Goal: Task Accomplishment & Management: Complete application form

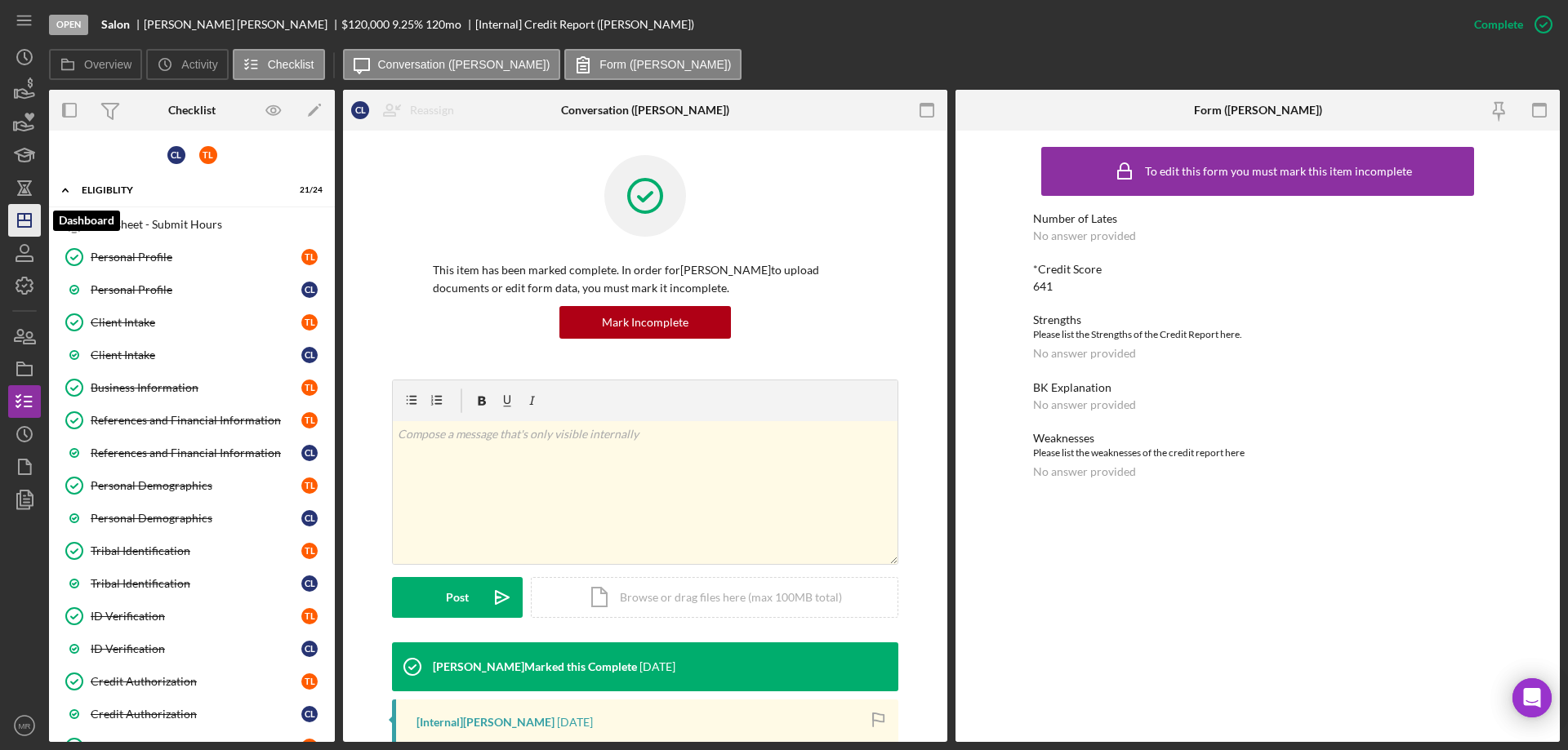
click at [15, 222] on icon "Icon/Dashboard" at bounding box center [24, 220] width 40 height 40
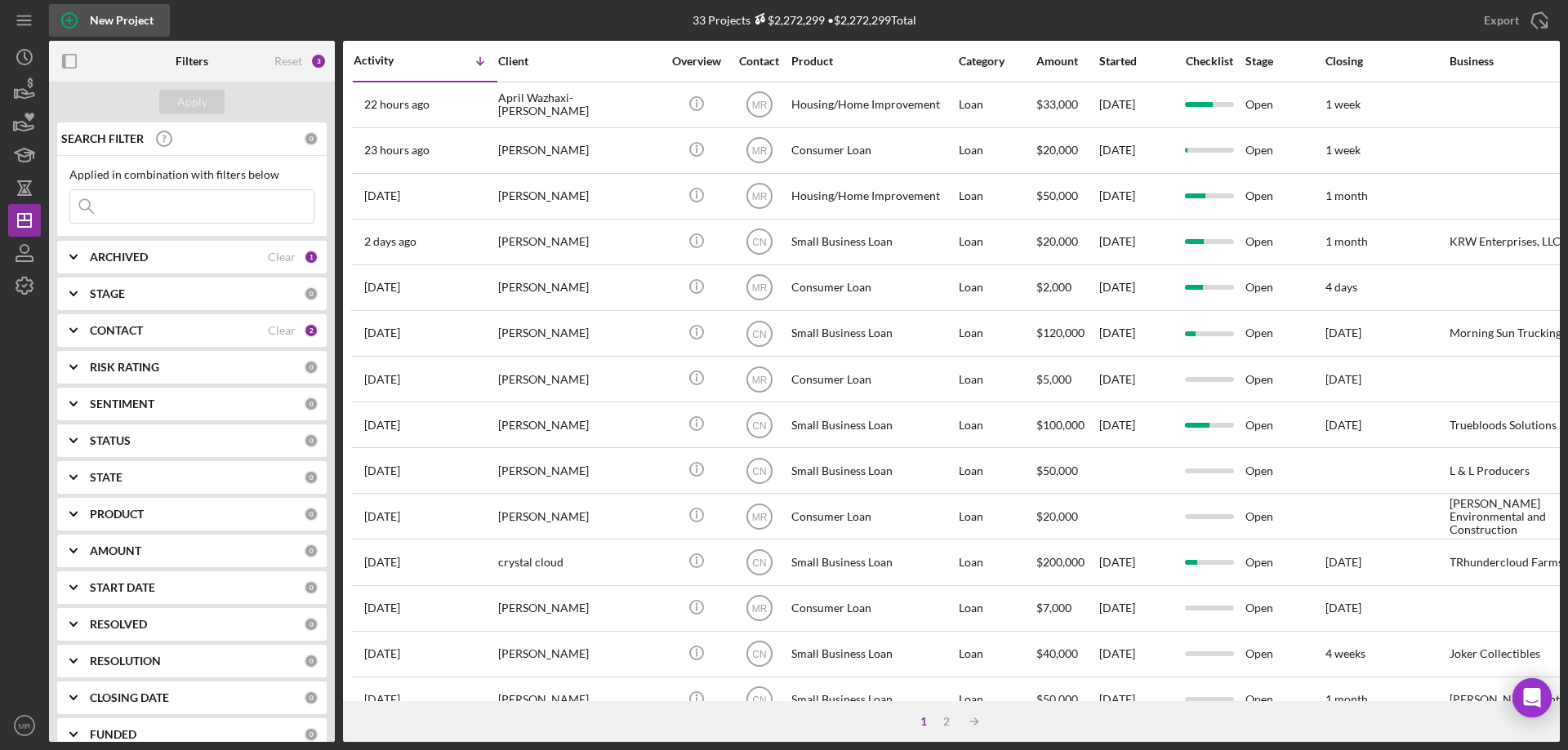
click at [68, 19] on icon "button" at bounding box center [69, 20] width 40 height 40
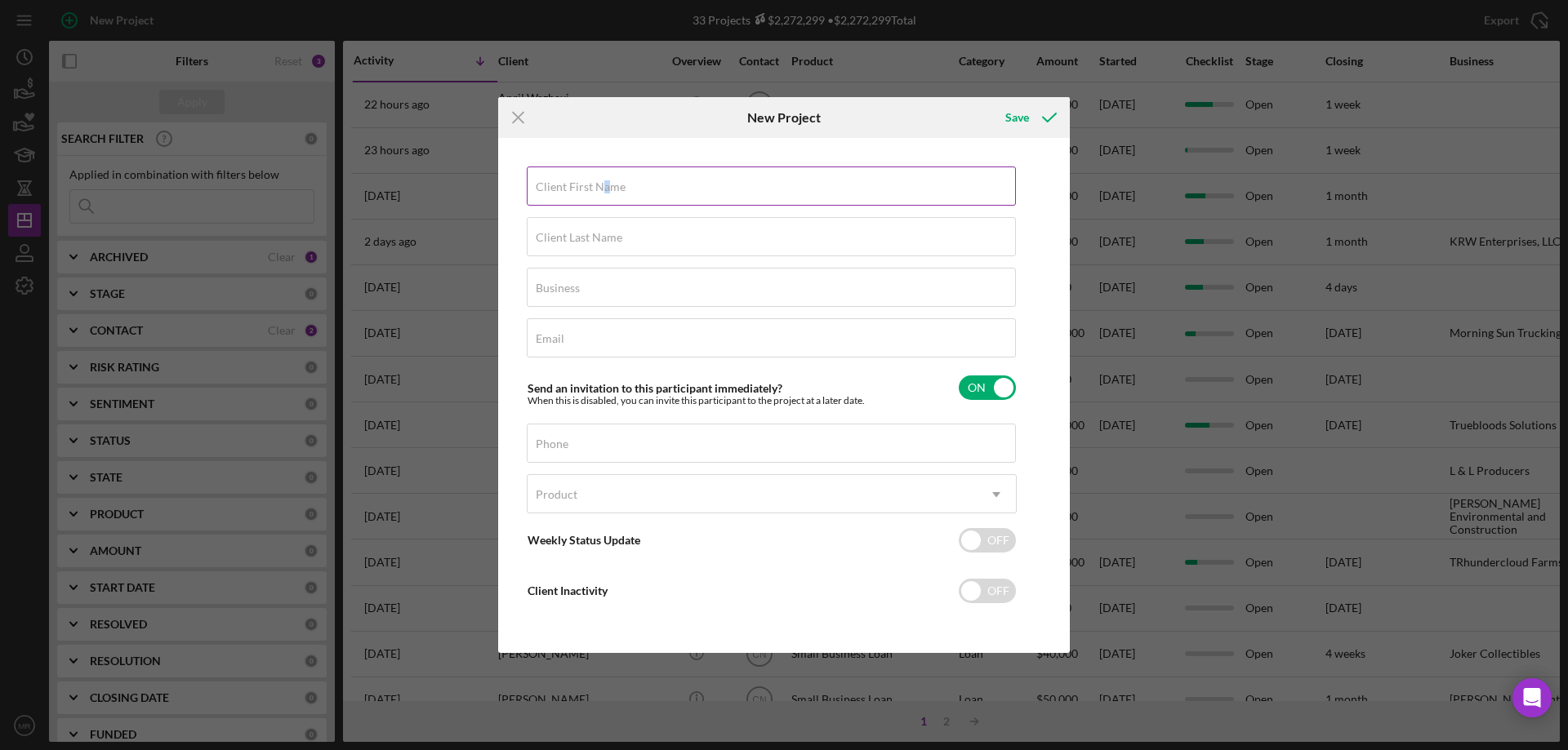
click at [606, 192] on label "Client First Name" at bounding box center [580, 186] width 90 height 13
click at [675, 185] on div "Client First Name Required" at bounding box center [771, 186] width 490 height 40
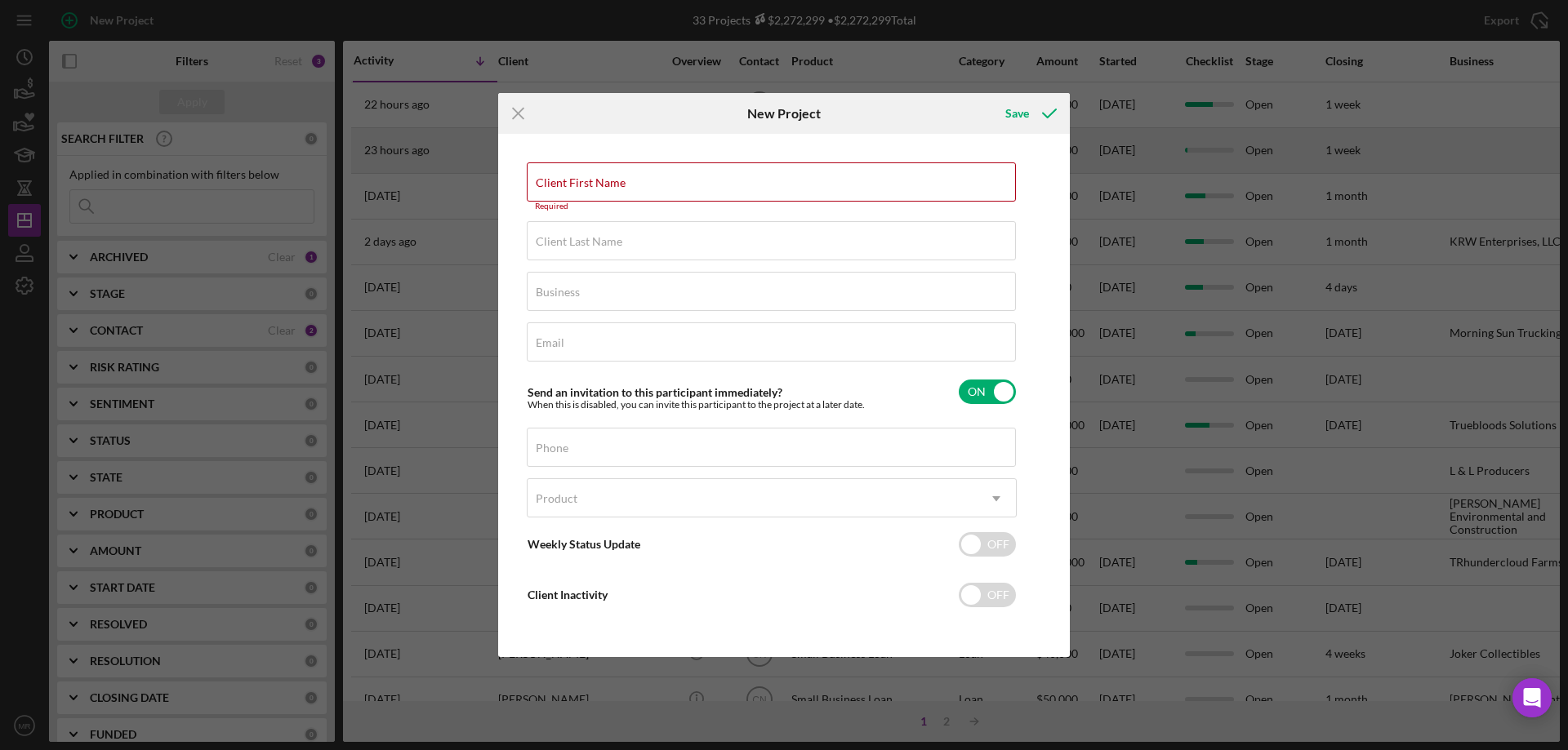
drag, startPoint x: 524, startPoint y: 123, endPoint x: 546, endPoint y: 139, distance: 27.2
click at [520, 121] on icon "Icon/Menu Close" at bounding box center [518, 112] width 40 height 40
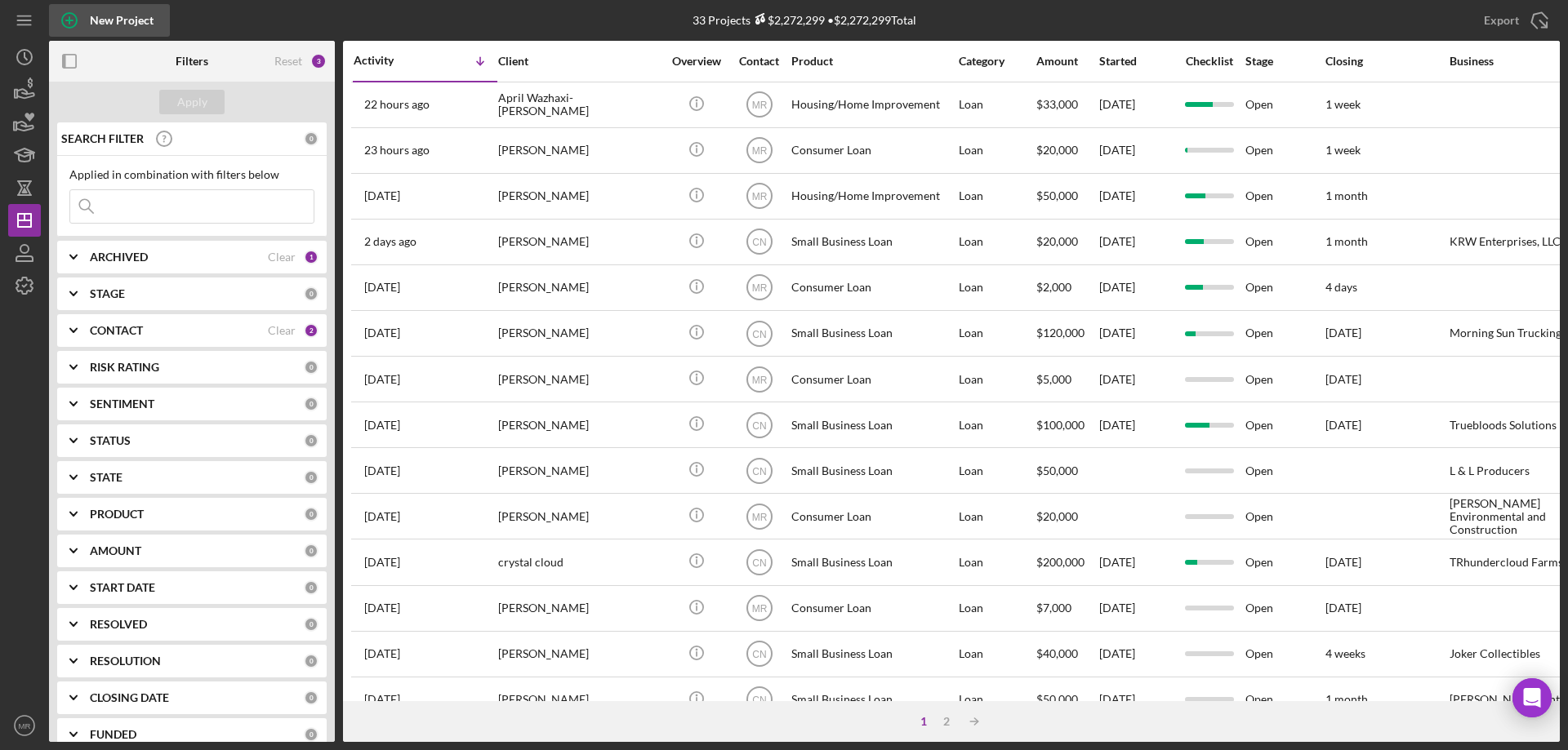
click at [69, 25] on icon "button" at bounding box center [69, 21] width 8 height 8
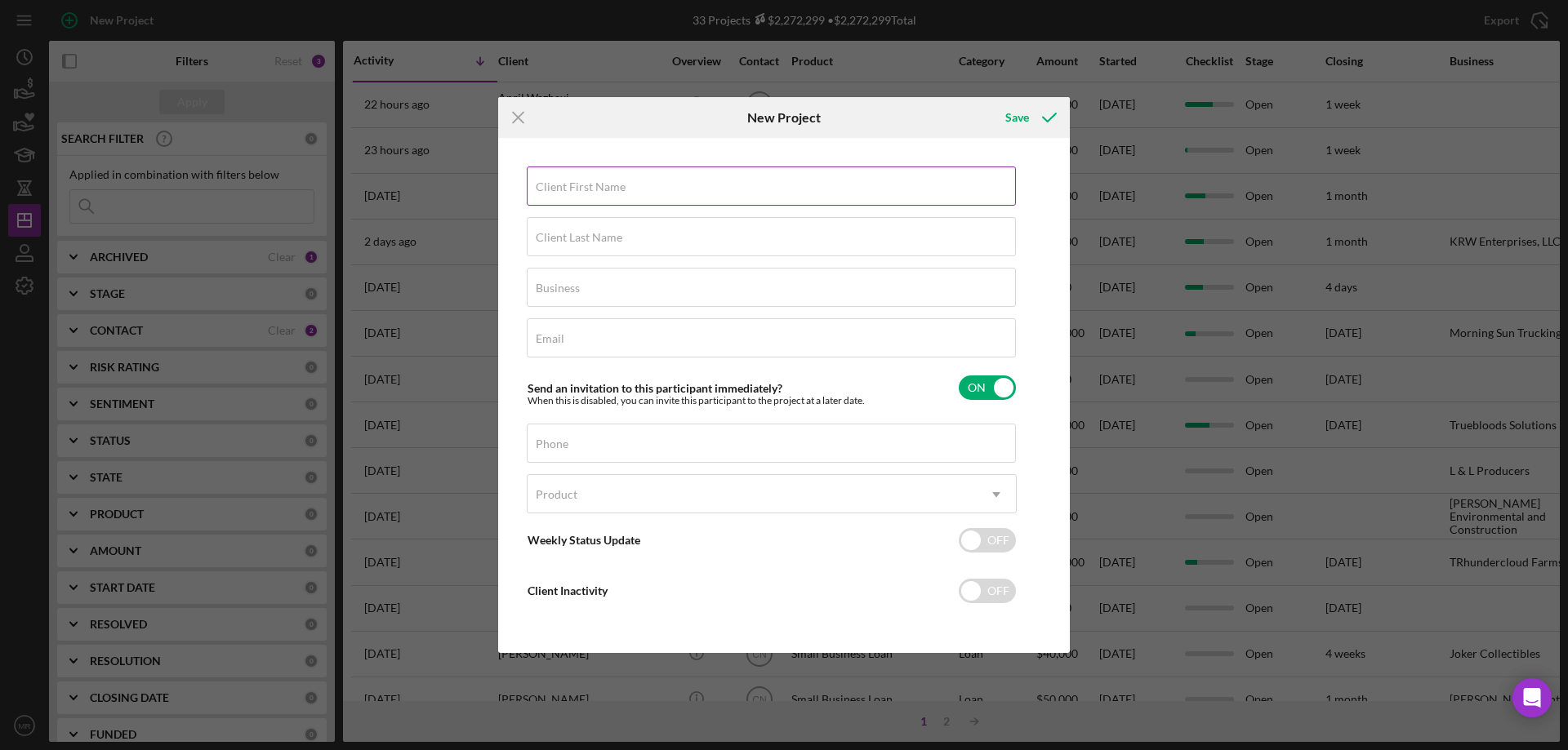
click at [557, 187] on label "Client First Name" at bounding box center [580, 186] width 90 height 13
click at [557, 187] on input "Client First Name" at bounding box center [771, 186] width 489 height 39
type input "Jennifer"
drag, startPoint x: 586, startPoint y: 248, endPoint x: 607, endPoint y: 249, distance: 21.0
click at [585, 248] on input "Client Last Name" at bounding box center [771, 237] width 489 height 39
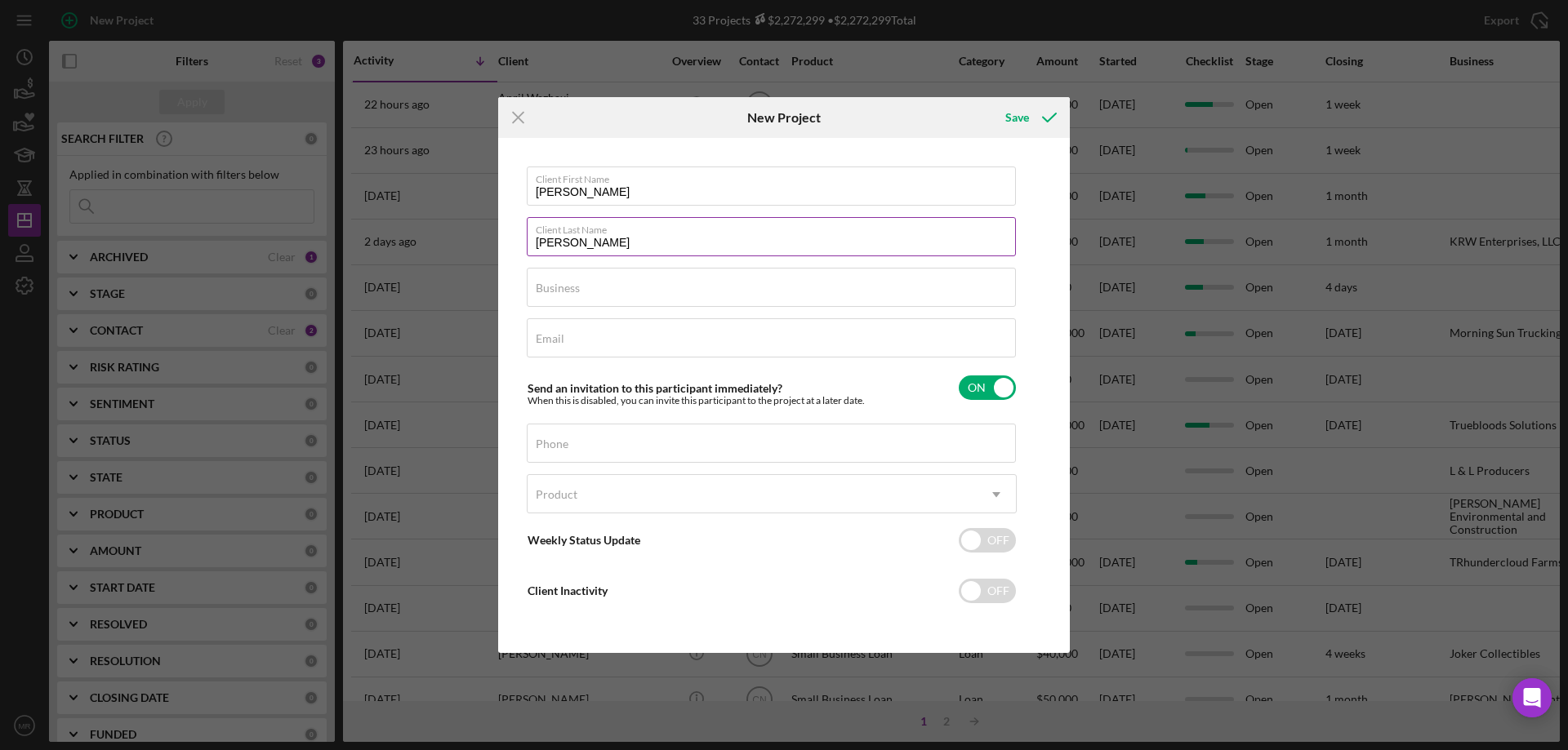
type input "Kennedy"
type input "na"
type input "jenndkenn@gmail.com"
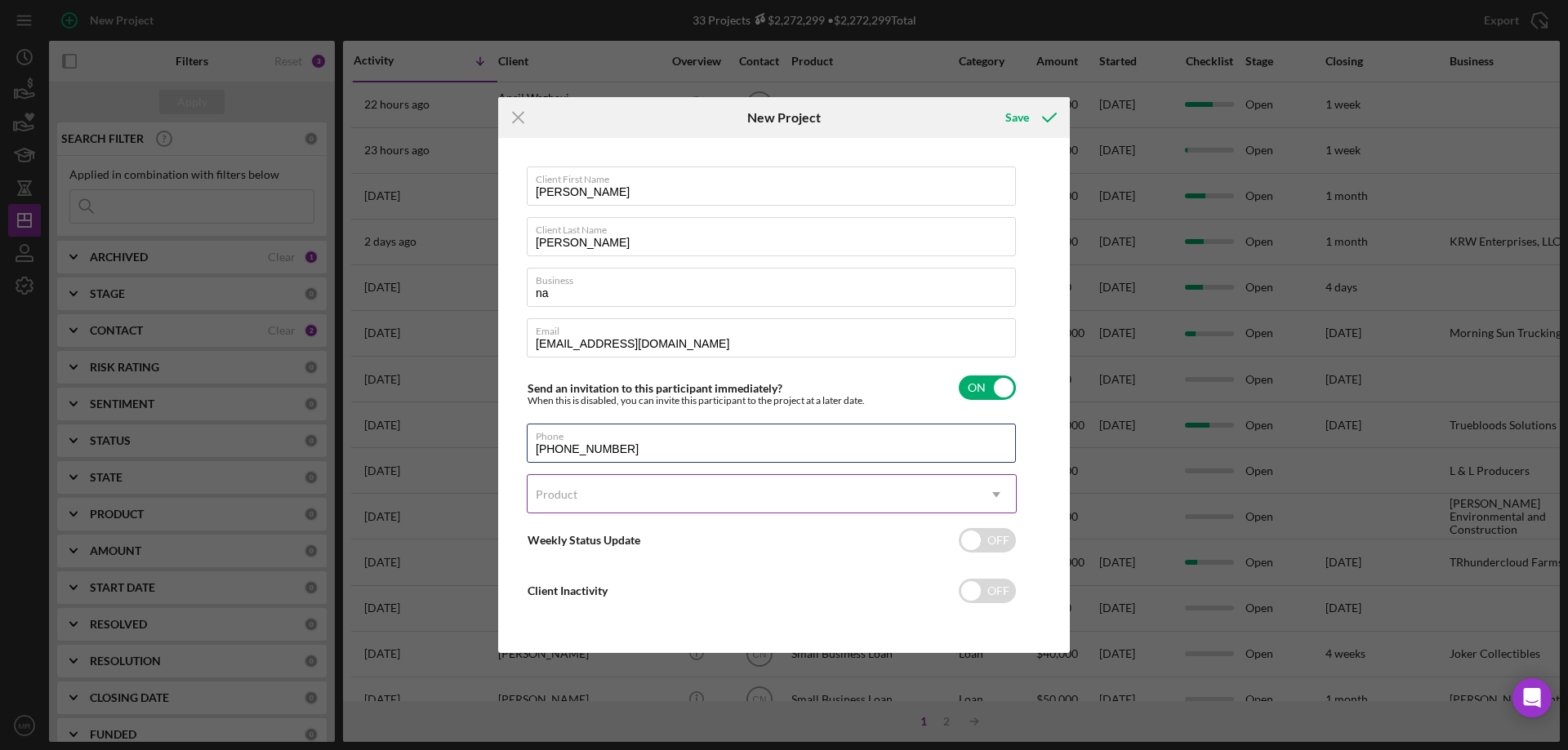
type input "(918) 282-7540"
click at [667, 488] on div "Product" at bounding box center [751, 495] width 449 height 37
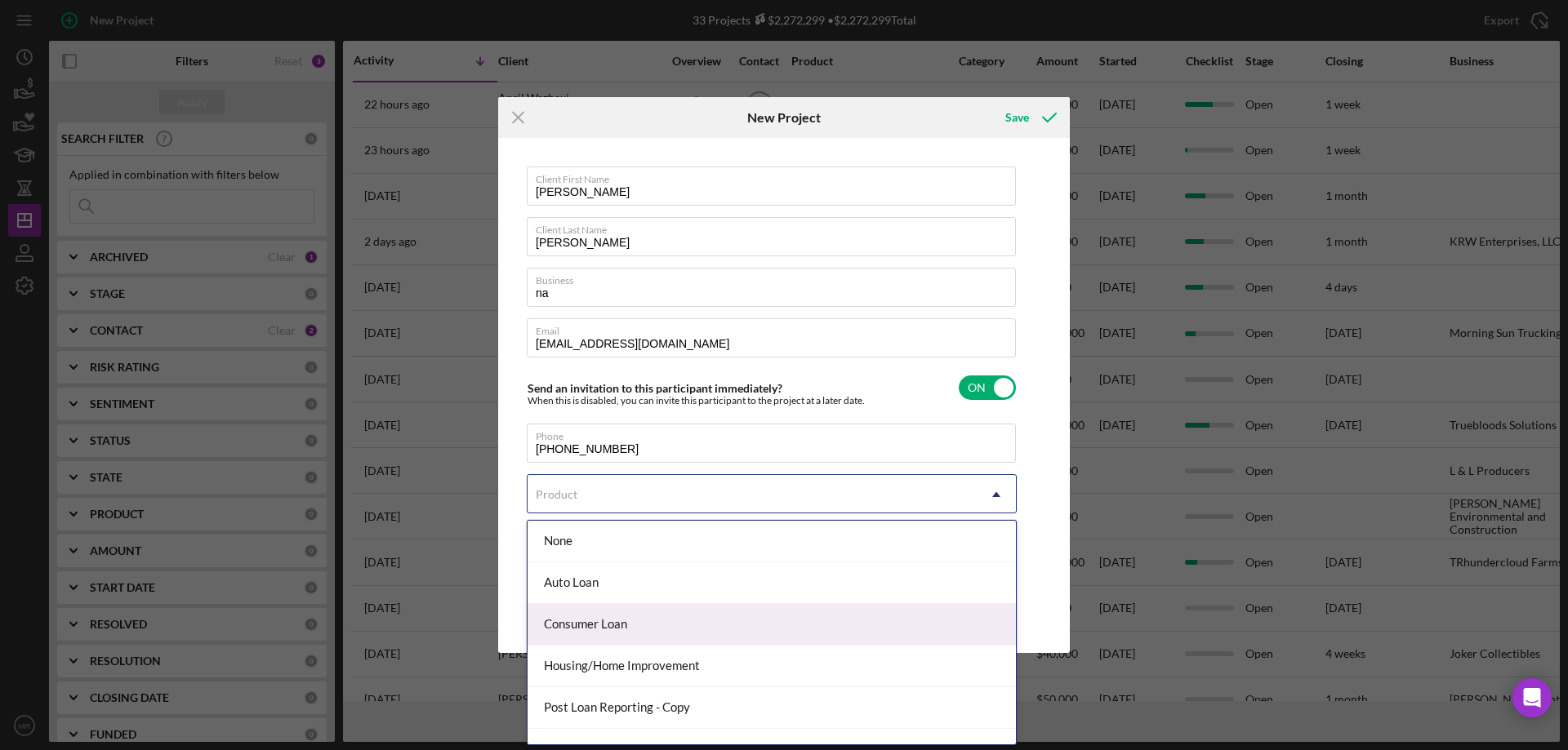
drag, startPoint x: 678, startPoint y: 629, endPoint x: 715, endPoint y: 624, distance: 37.3
click at [680, 628] on div "Consumer Loan" at bounding box center [771, 625] width 488 height 41
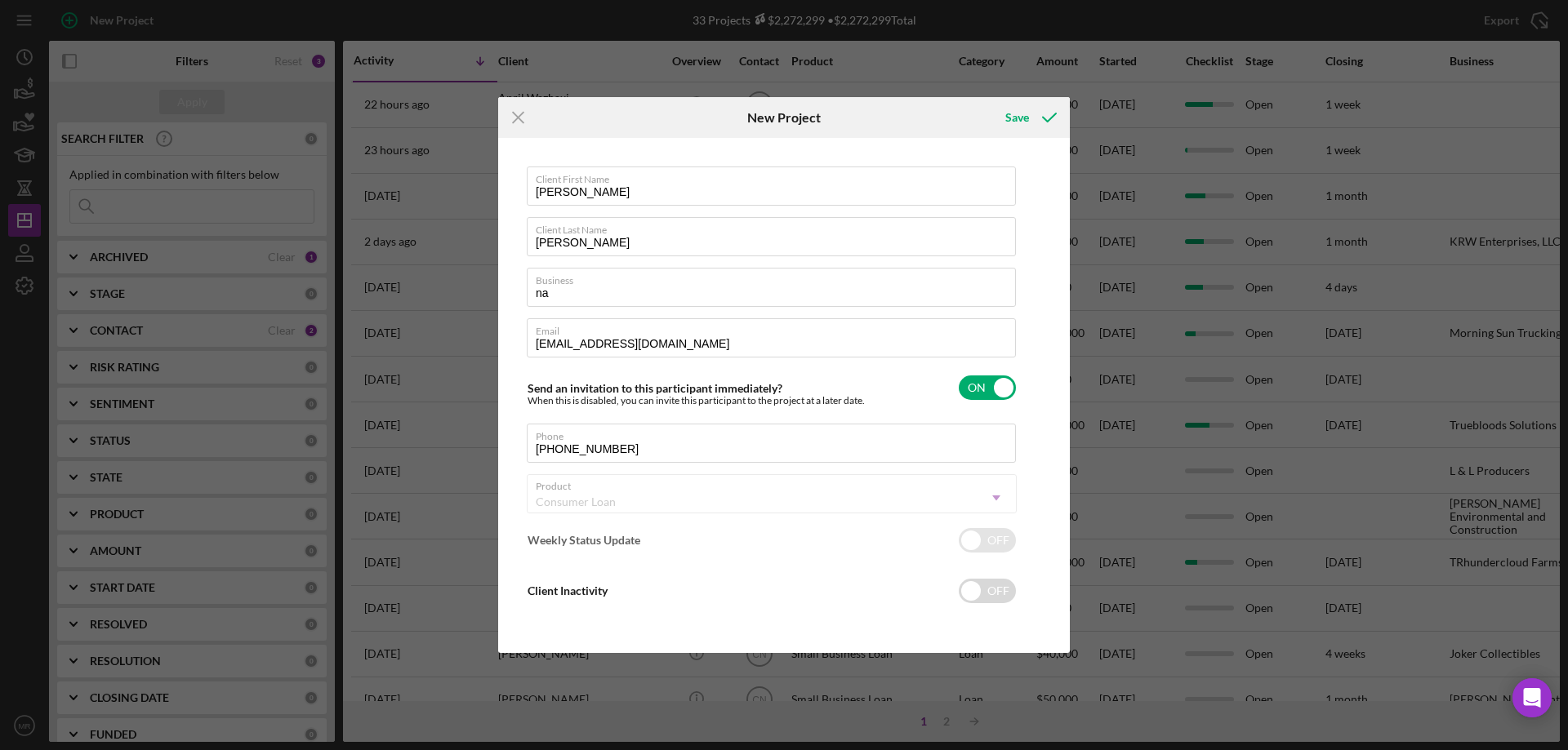
checkbox input "true"
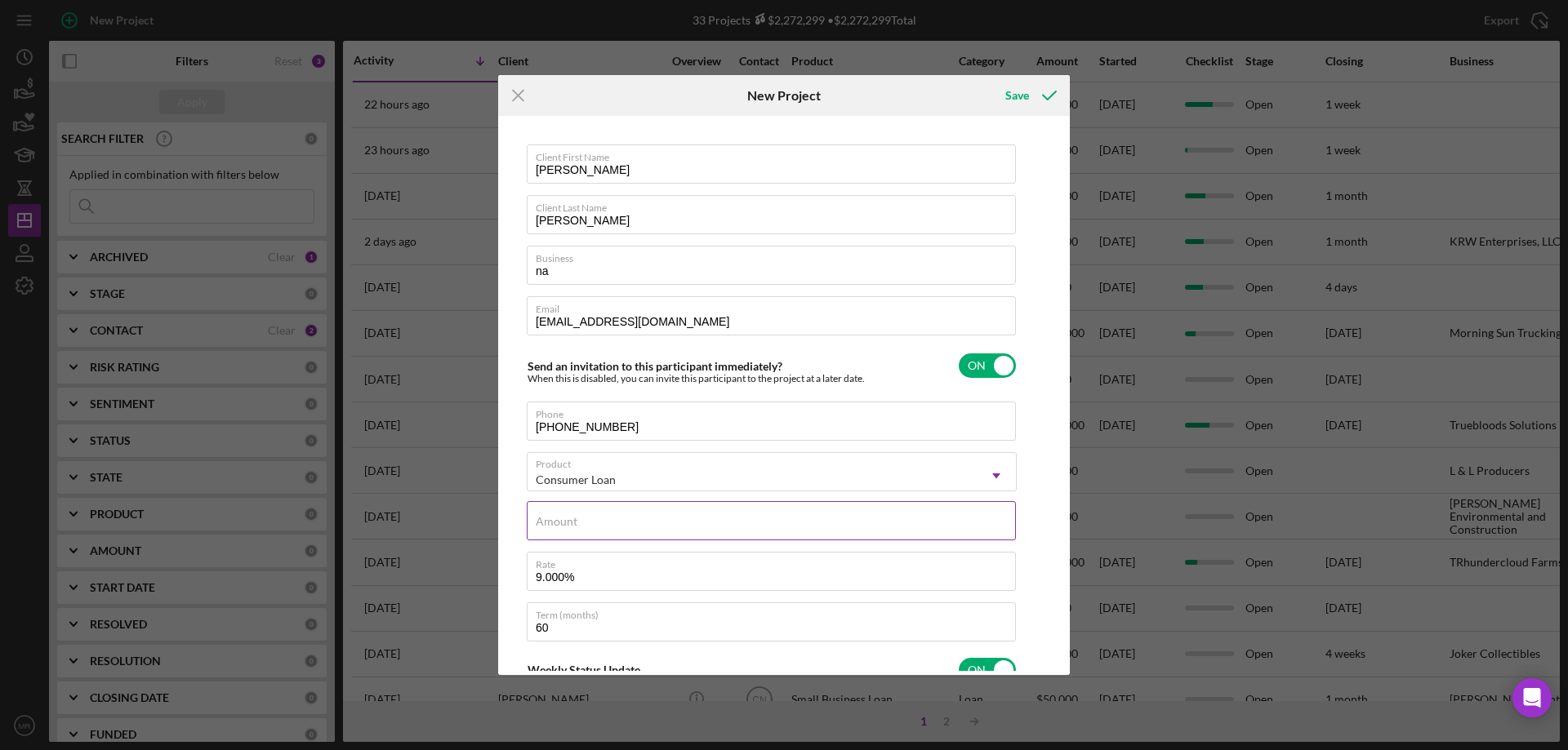
click at [632, 528] on input "Amount" at bounding box center [771, 520] width 489 height 39
type input "$7"
type textarea "Here's a snapshot of information that has been fully approved, as well as the i…"
type input "$75"
type textarea "Here's a snapshot of information that has been fully approved, as well as the i…"
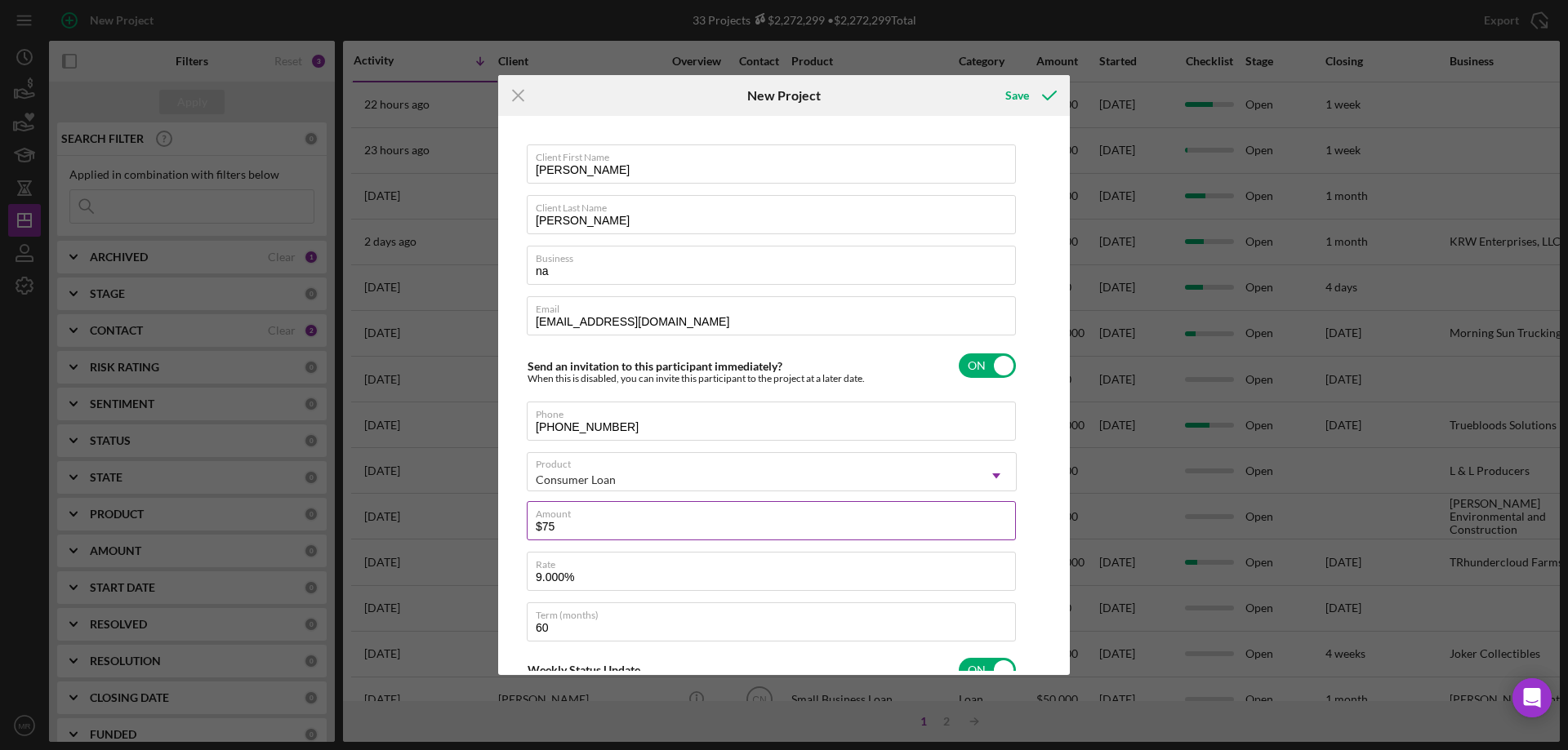
type input "$750"
type textarea "Here's a snapshot of information that has been fully approved, as well as the i…"
type input "$7,500"
type textarea "Here's a snapshot of information that has been fully approved, as well as the i…"
type input "$75,000"
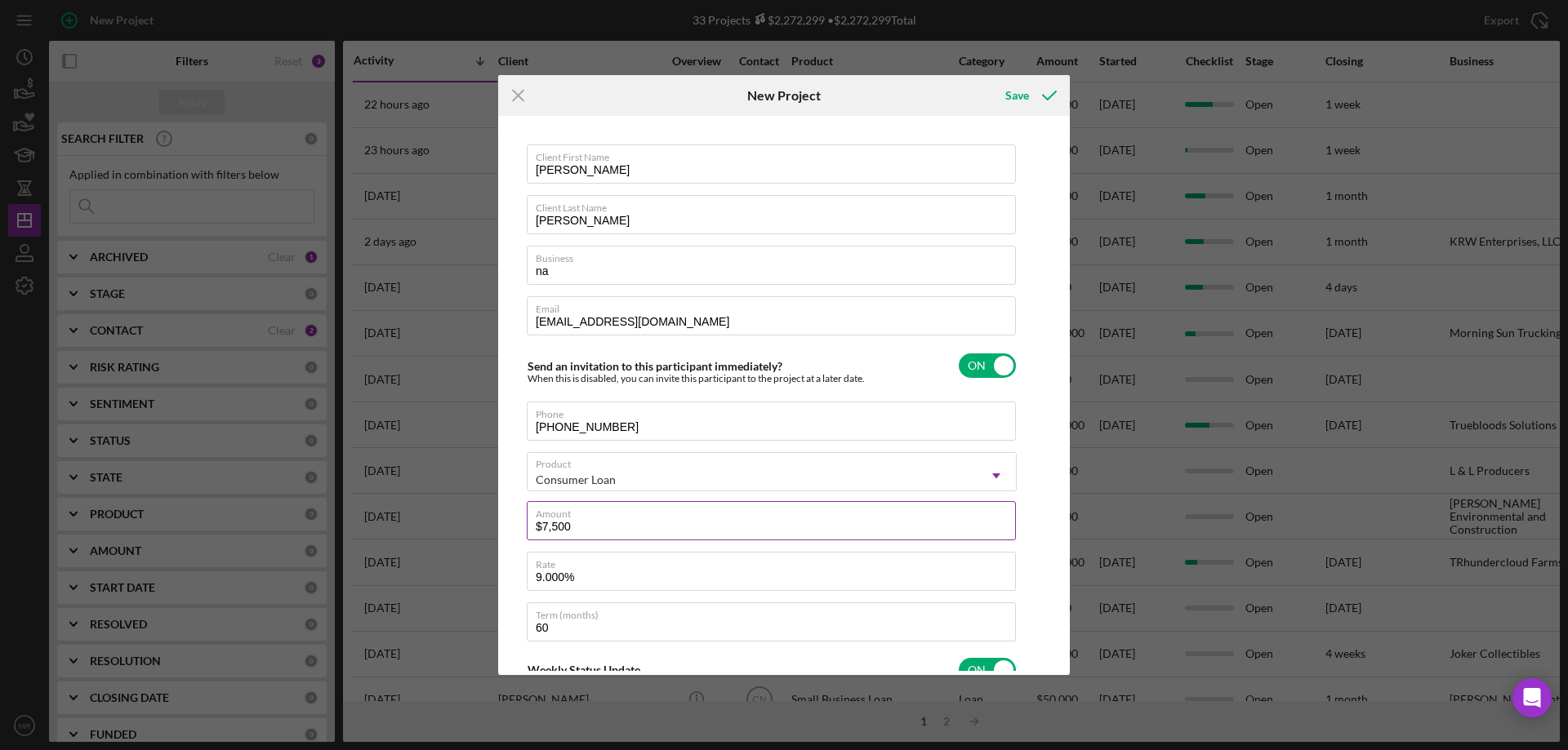
type textarea "Here's a snapshot of information that has been fully approved, as well as the i…"
type input "$75,000"
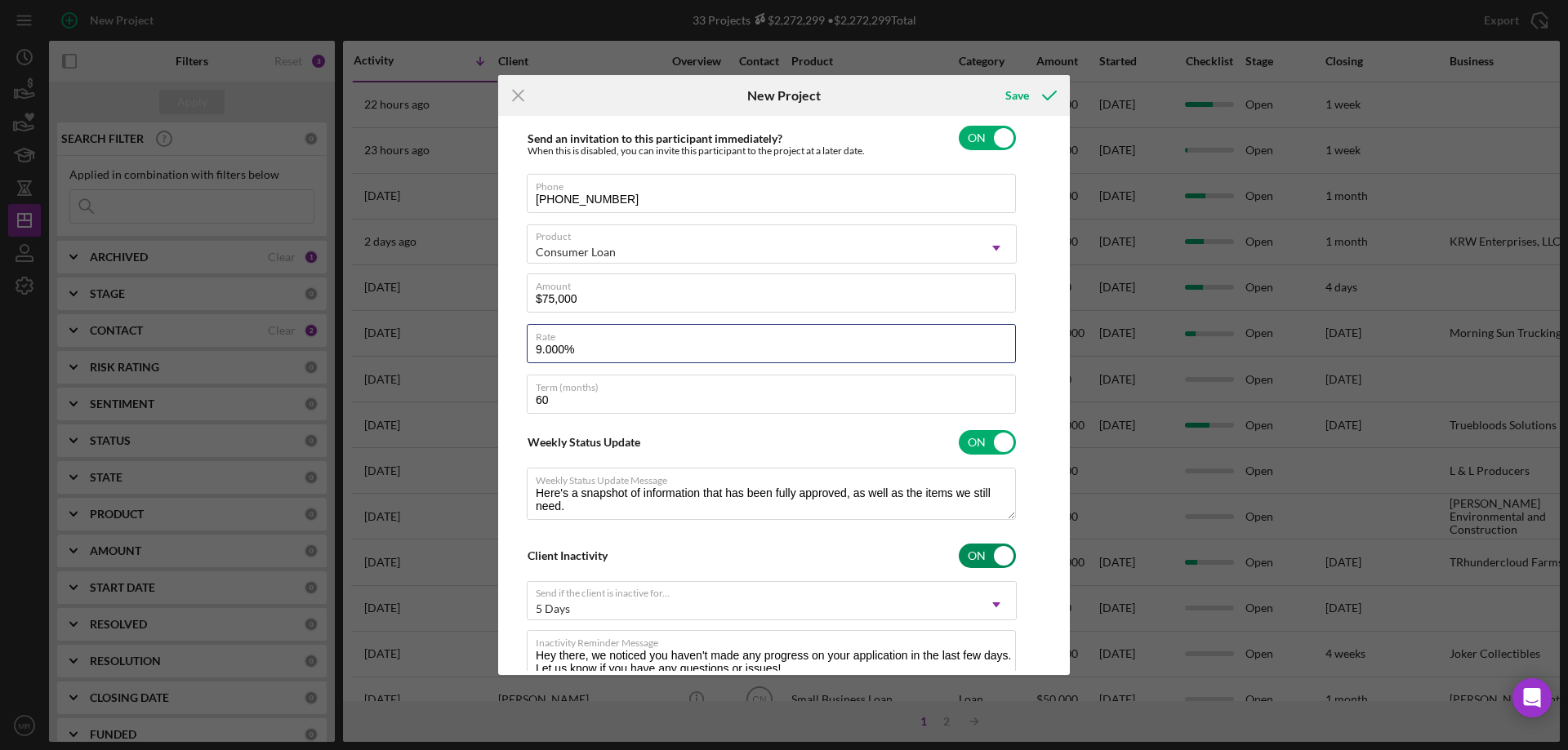
scroll to position [244, 0]
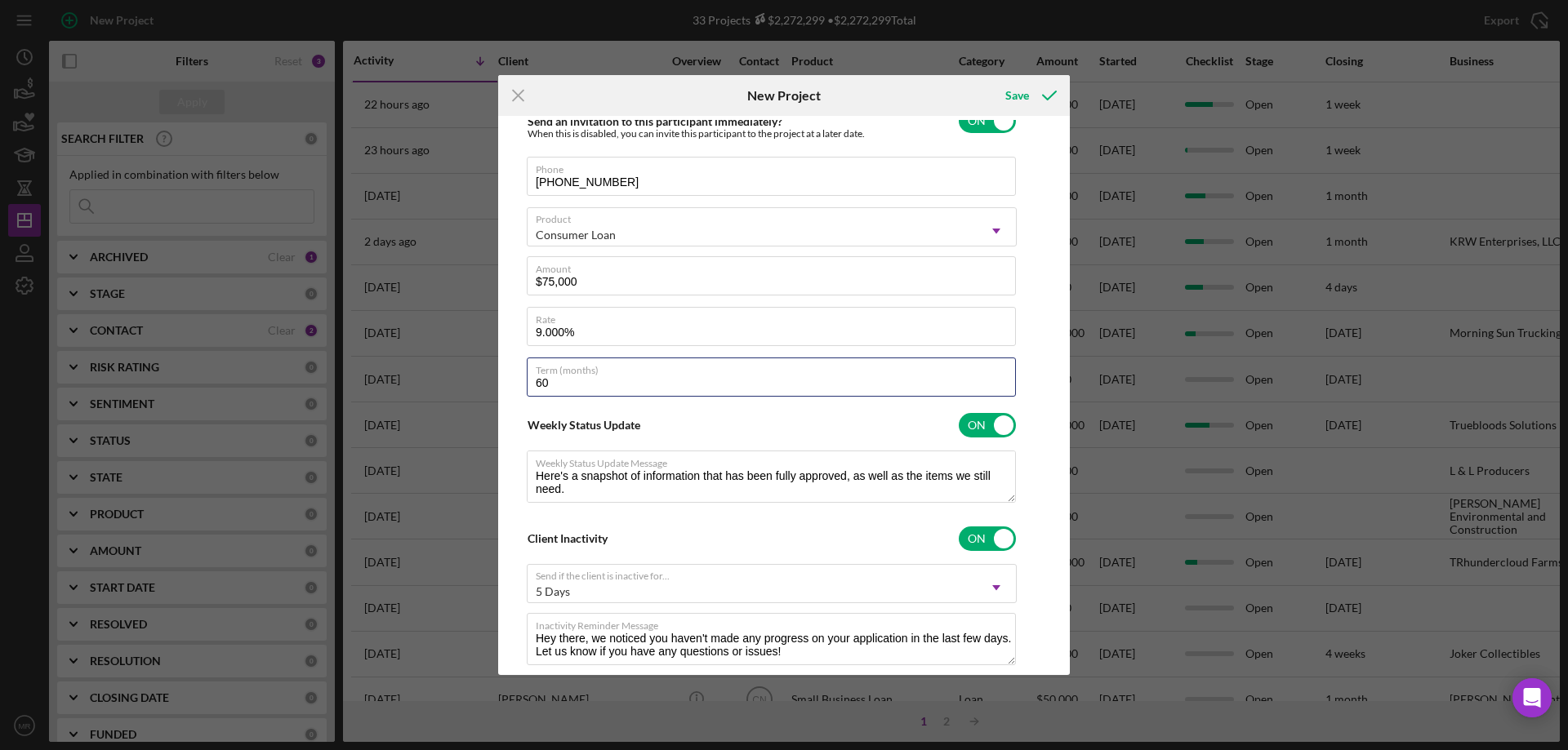
type textarea "Here's a snapshot of information that has been fully approved, as well as the i…"
drag, startPoint x: 587, startPoint y: 391, endPoint x: 509, endPoint y: 431, distance: 87.7
click at [465, 394] on div "Icon/Menu Close New Project Save Client First Name Jennifer Client Last Name Ke…" at bounding box center [784, 375] width 1568 height 750
type input "7"
type textarea "Here's a snapshot of information that has been fully approved, as well as the i…"
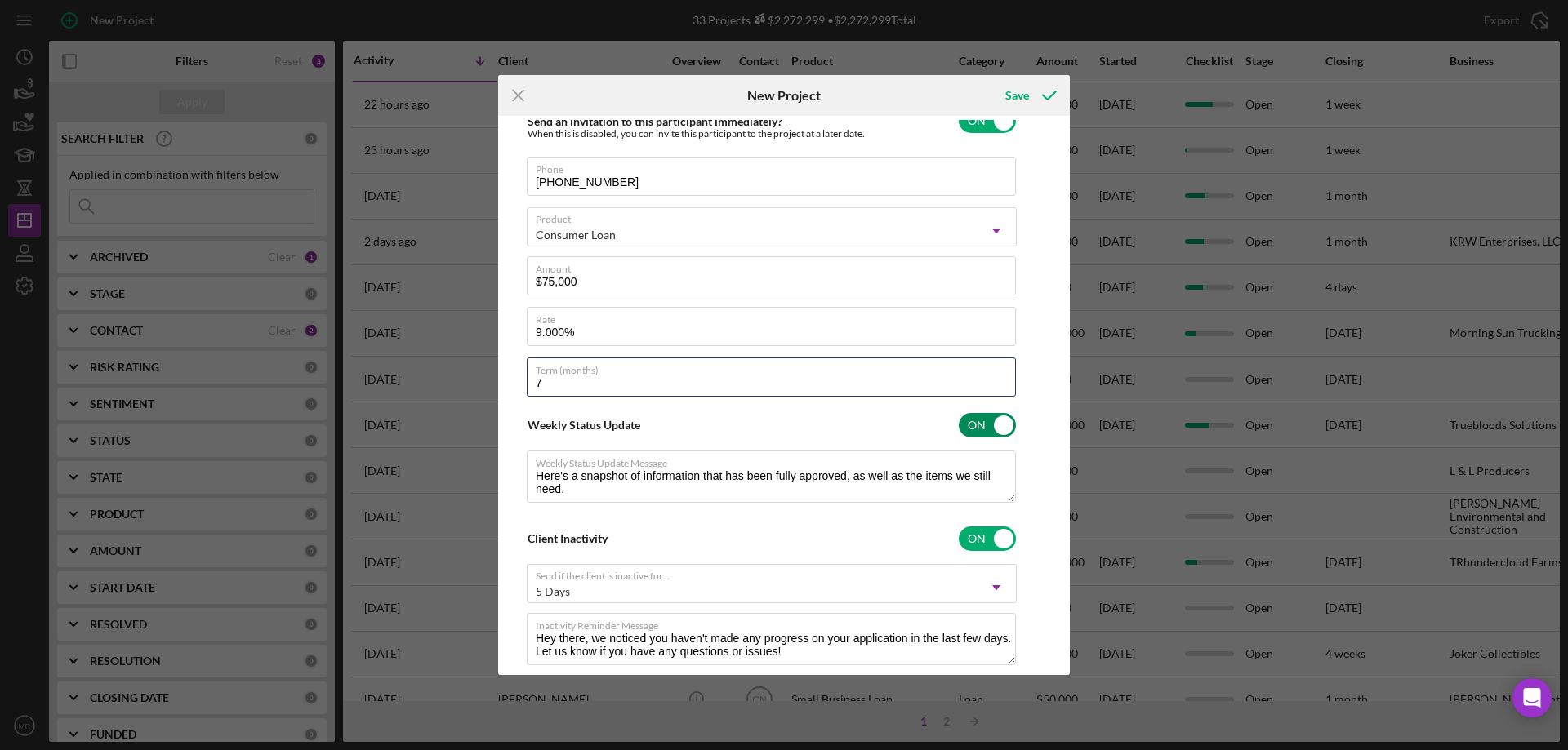
type input "72"
type textarea "Here's a snapshot of information that has been fully approved, as well as the i…"
type input "720"
type textarea "Here's a snapshot of information that has been fully approved, as well as the i…"
type input "72"
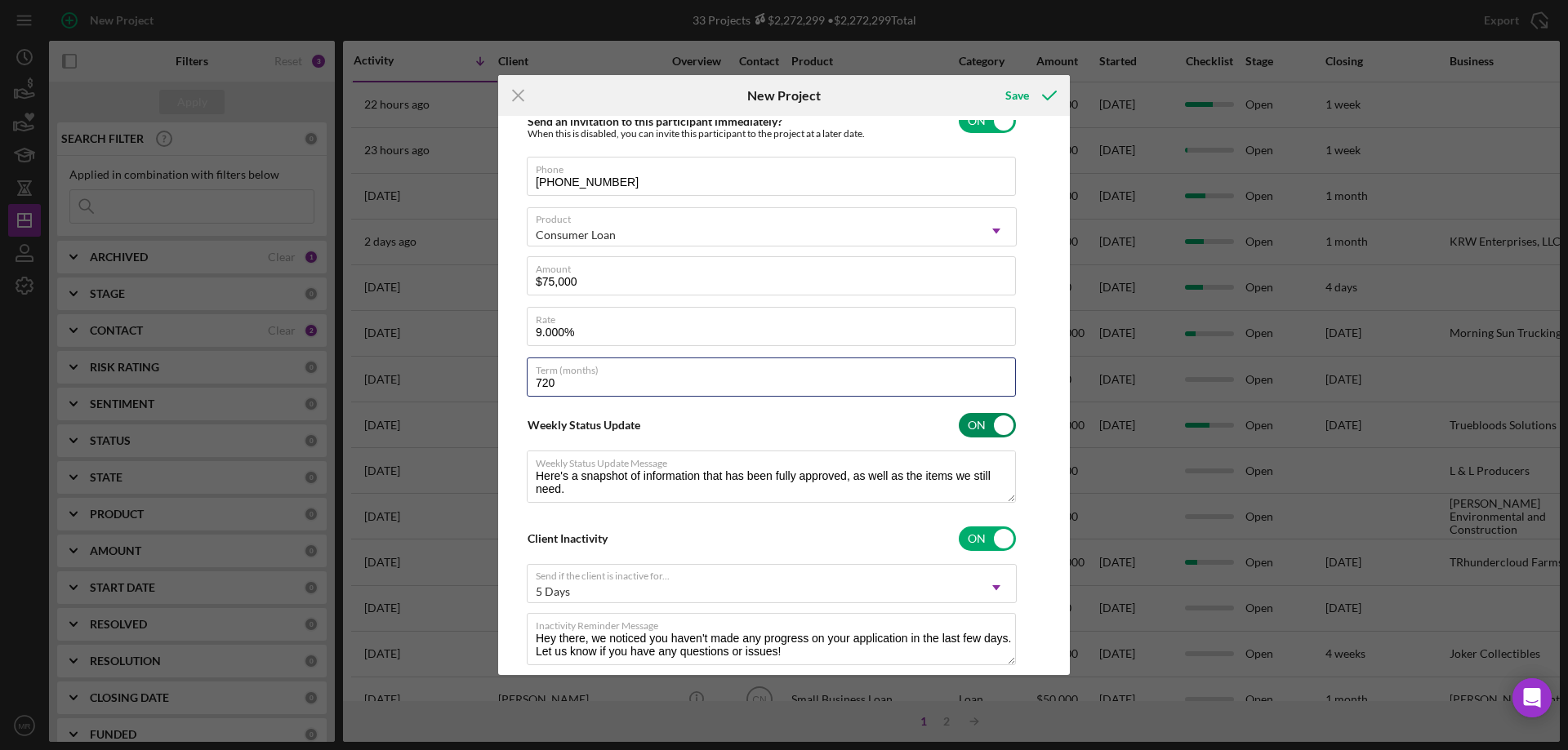
type textarea "Here's a snapshot of information that has been fully approved, as well as the i…"
type input "72"
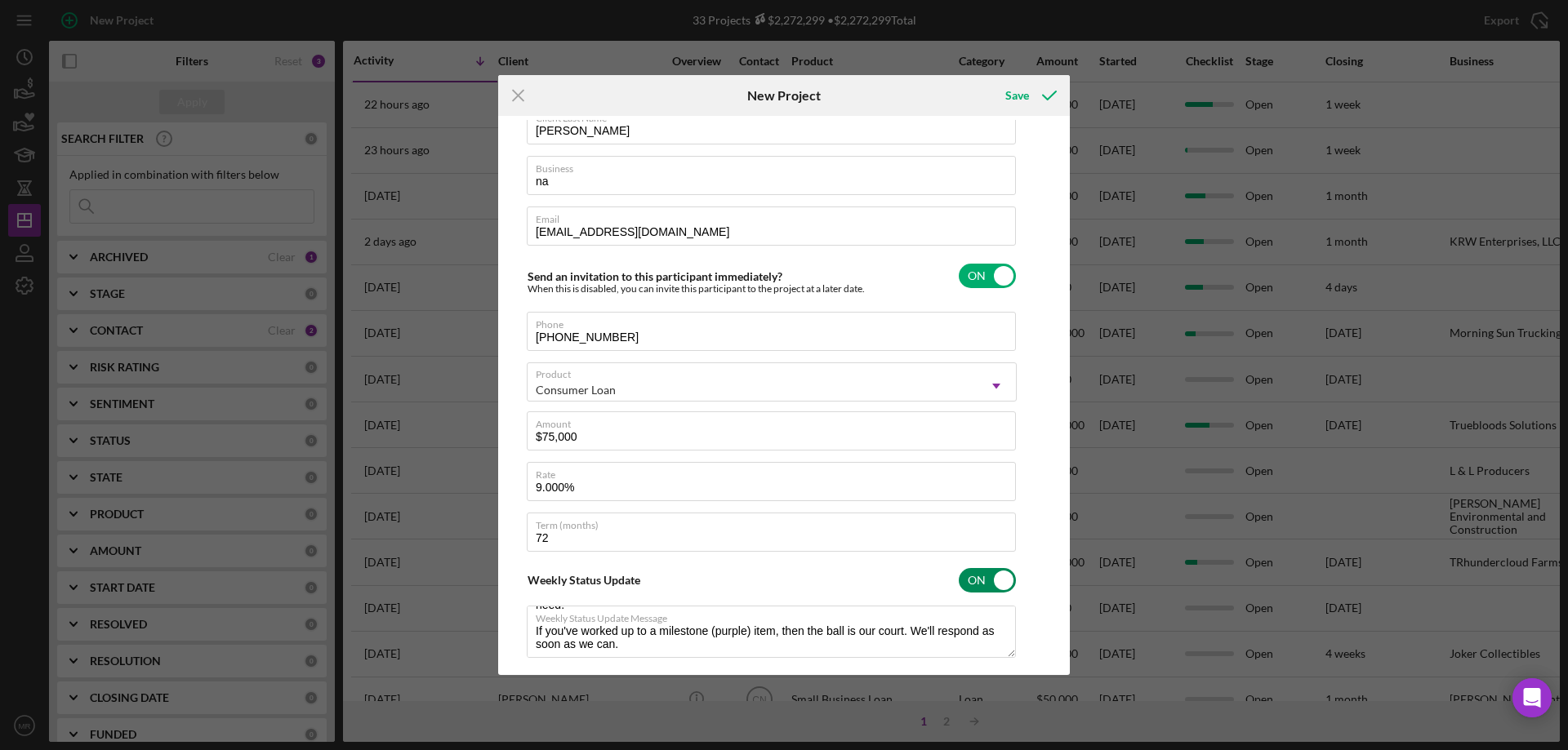
scroll to position [0, 0]
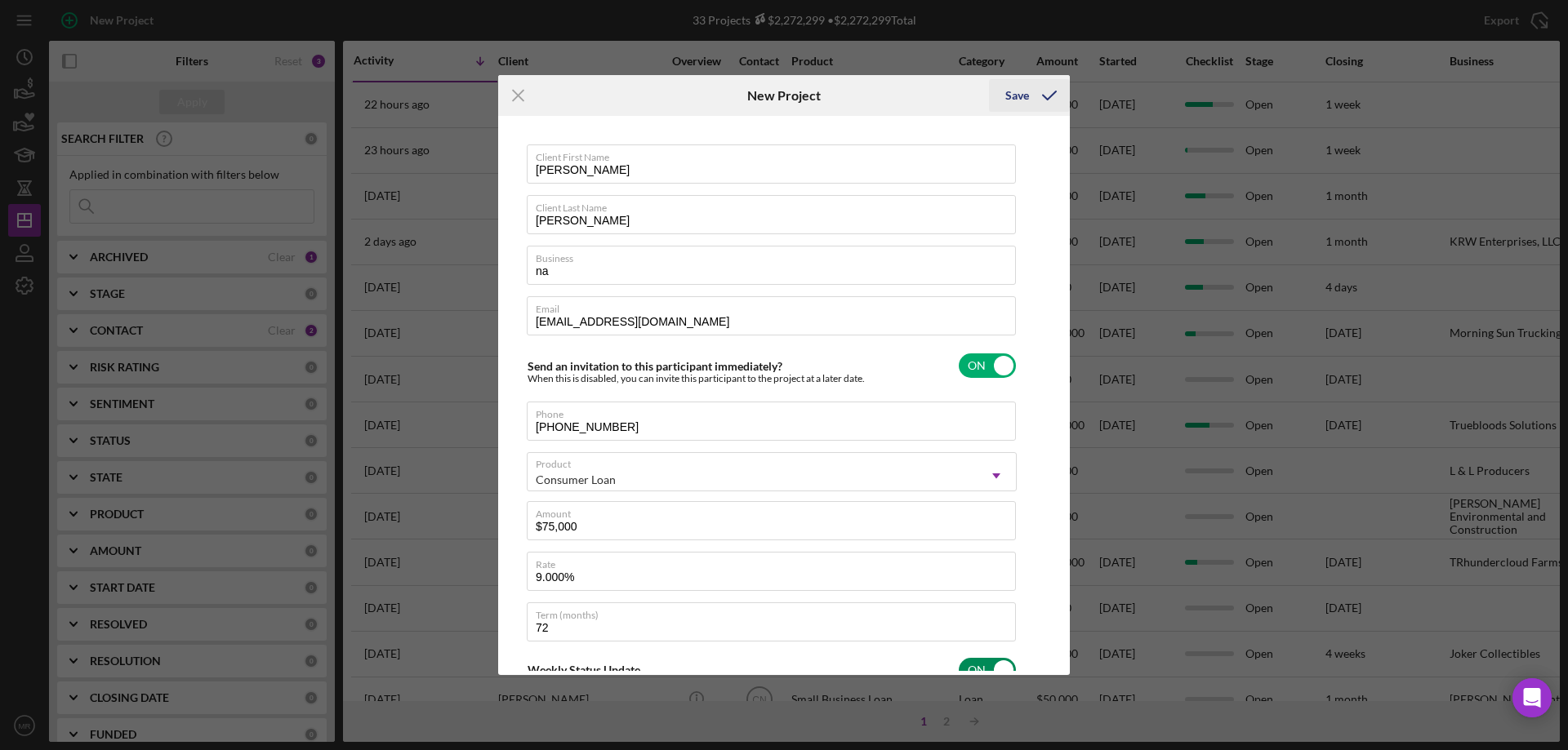
click at [1022, 94] on div "Save" at bounding box center [1017, 95] width 24 height 33
type textarea "Here's a snapshot of information that has been fully approved, as well as the i…"
checkbox input "false"
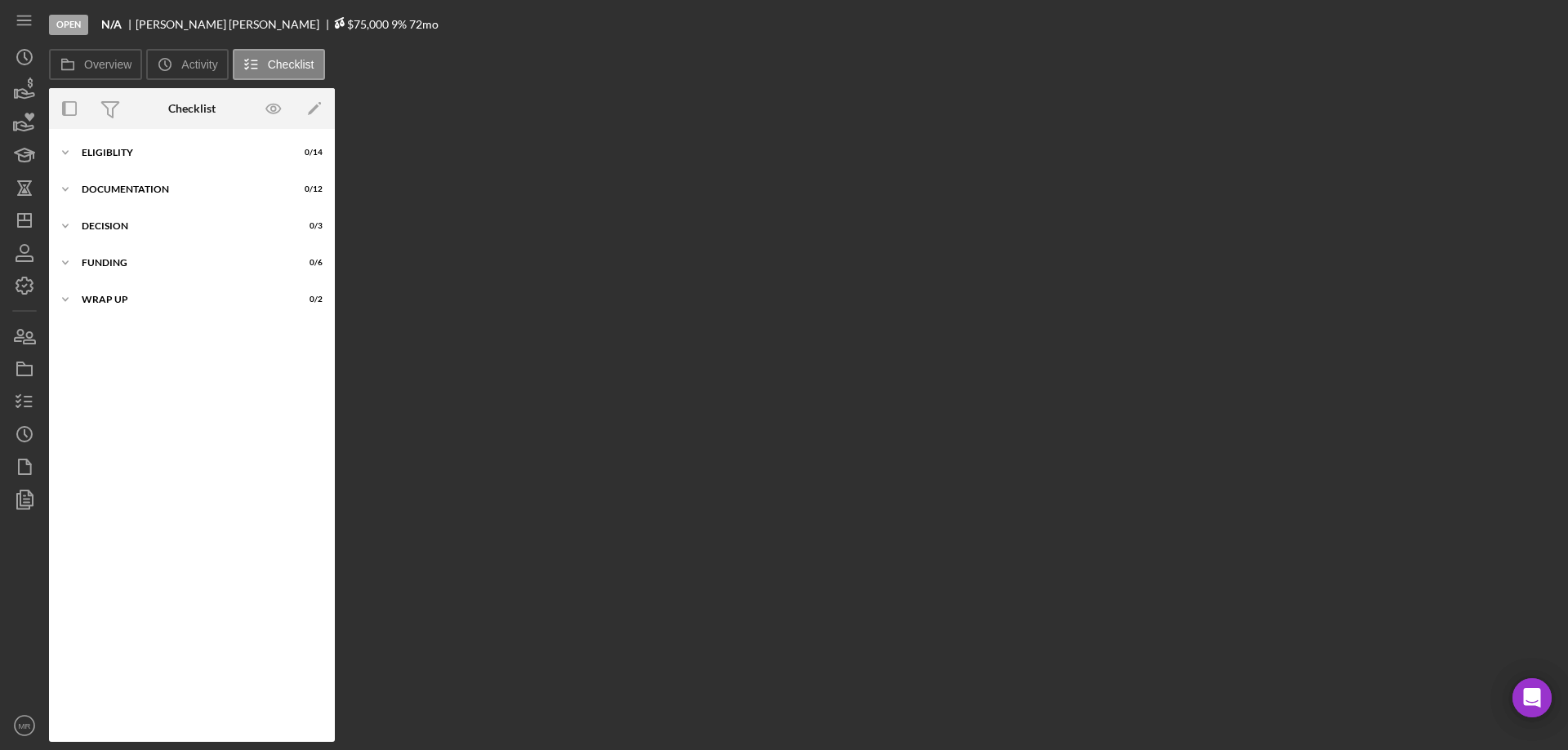
click at [340, 26] on icon at bounding box center [341, 26] width 2 height 2
click at [333, 24] on span "$75,000" at bounding box center [361, 24] width 55 height 14
click at [104, 150] on div "Eligiblity" at bounding box center [198, 153] width 233 height 10
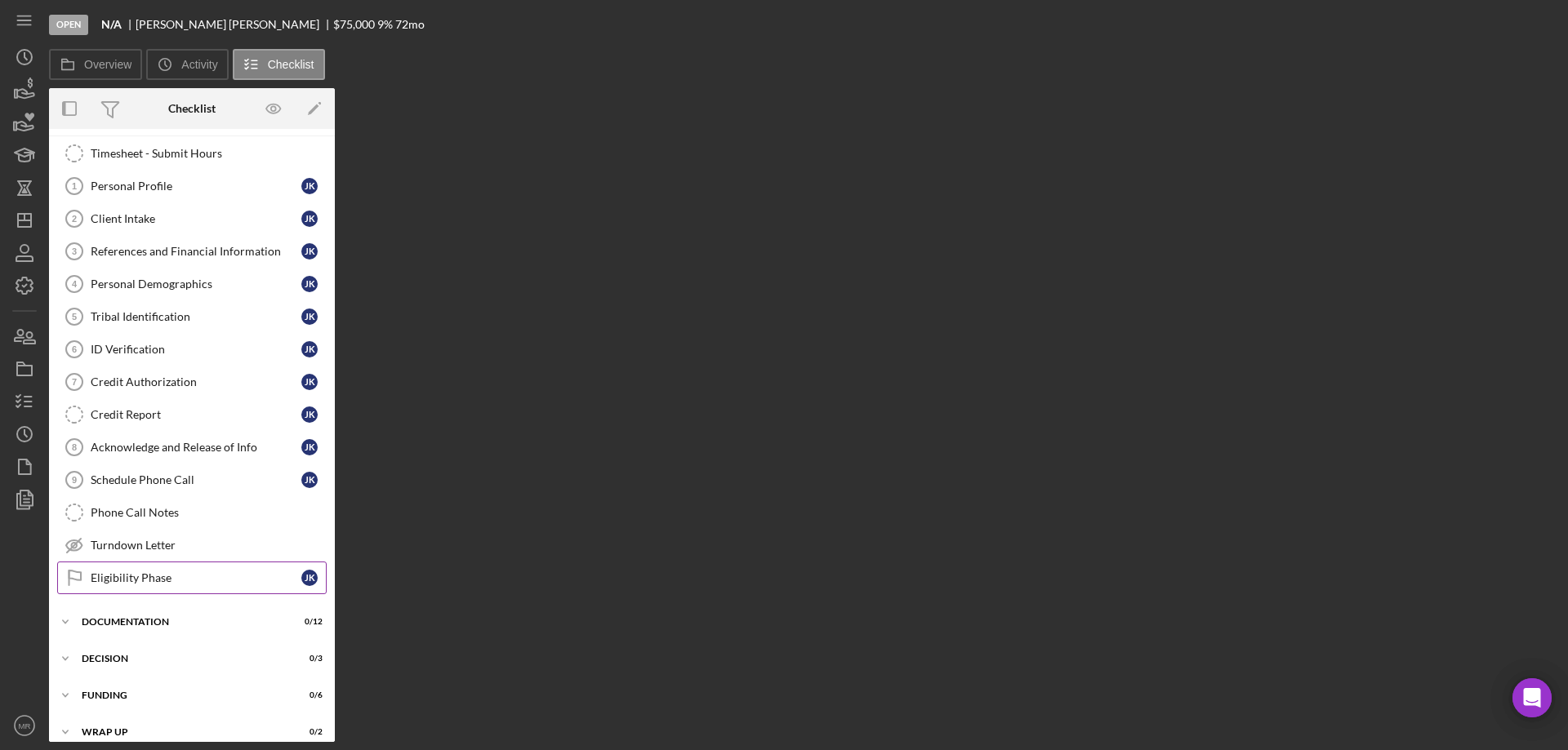
scroll to position [49, 0]
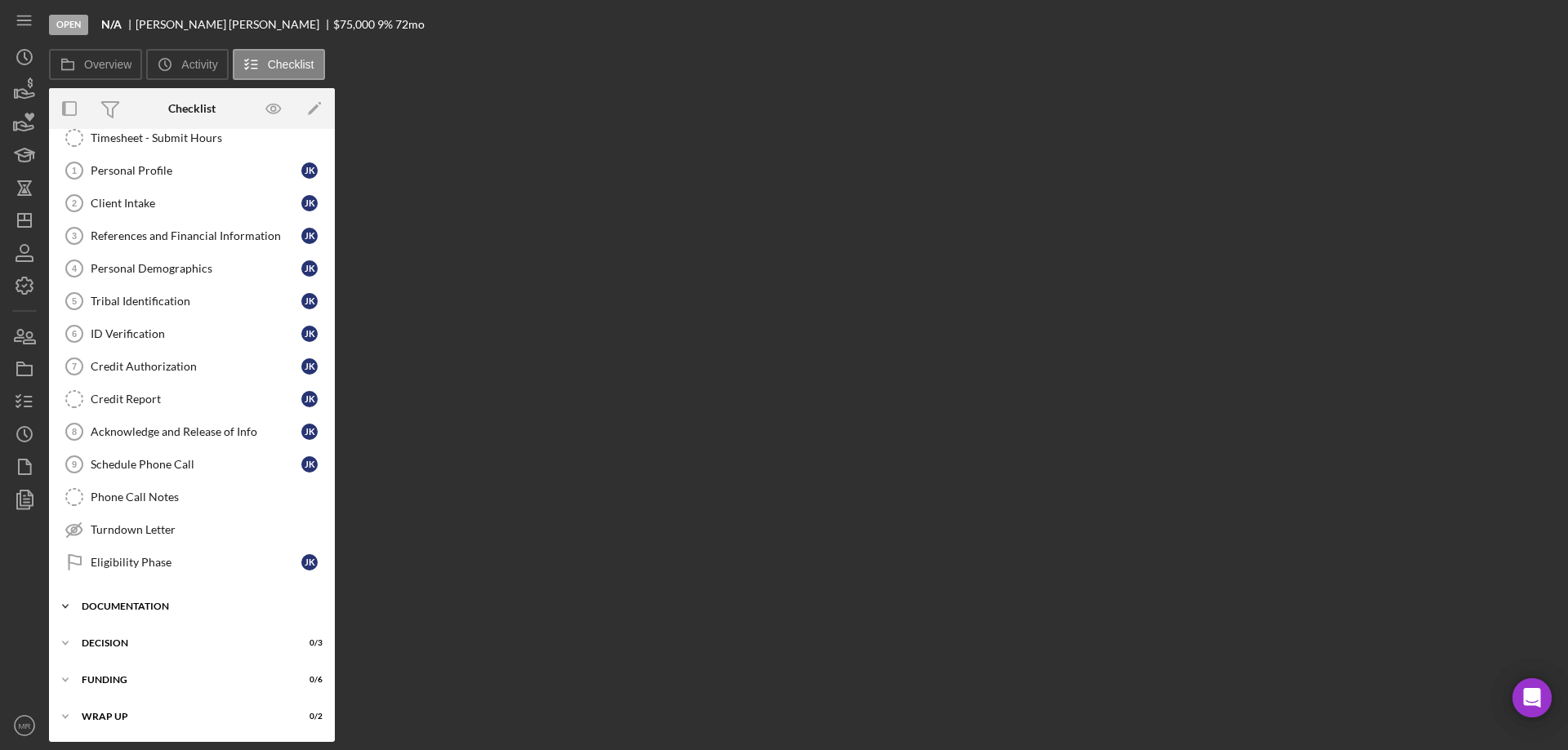
click at [154, 609] on div "Documentation" at bounding box center [198, 606] width 233 height 10
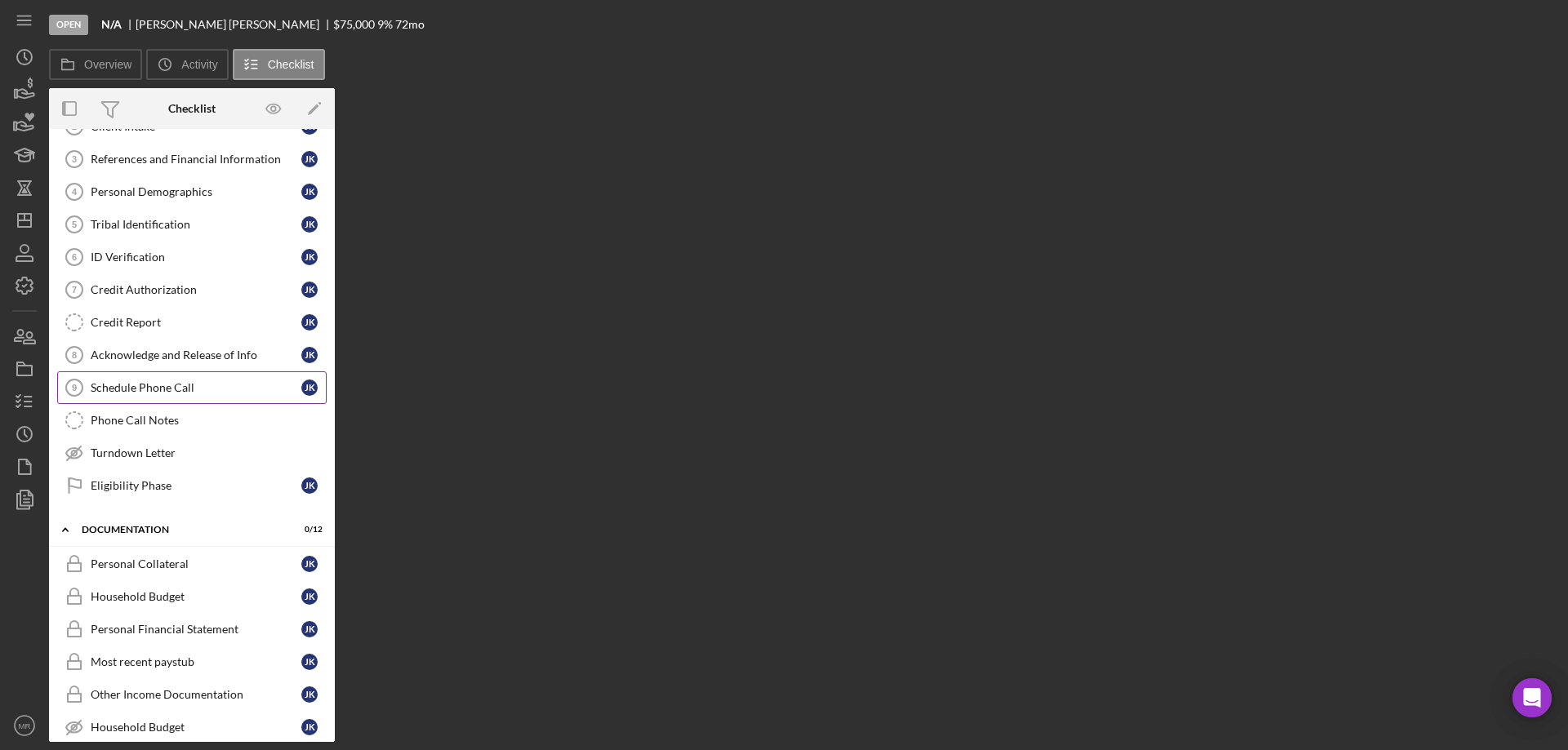
scroll to position [0, 0]
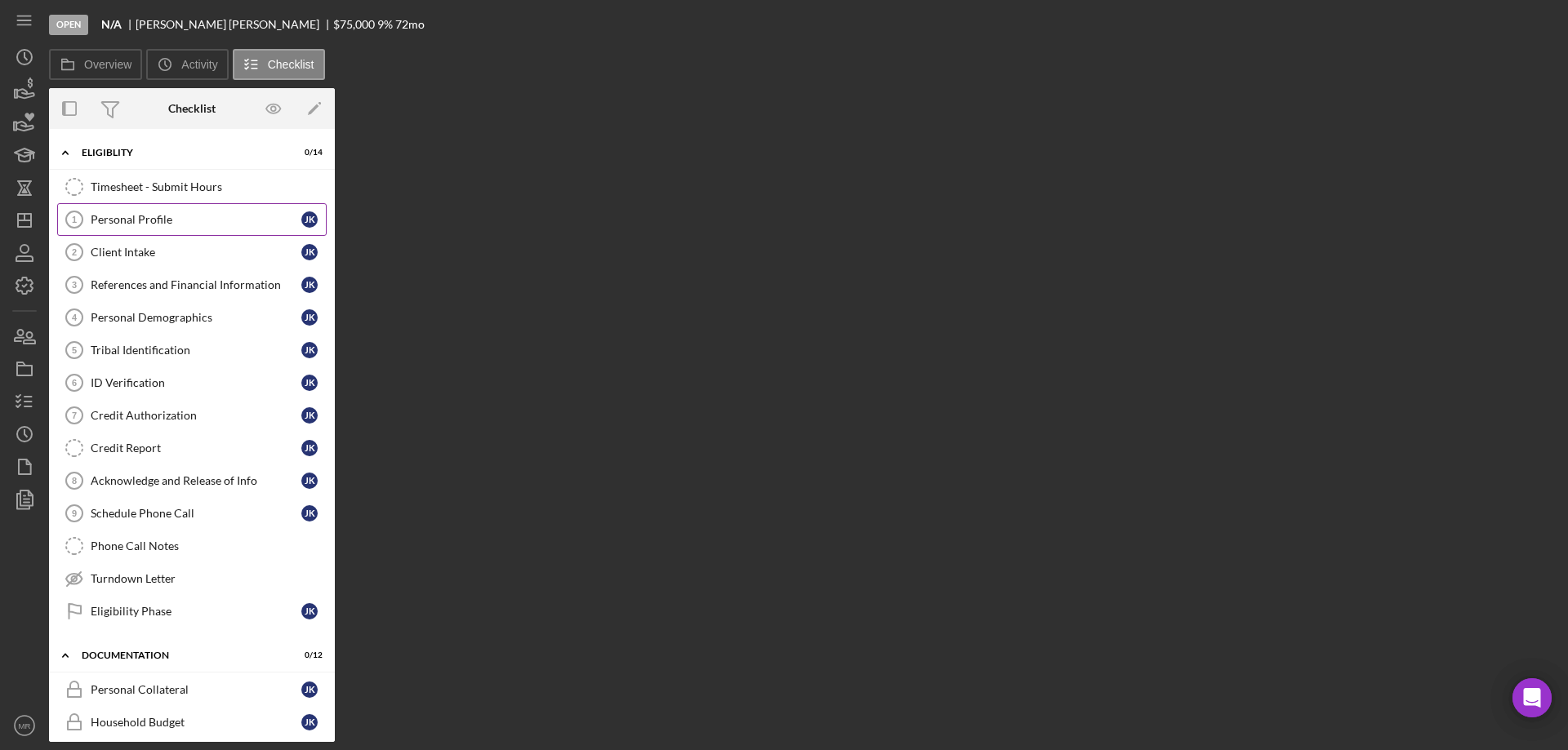
click at [212, 221] on div "Personal Profile" at bounding box center [196, 219] width 211 height 13
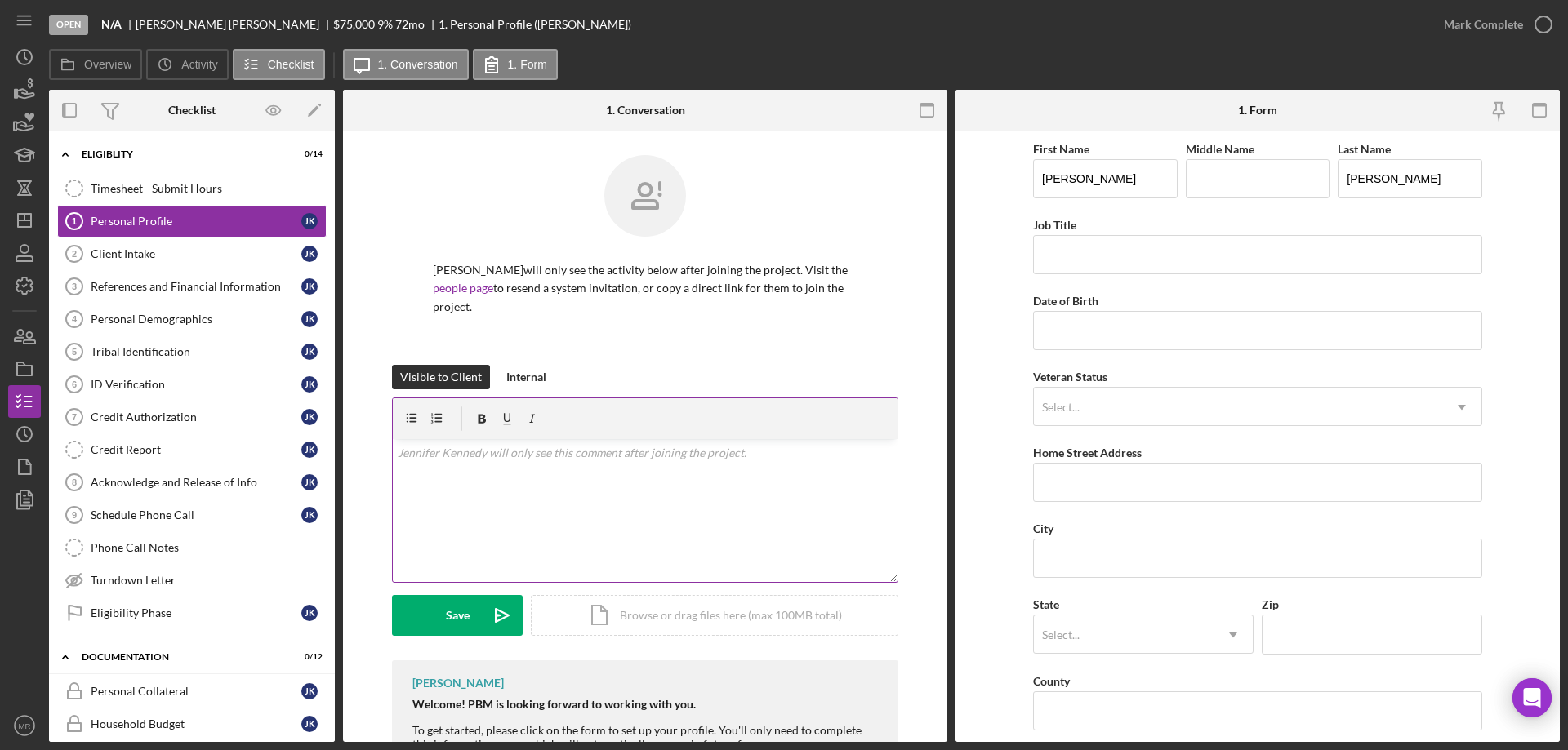
drag, startPoint x: 495, startPoint y: 452, endPoint x: 507, endPoint y: 462, distance: 15.6
click at [497, 452] on p at bounding box center [645, 452] width 496 height 18
click at [458, 608] on div "Save" at bounding box center [458, 615] width 24 height 40
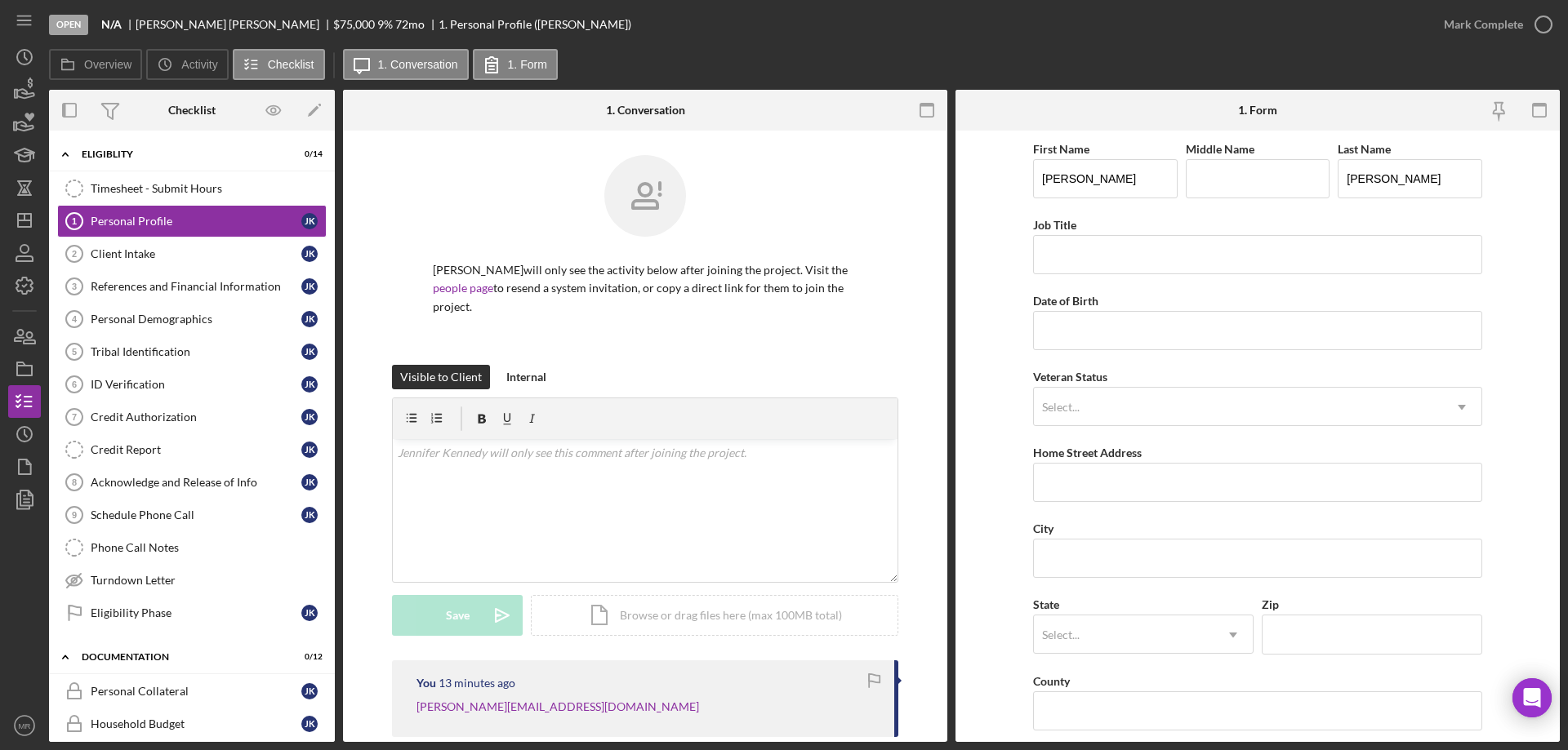
click at [795, 199] on div at bounding box center [645, 208] width 424 height 106
click at [23, 207] on icon "Icon/Dashboard" at bounding box center [24, 220] width 40 height 40
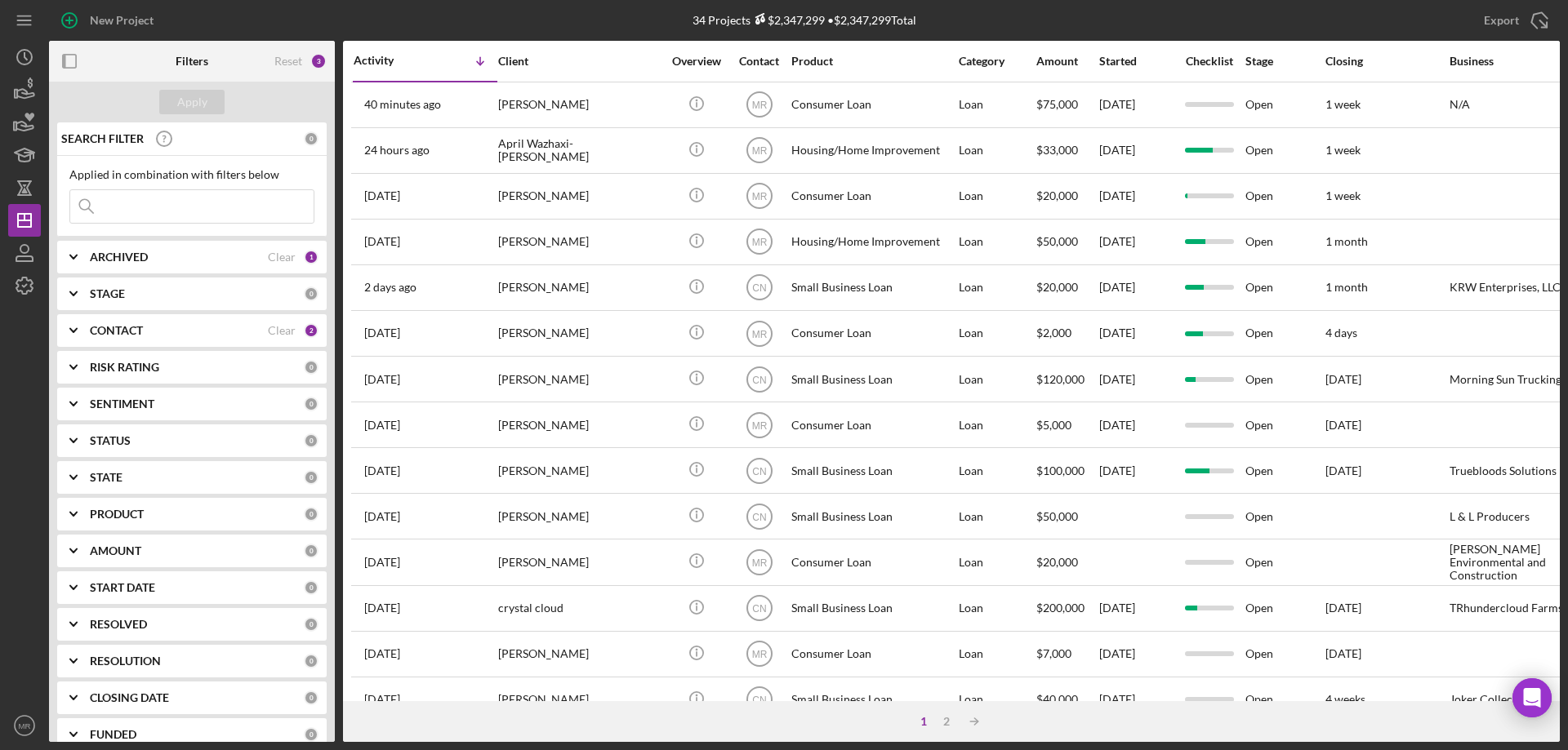
click at [155, 201] on input at bounding box center [191, 206] width 244 height 33
type input "trigg"
click at [183, 102] on div "Apply" at bounding box center [192, 102] width 31 height 25
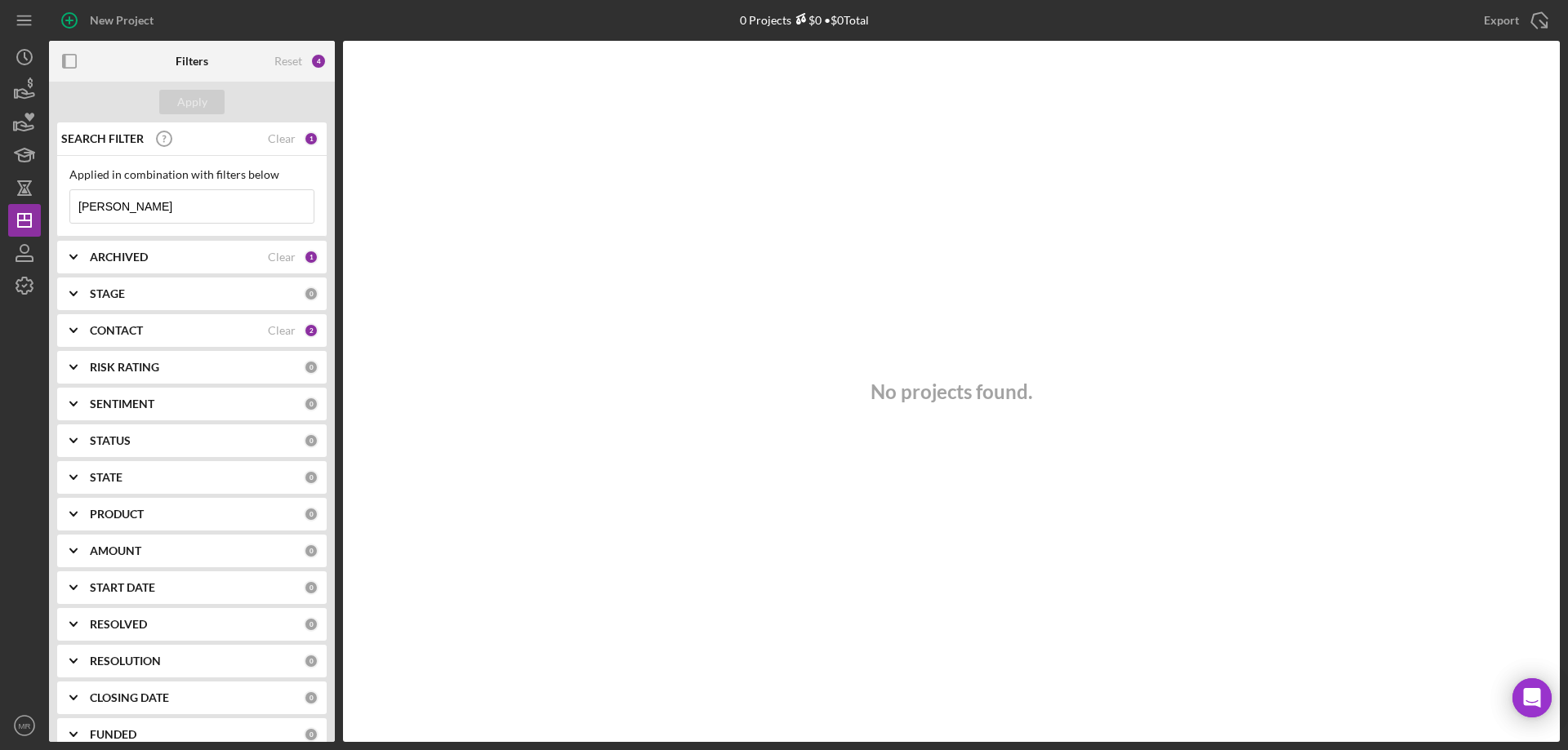
drag, startPoint x: 136, startPoint y: 198, endPoint x: 0, endPoint y: 207, distance: 136.3
click at [0, 207] on div "New Project 0 Projects $0 • $0 Total Export Icon/Export Filters Reset 4 Apply S…" at bounding box center [784, 375] width 1568 height 750
type input "[PERSON_NAME]"
click at [129, 253] on b "ARCHIVED" at bounding box center [118, 256] width 58 height 13
drag, startPoint x: 69, startPoint y: 349, endPoint x: 83, endPoint y: 345, distance: 14.6
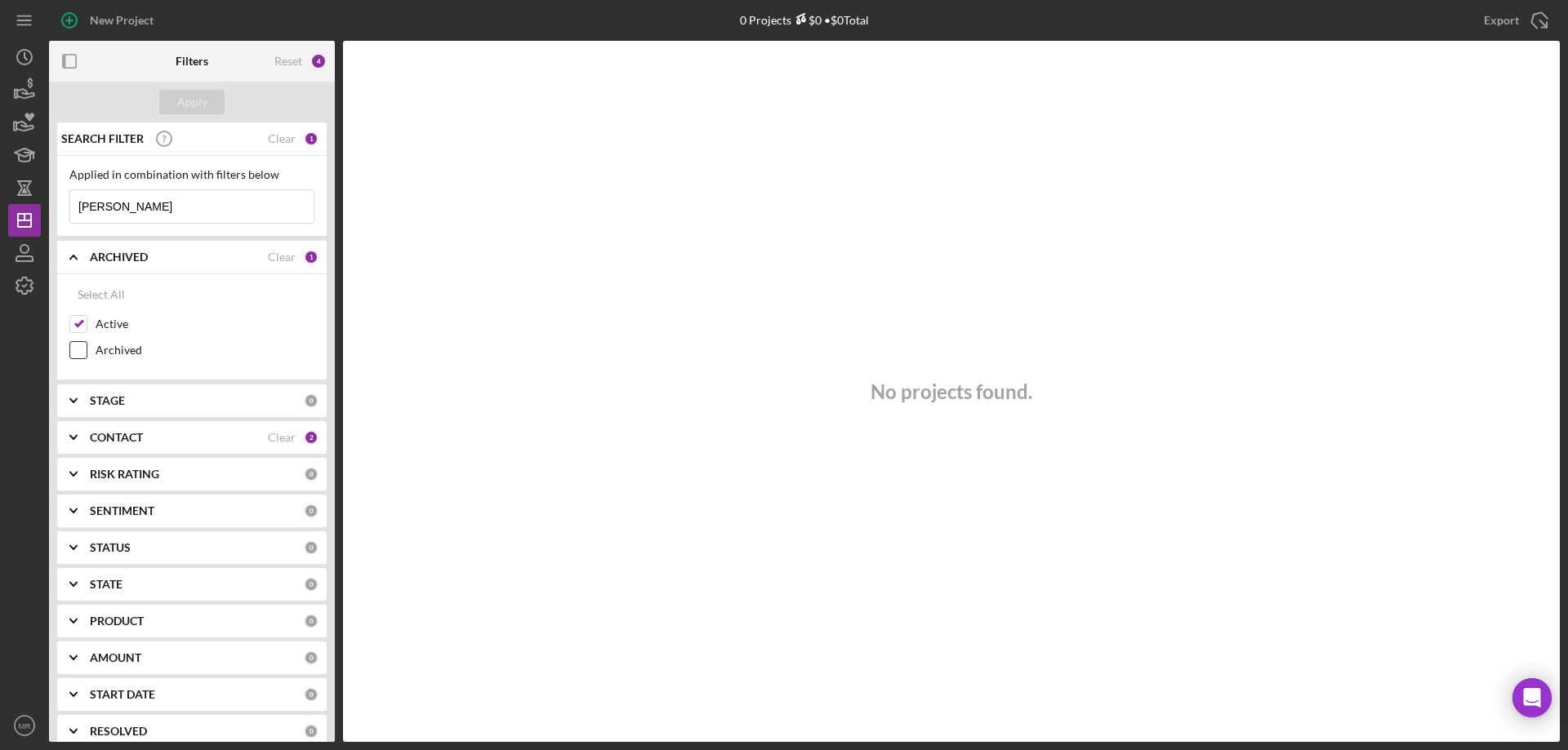
click at [70, 349] on div "Select All Active Archived" at bounding box center [191, 327] width 269 height 106
click at [78, 351] on input "Archived" at bounding box center [78, 350] width 17 height 17
checkbox input "true"
drag, startPoint x: 144, startPoint y: 207, endPoint x: 49, endPoint y: 211, distance: 95.1
click at [49, 211] on div "SEARCH FILTER Clear 1 Applied in combination with filters below kincaid Icon/Me…" at bounding box center [192, 432] width 286 height 619
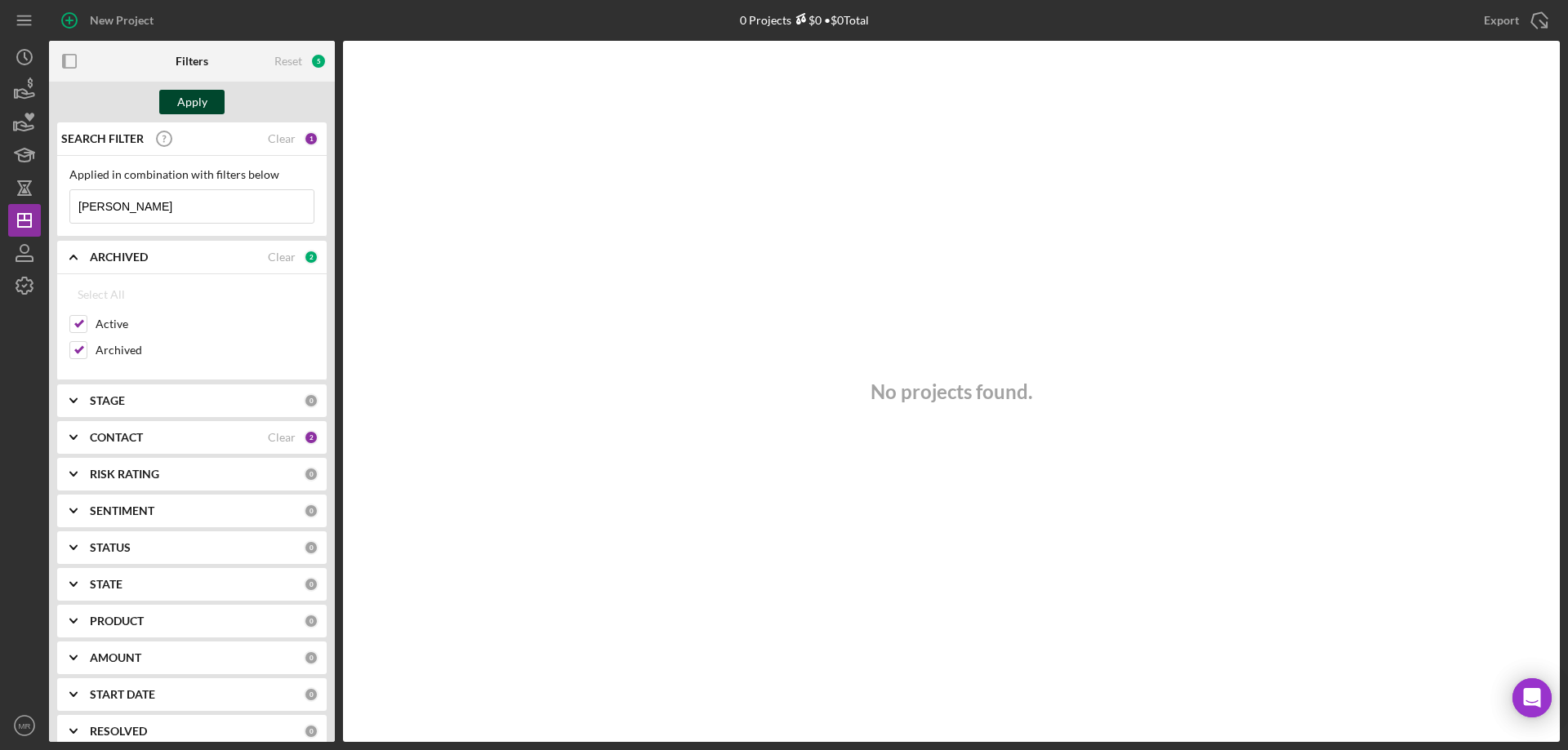
click at [202, 103] on div "Apply" at bounding box center [192, 102] width 31 height 25
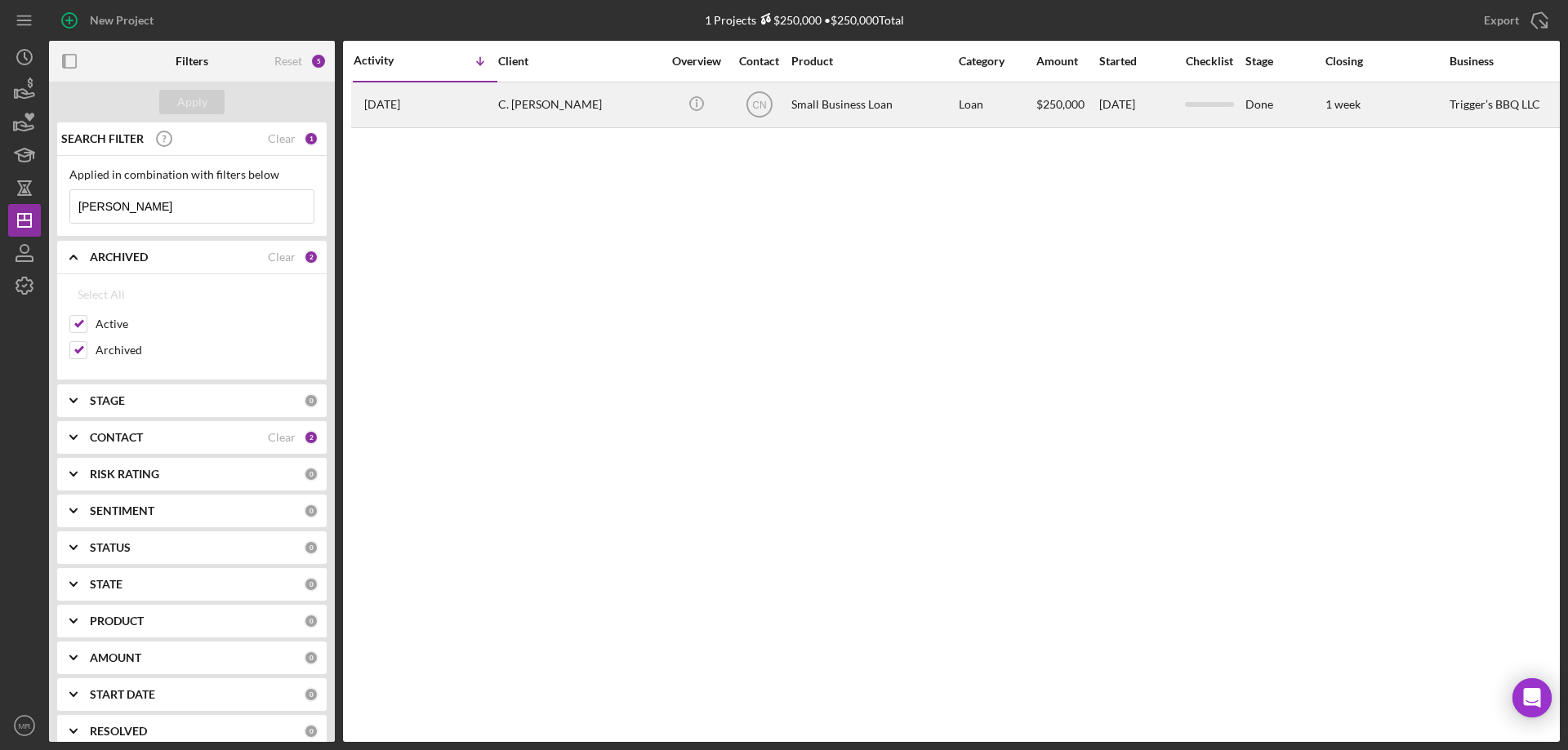
click at [599, 101] on div "C. [PERSON_NAME]" at bounding box center [580, 104] width 164 height 43
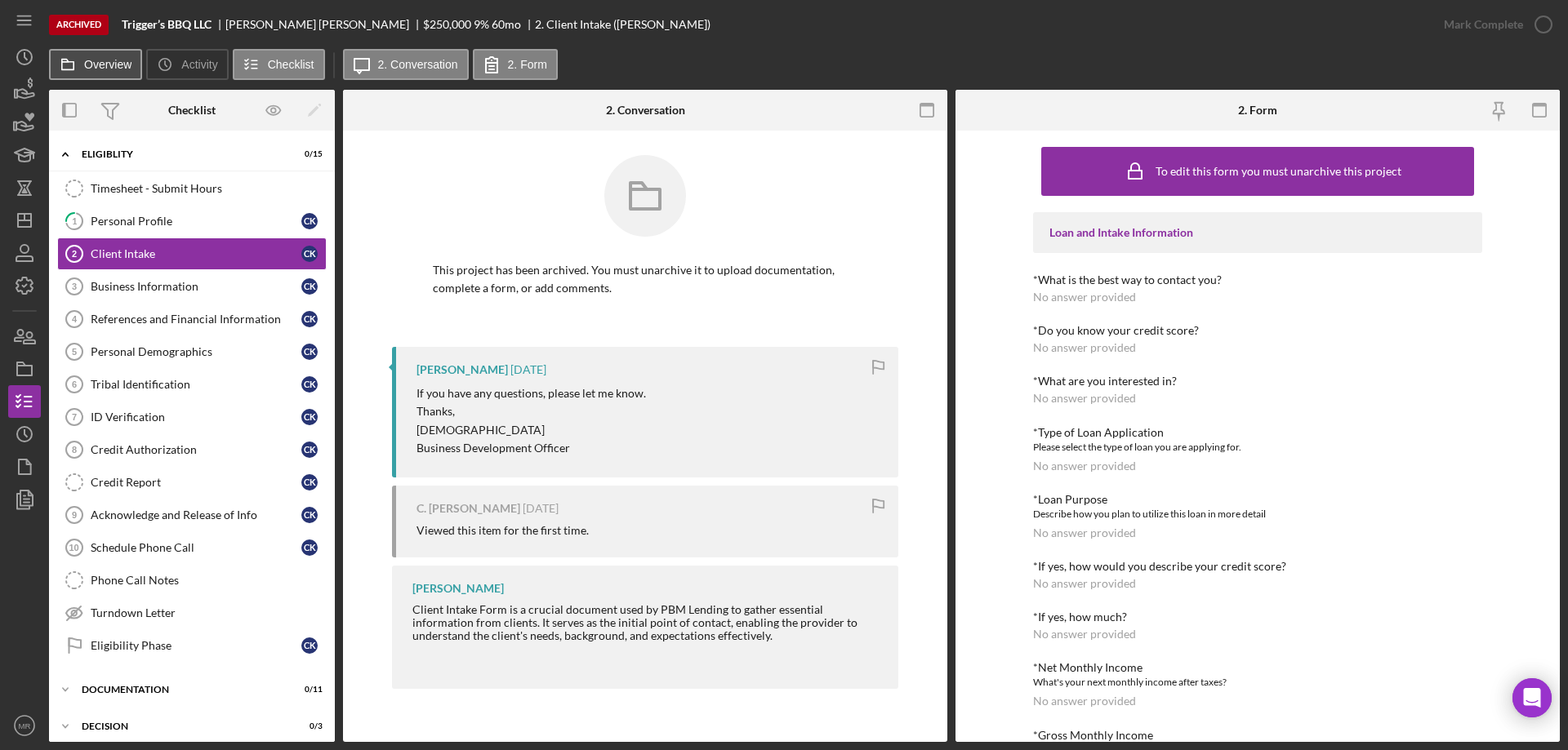
click at [88, 62] on label "Overview" at bounding box center [107, 64] width 47 height 13
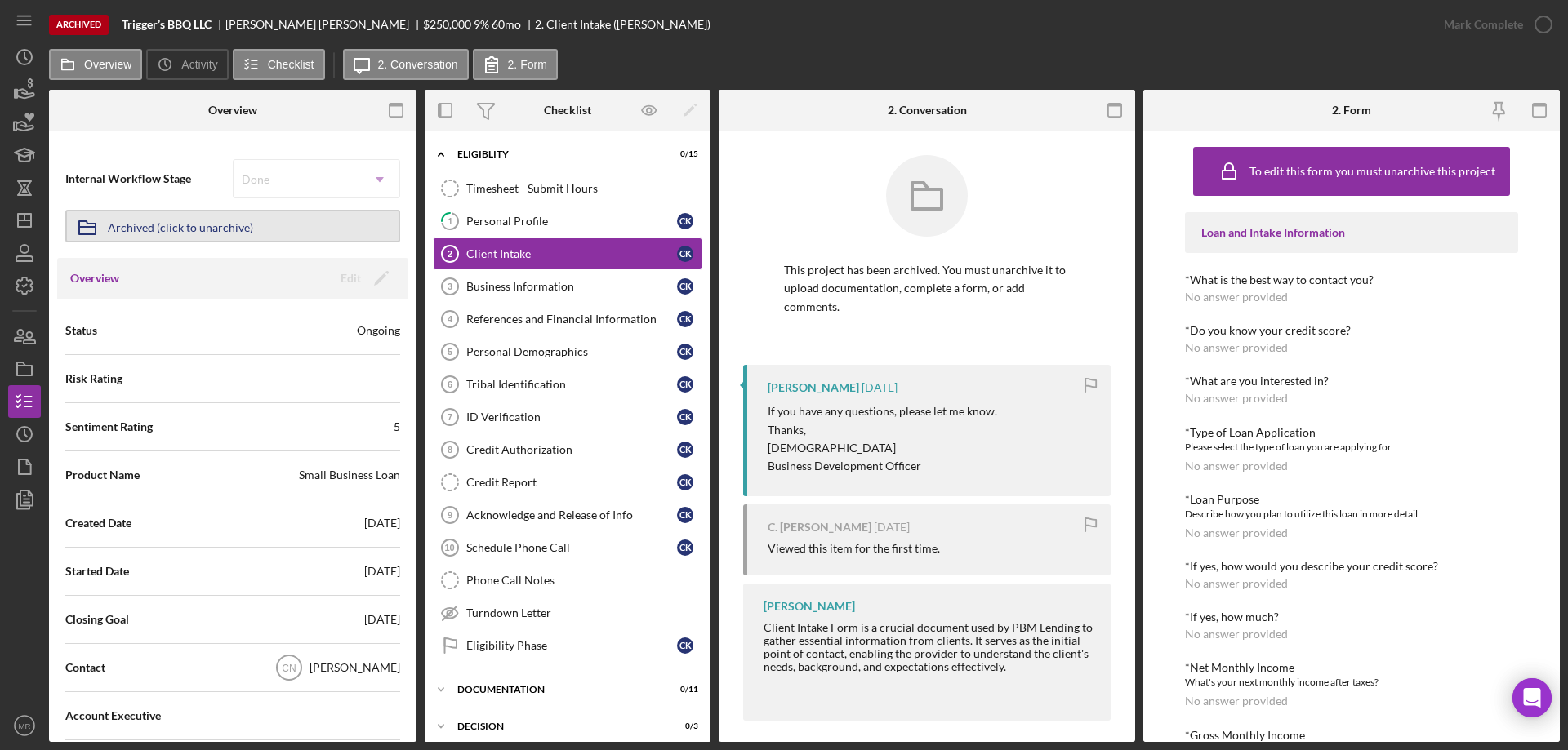
click at [145, 224] on div "Archived (click to unarchive)" at bounding box center [179, 226] width 145 height 30
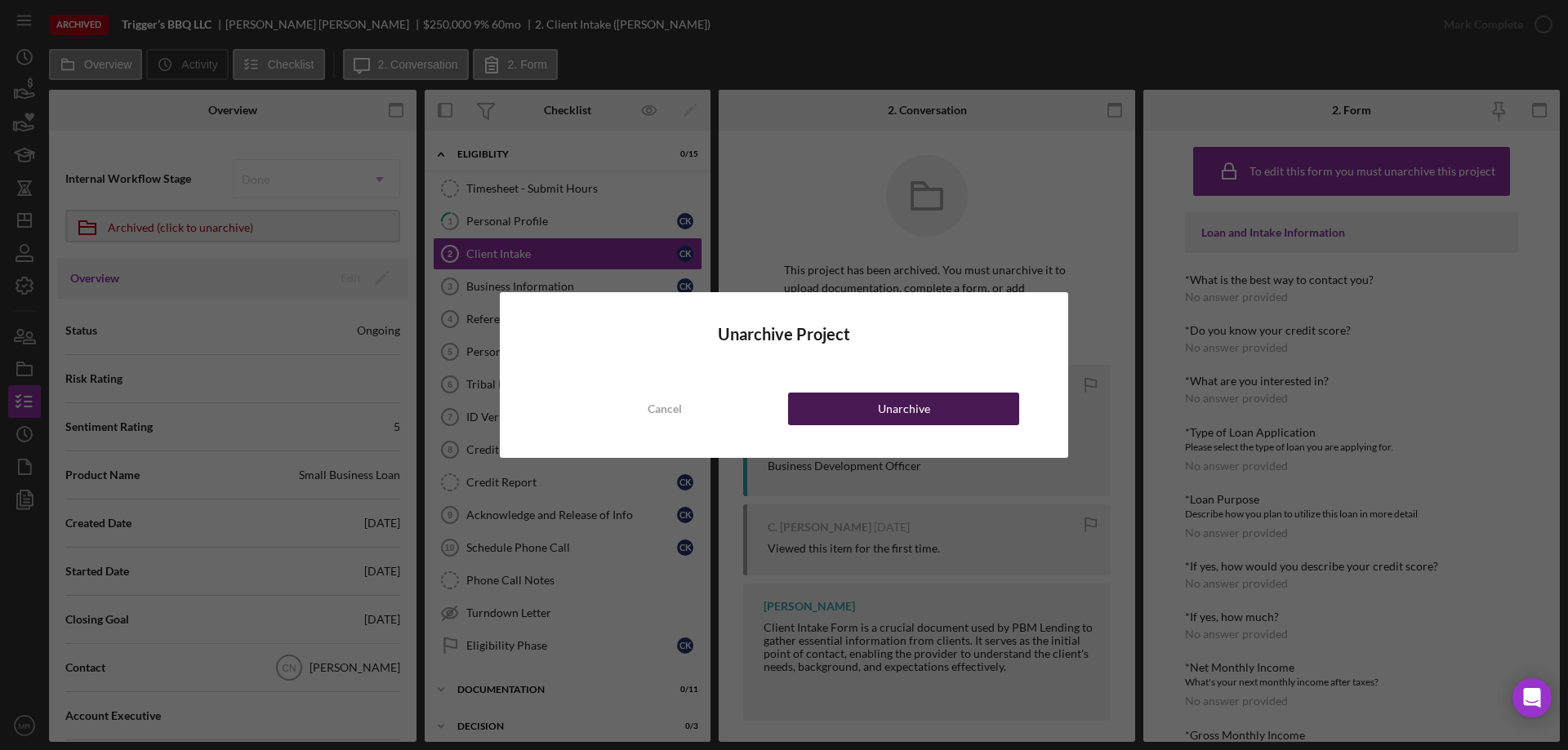
drag, startPoint x: 922, startPoint y: 405, endPoint x: 939, endPoint y: 397, distance: 18.8
click at [922, 400] on div "Unarchive" at bounding box center [903, 408] width 52 height 33
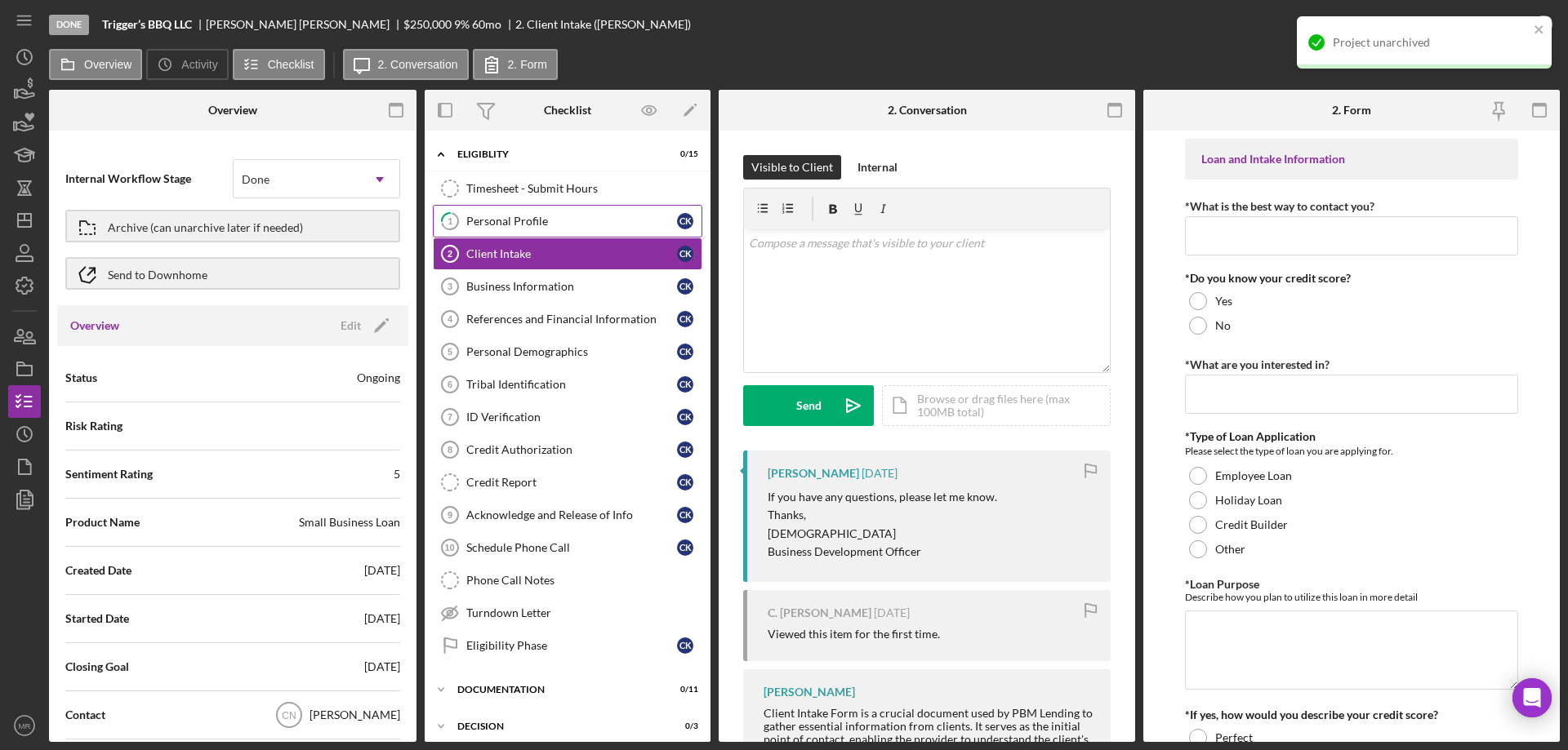
click at [508, 224] on div "Personal Profile" at bounding box center [572, 221] width 211 height 13
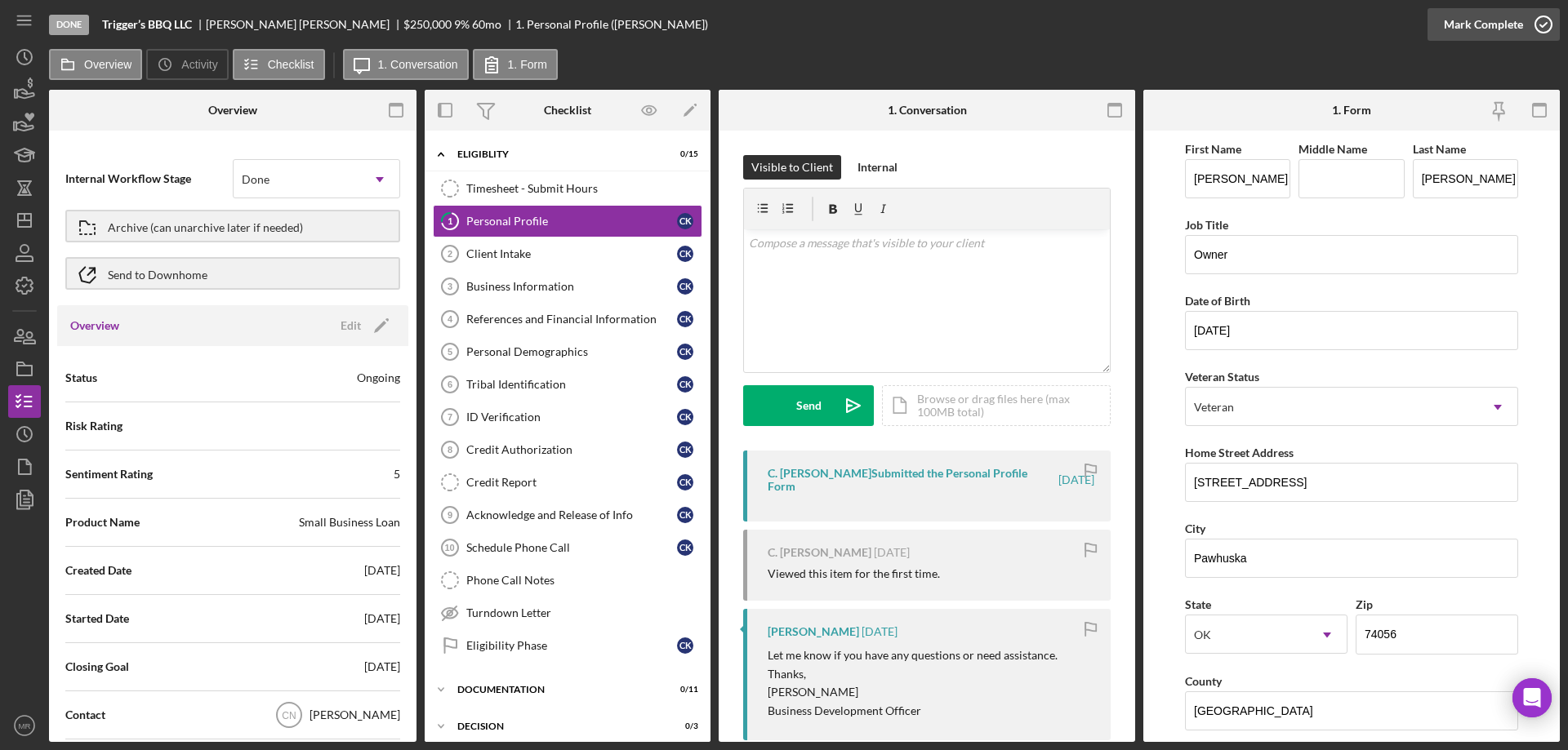
click at [1547, 25] on icon "button" at bounding box center [1542, 24] width 40 height 40
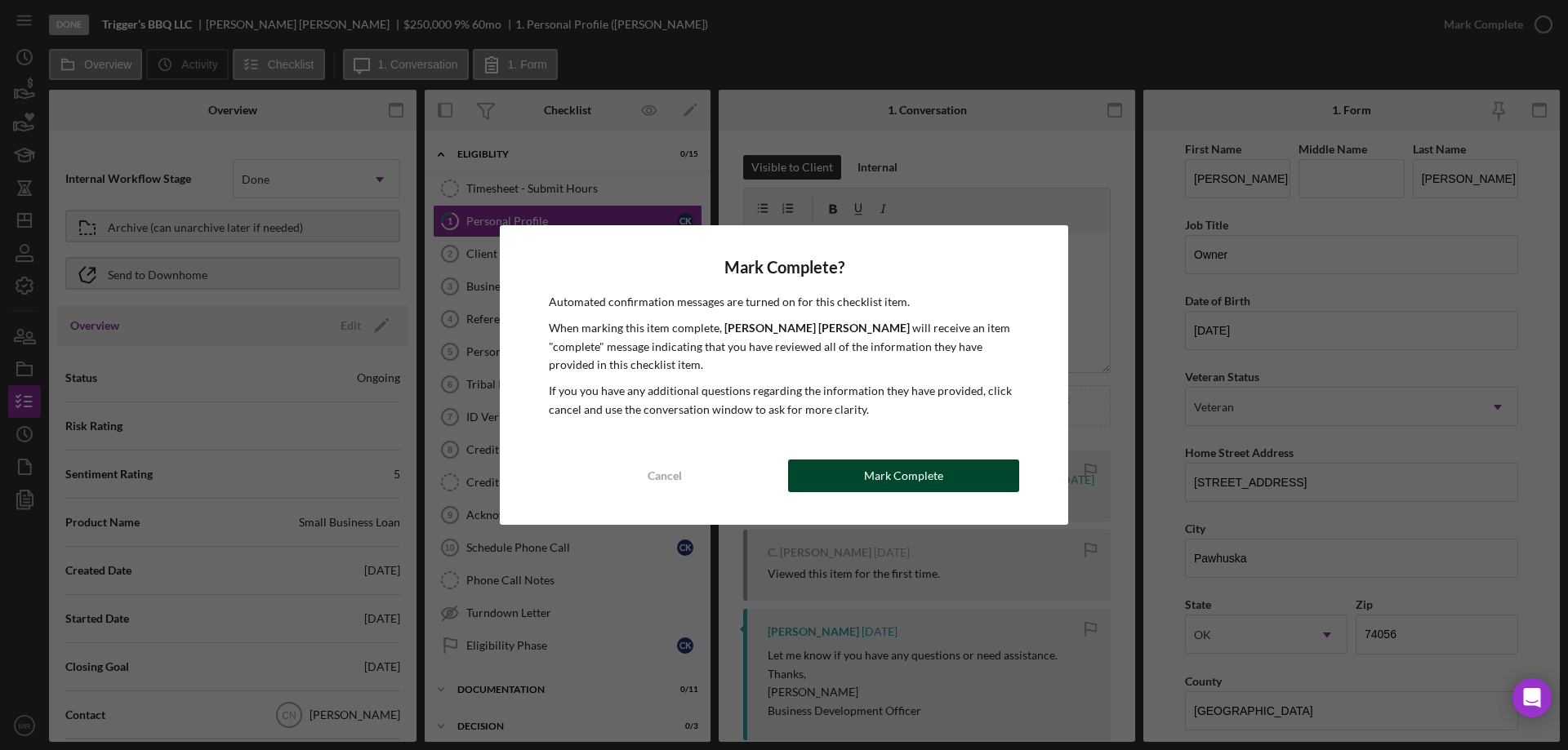
click at [960, 479] on button "Mark Complete" at bounding box center [903, 475] width 231 height 33
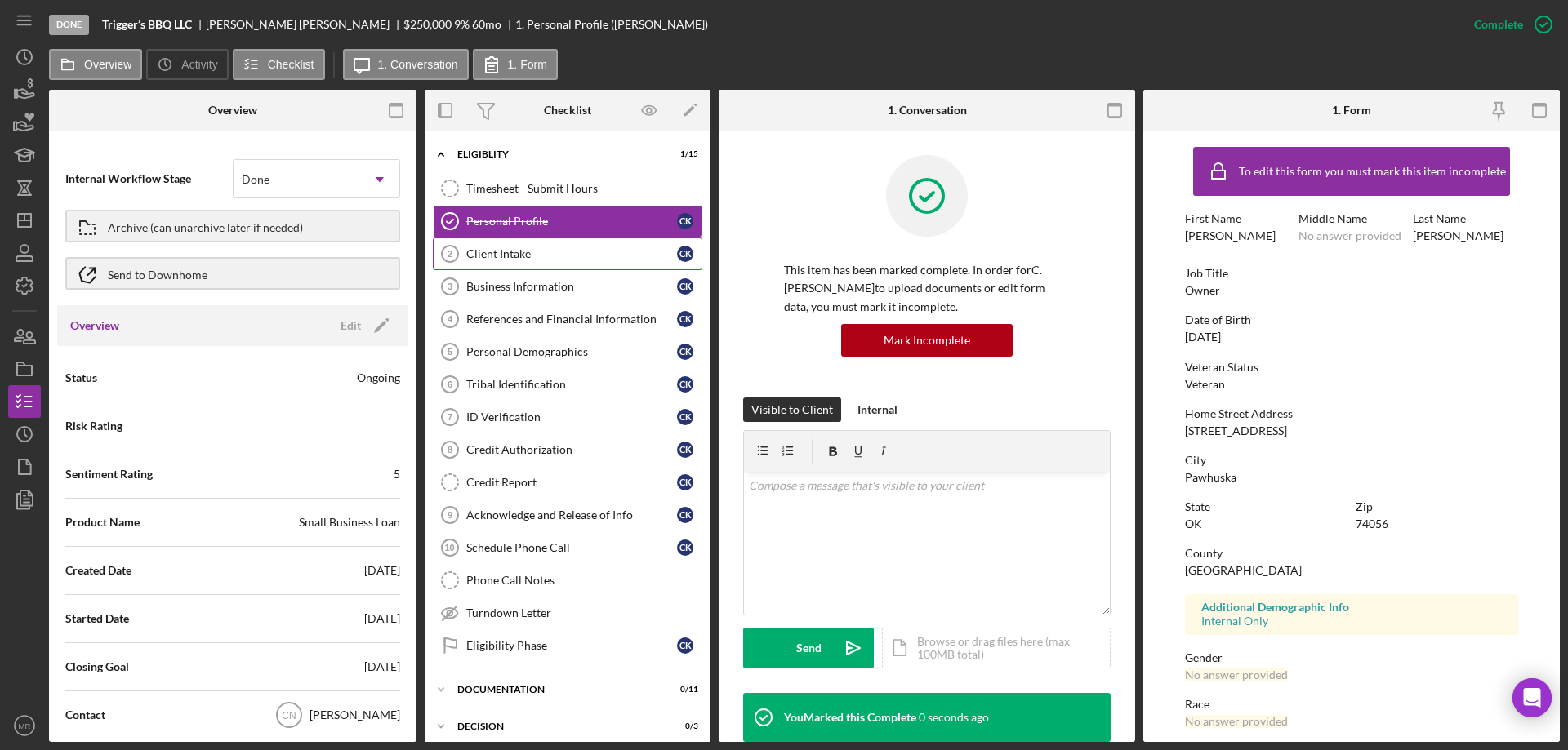
click at [507, 247] on div "Client Intake" at bounding box center [572, 253] width 211 height 13
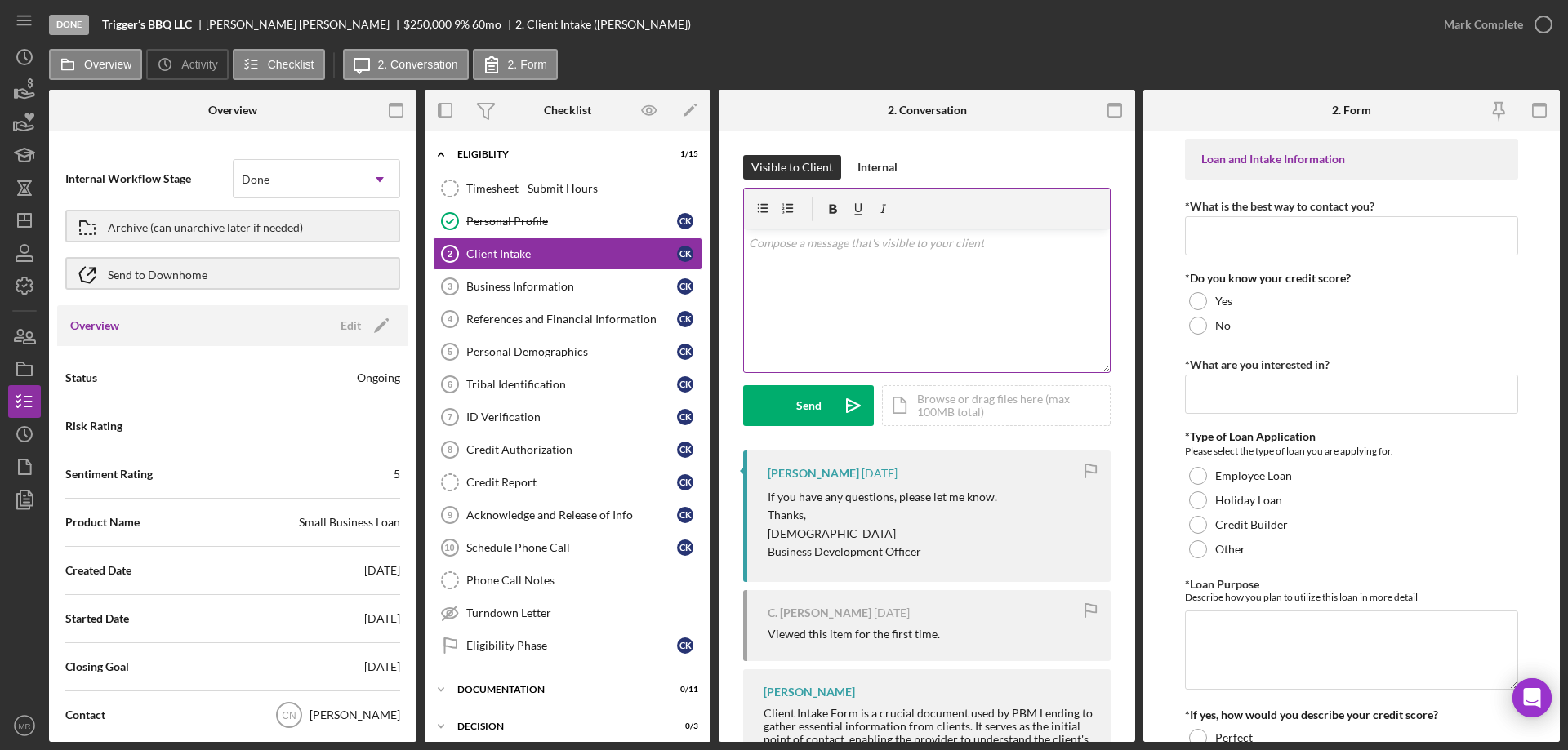
click at [866, 282] on div "v Color teal Color pink Remove color Add row above Add row below Add column bef…" at bounding box center [926, 301] width 366 height 143
click at [824, 395] on button "Send Icon/icon-invite-send" at bounding box center [808, 405] width 130 height 40
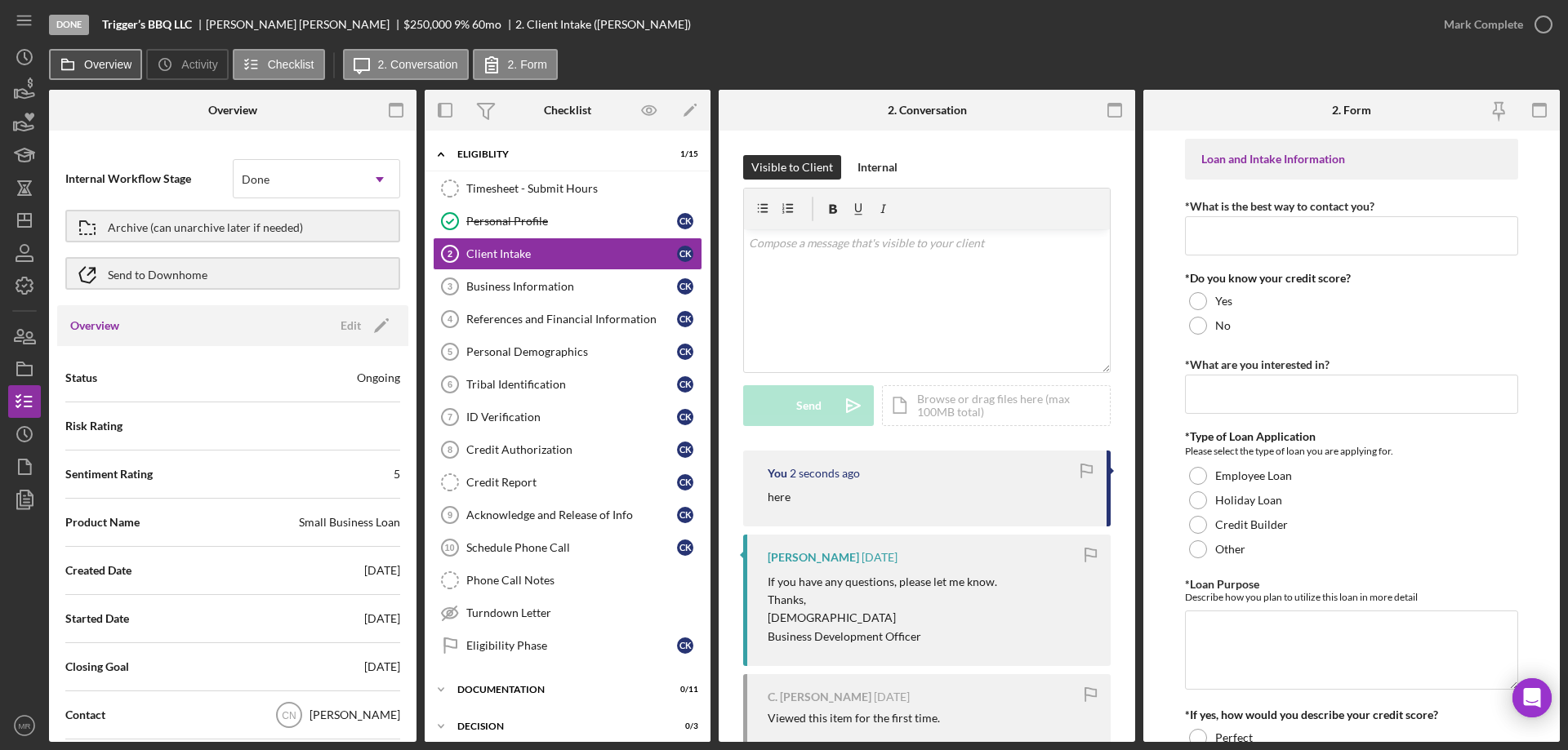
click at [104, 66] on label "Overview" at bounding box center [107, 64] width 47 height 13
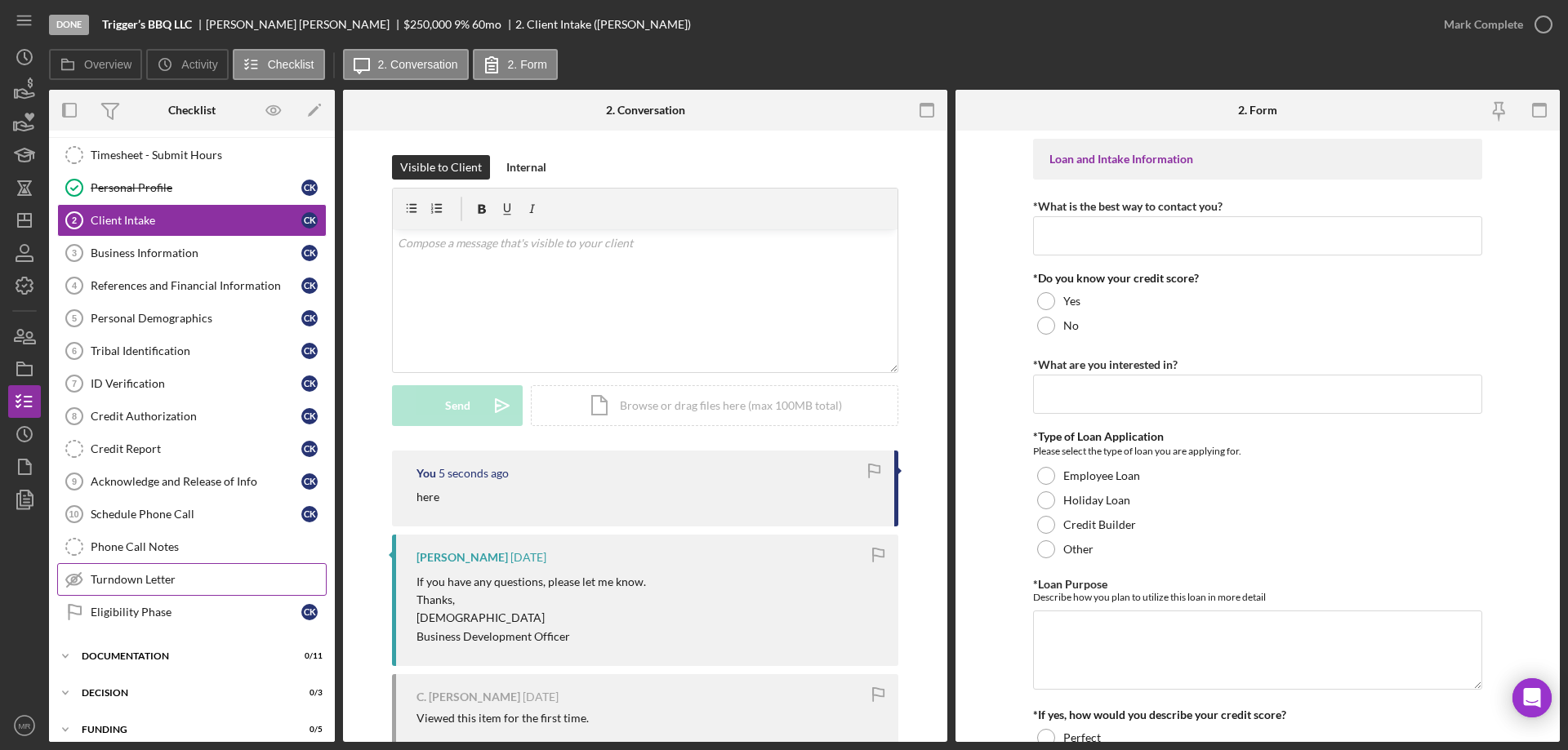
scroll to position [83, 0]
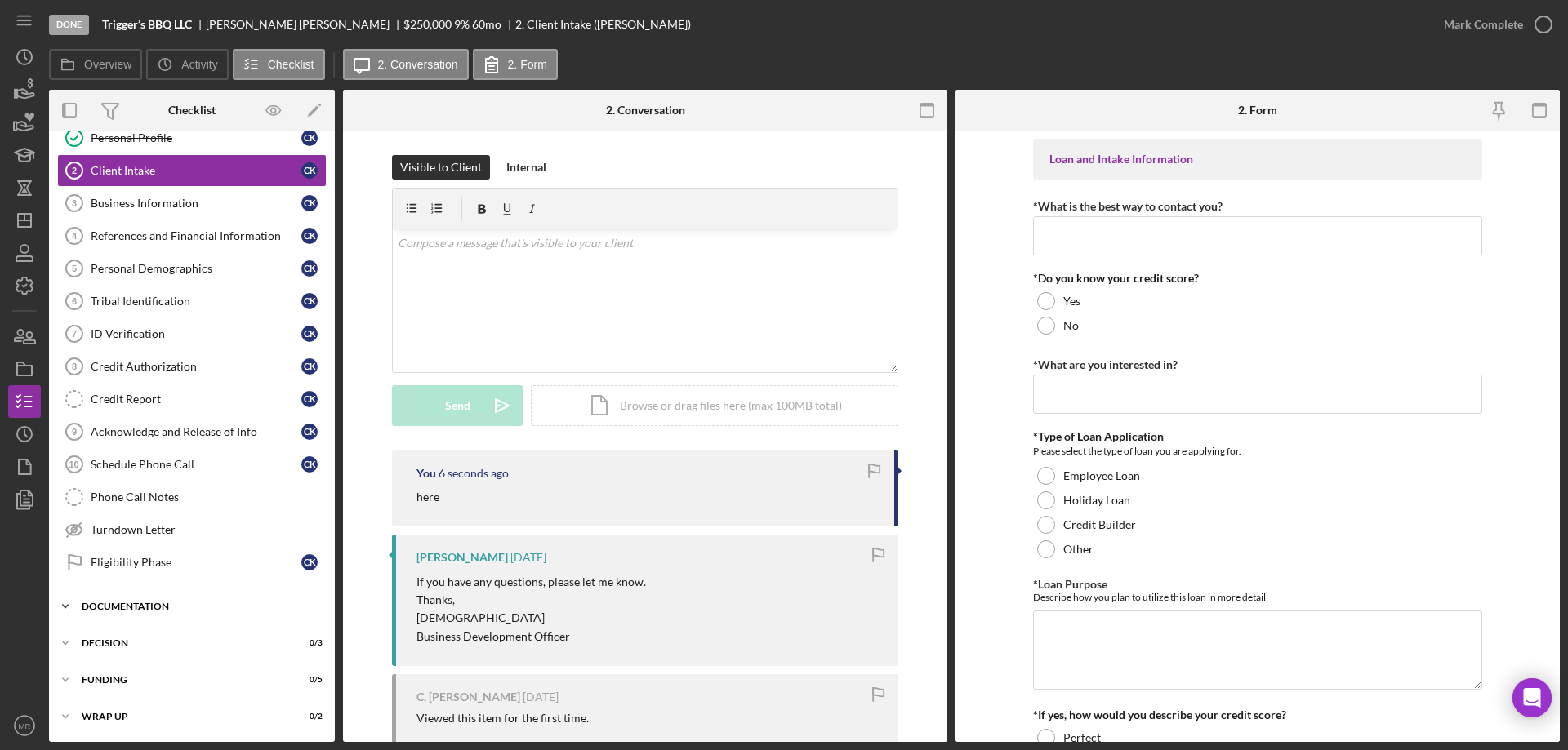
click at [141, 604] on div "Documentation" at bounding box center [198, 606] width 233 height 10
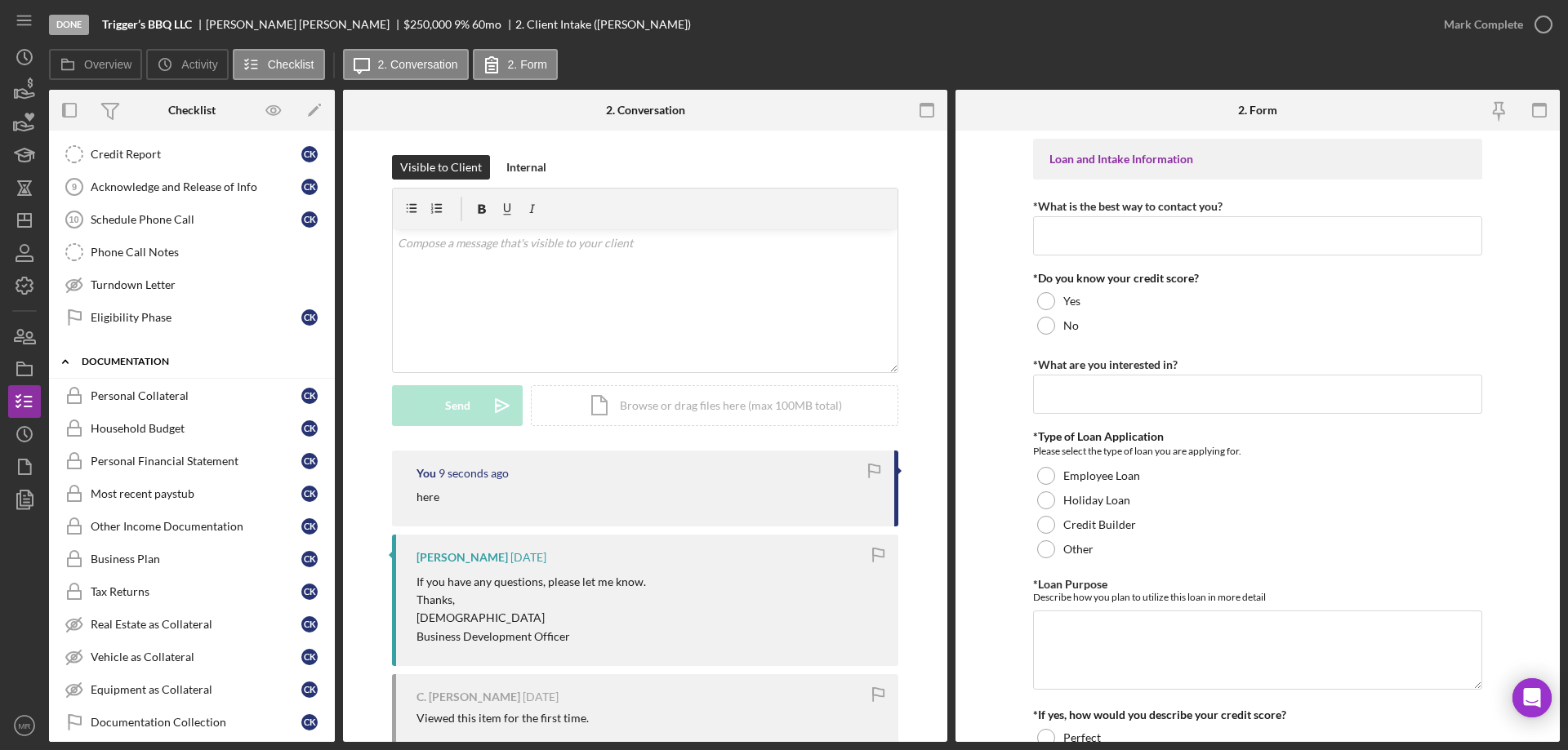
click at [129, 360] on div "Documentation" at bounding box center [198, 362] width 233 height 10
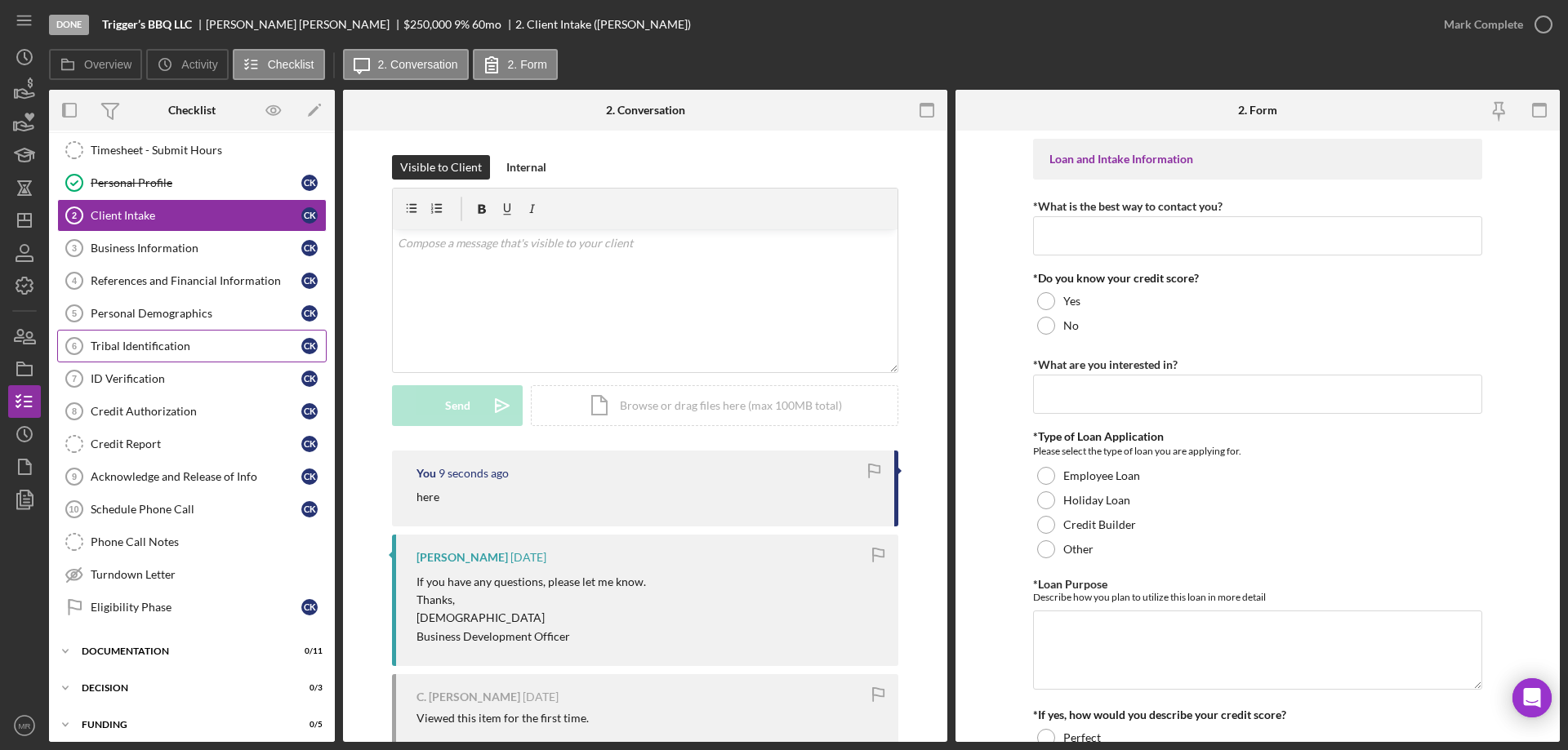
scroll to position [0, 0]
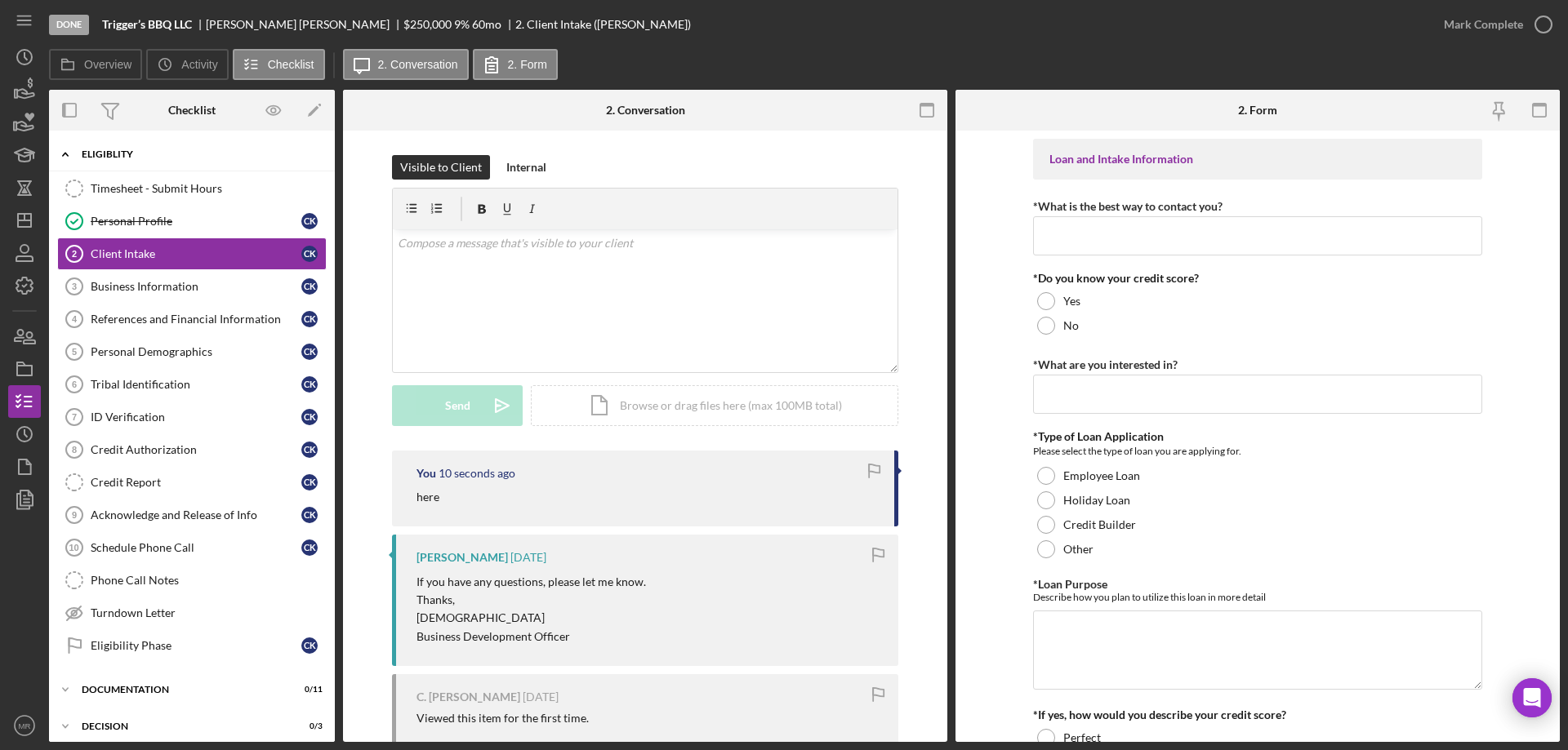
click at [113, 145] on div "Icon/Expander Eligiblity 1 / 15" at bounding box center [192, 155] width 286 height 34
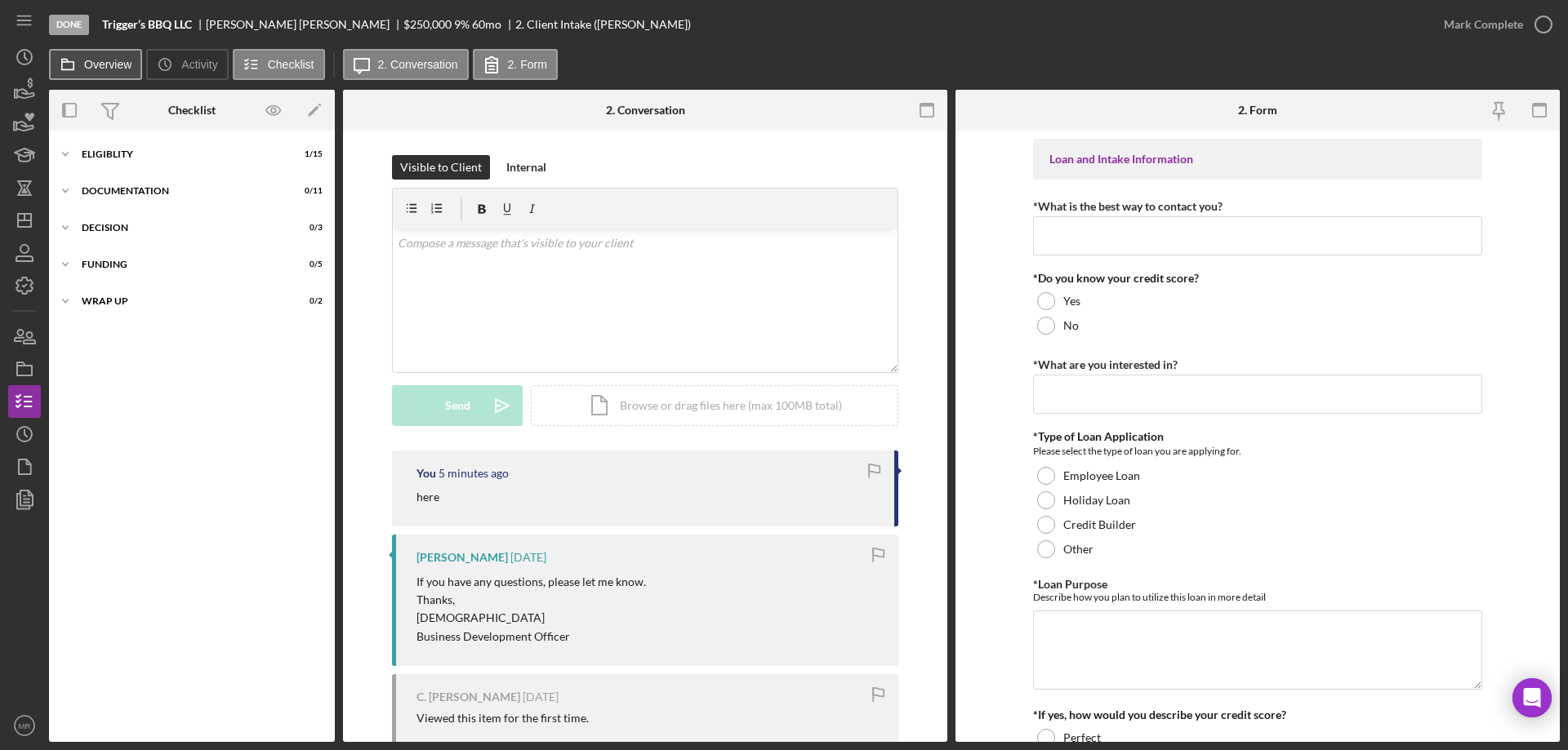
click at [99, 57] on button "Overview" at bounding box center [96, 64] width 93 height 31
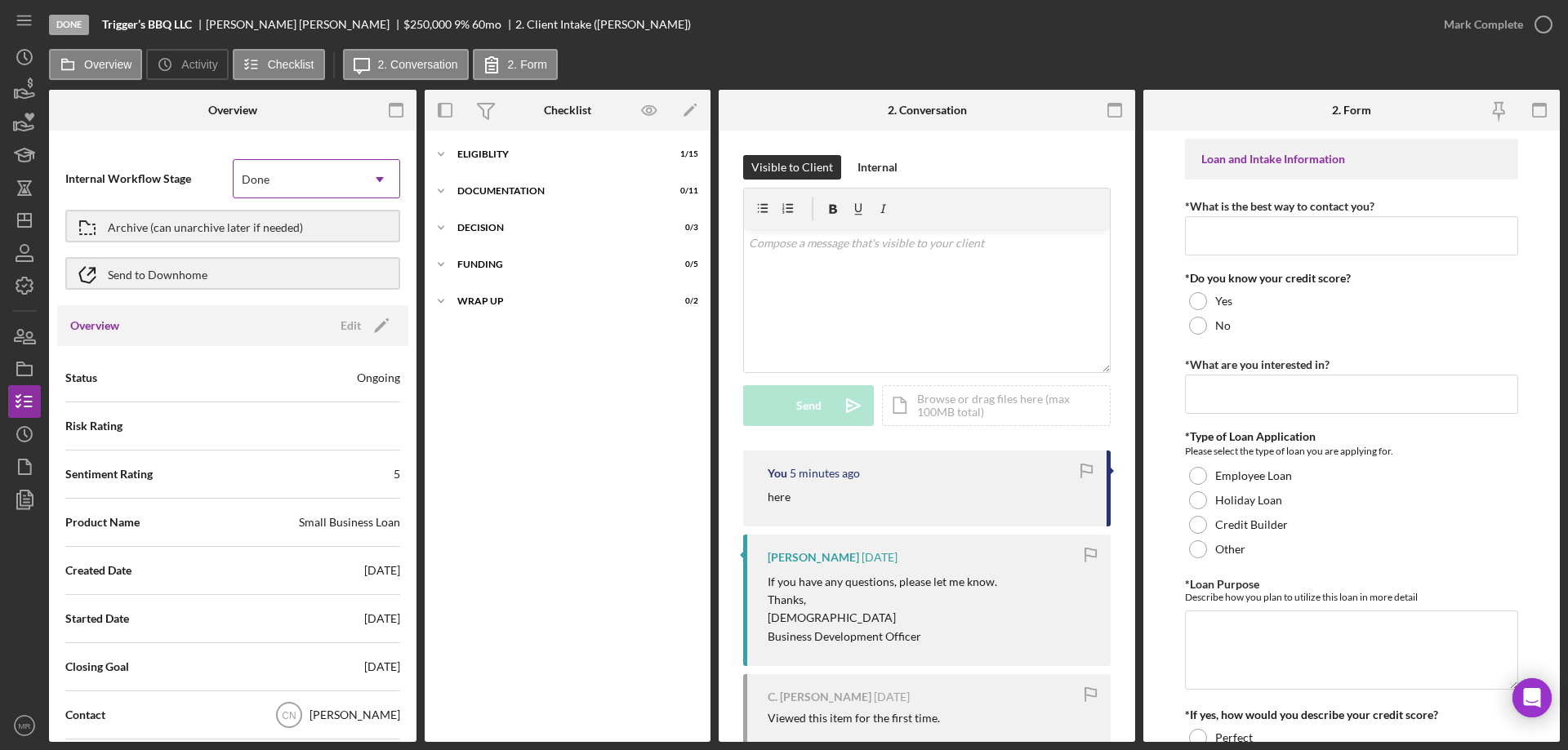
click at [367, 182] on icon "Icon/Dropdown Arrow" at bounding box center [380, 179] width 39 height 39
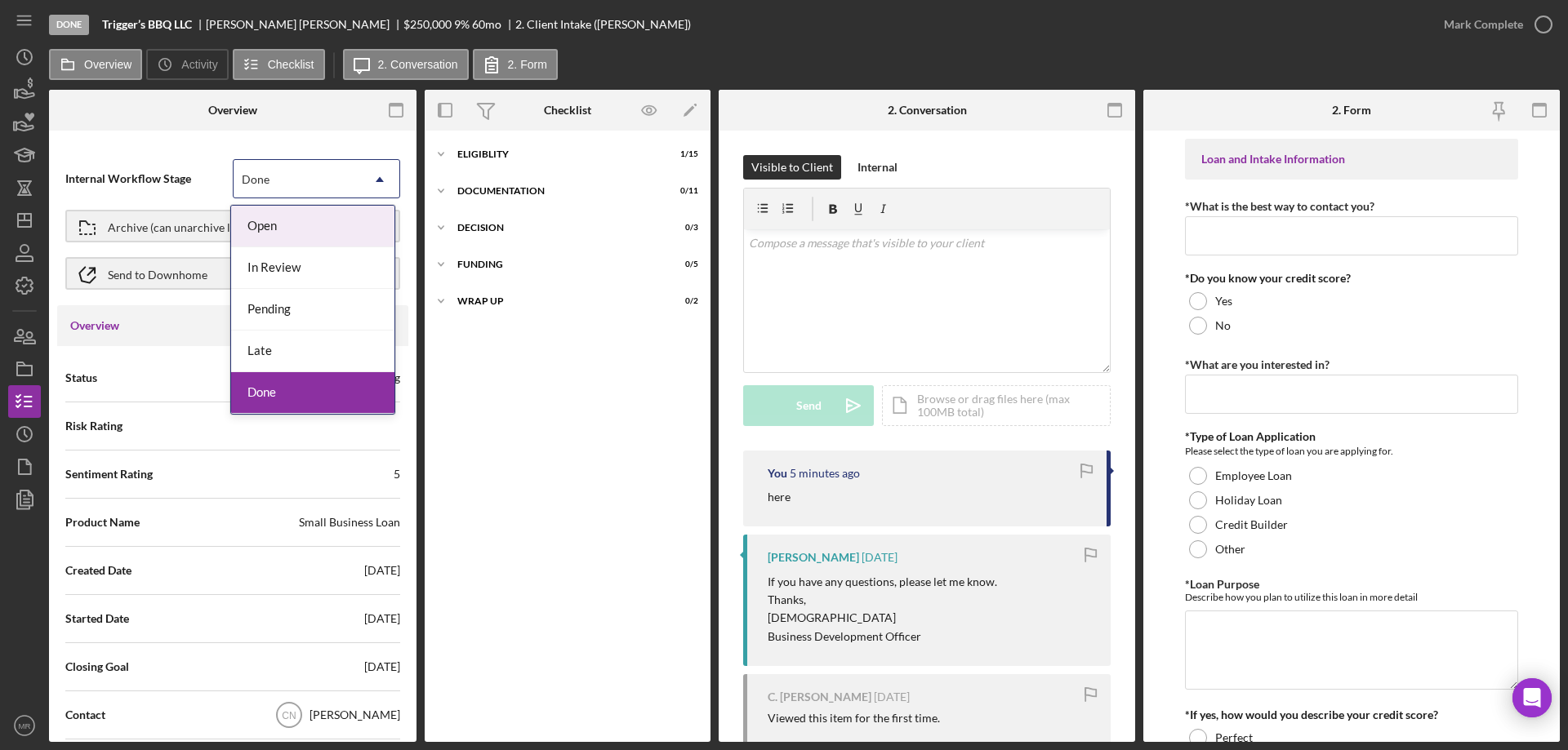
click at [266, 223] on div "Open" at bounding box center [313, 227] width 164 height 41
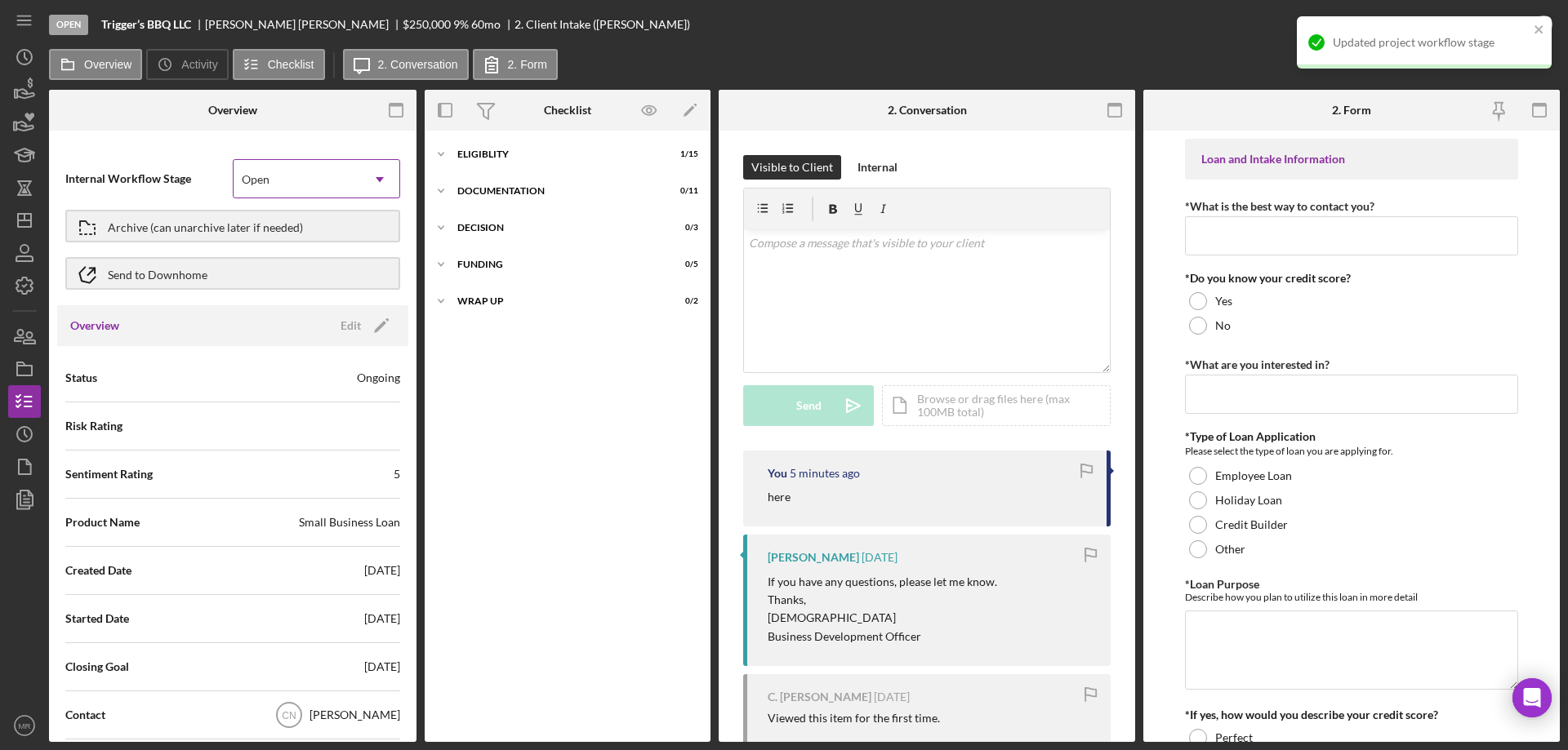
click at [363, 171] on icon "Icon/Dropdown Arrow" at bounding box center [380, 179] width 39 height 39
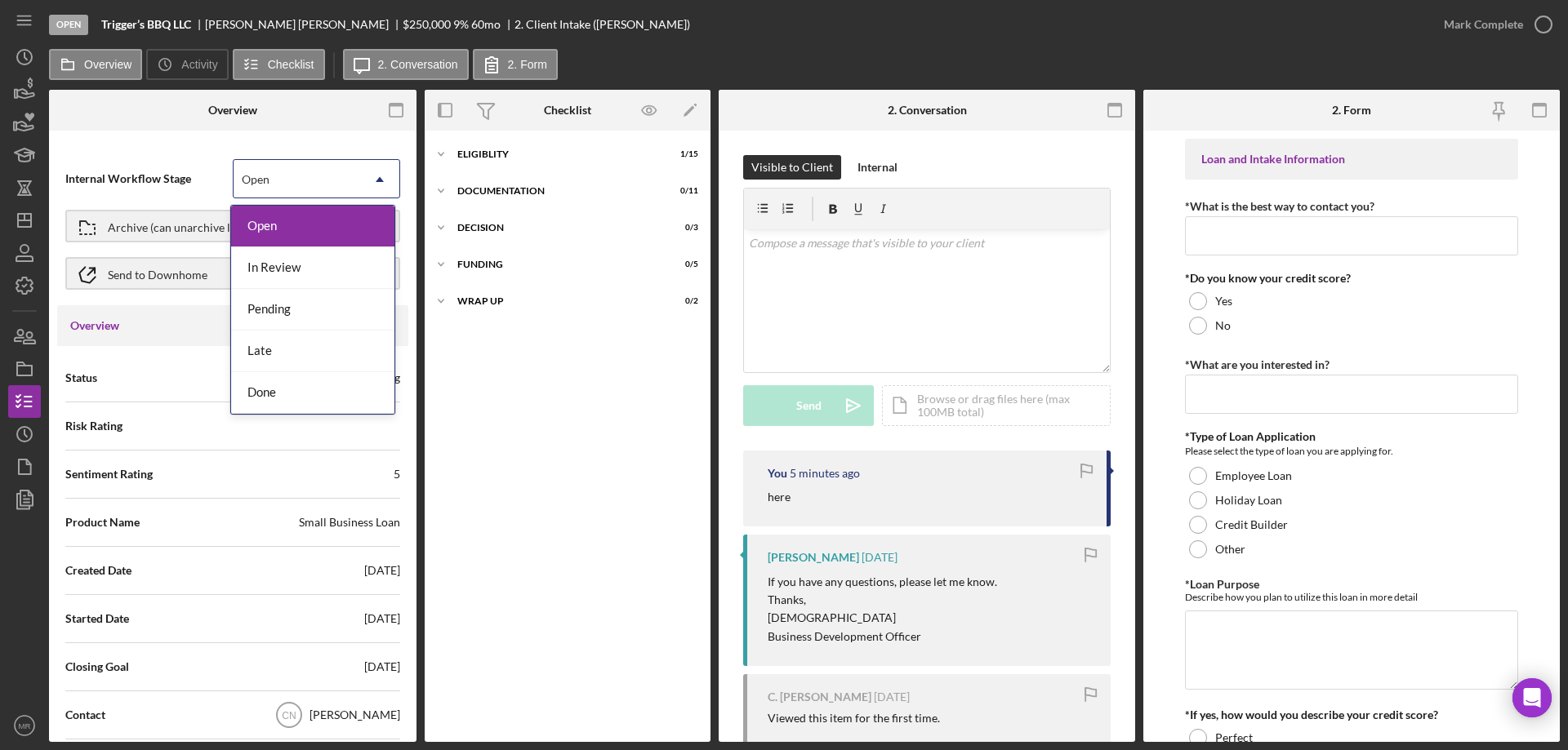
click at [641, 479] on div "Icon/Expander Eligiblity 1 / 15 Icon/Expander Documentation 0 / 11 Icon/Expande…" at bounding box center [567, 437] width 286 height 595
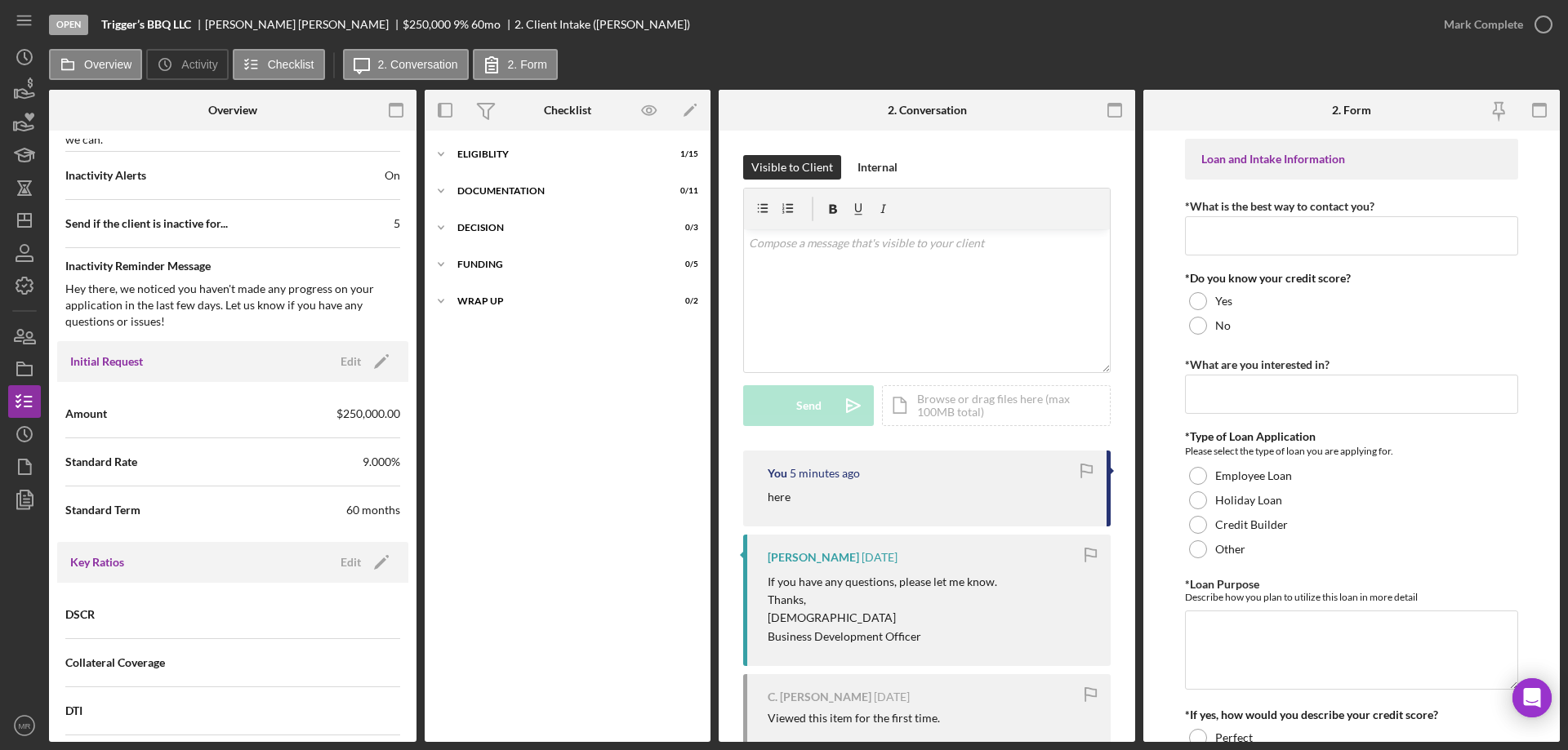
scroll to position [816, 0]
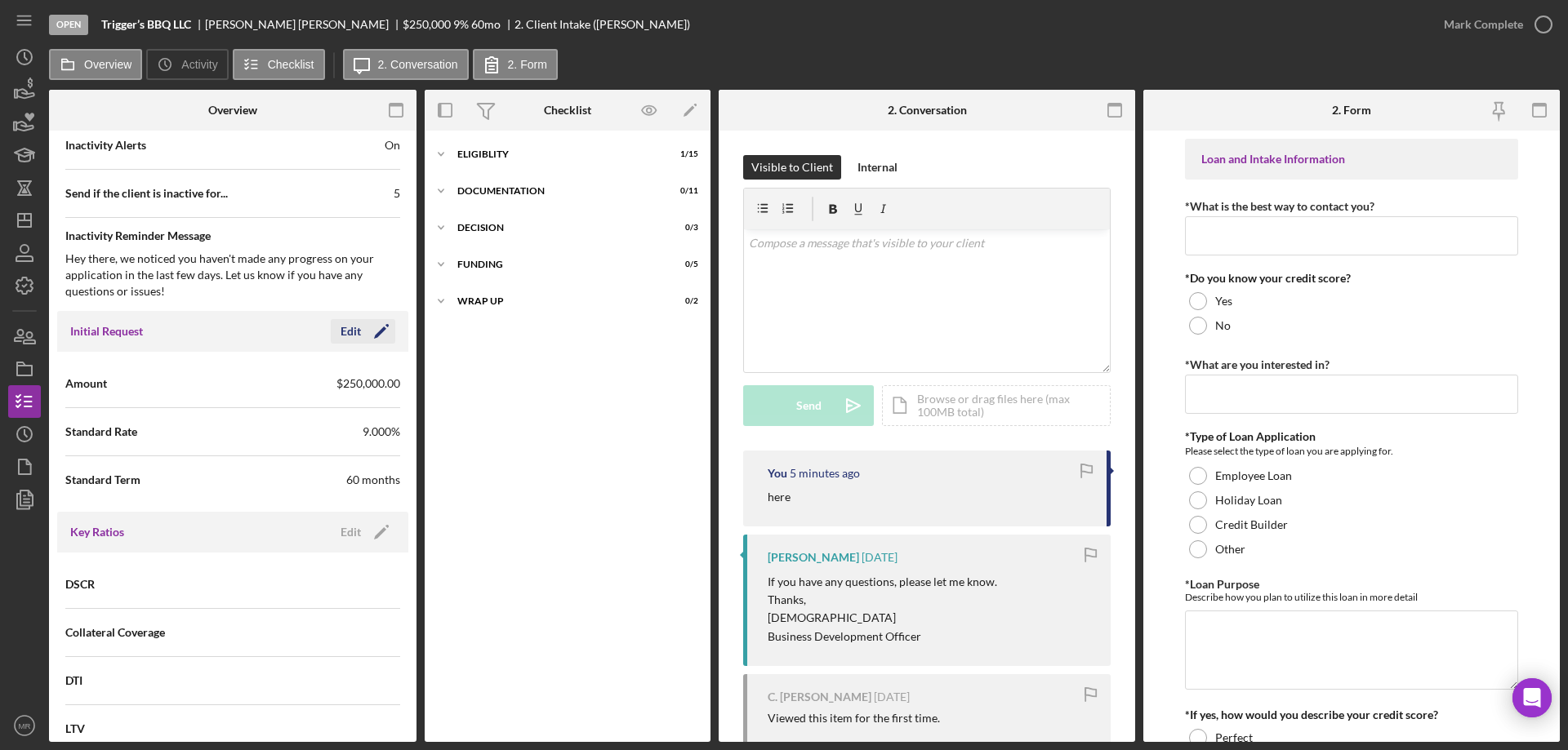
click at [349, 329] on div "Edit" at bounding box center [350, 331] width 21 height 25
drag, startPoint x: 340, startPoint y: 389, endPoint x: 212, endPoint y: 408, distance: 129.4
click at [216, 408] on form "Amount $250,000 Standard Rate 9.000% Standard Term 60" at bounding box center [232, 432] width 334 height 144
type input "$15,000"
click at [338, 329] on icon "button" at bounding box center [335, 330] width 40 height 40
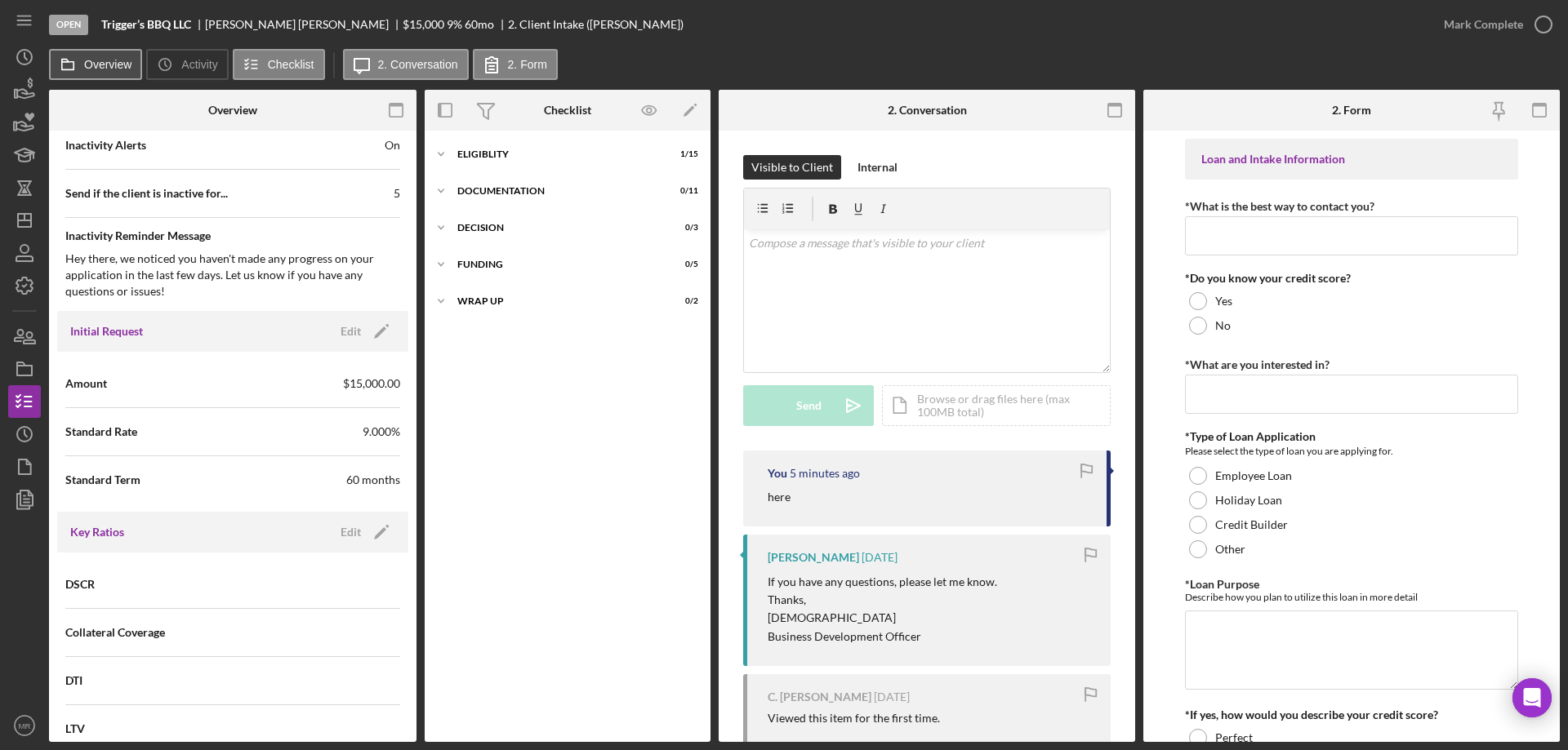
click at [89, 61] on label "Overview" at bounding box center [107, 64] width 47 height 13
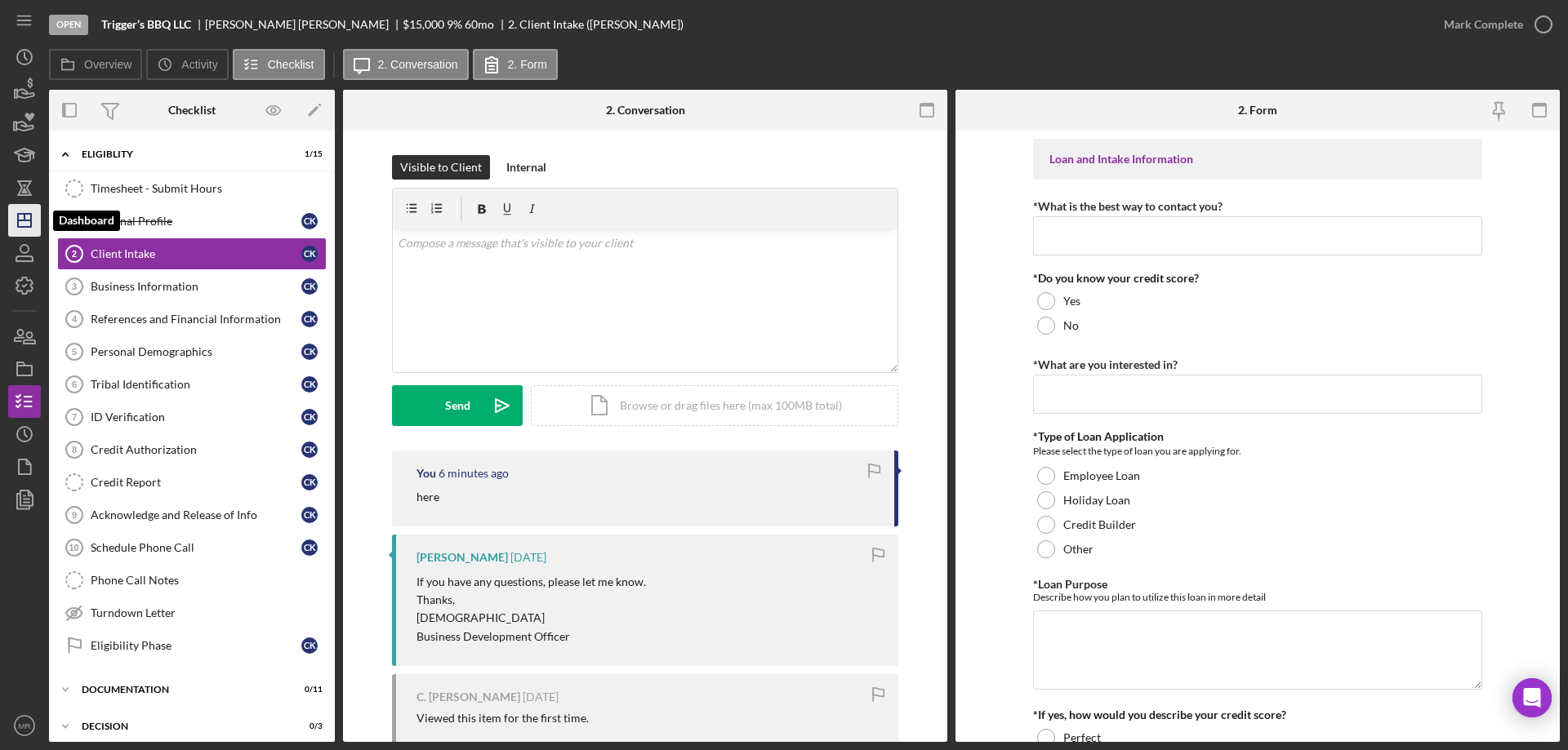
click at [12, 231] on icon "Icon/Dashboard" at bounding box center [24, 220] width 40 height 40
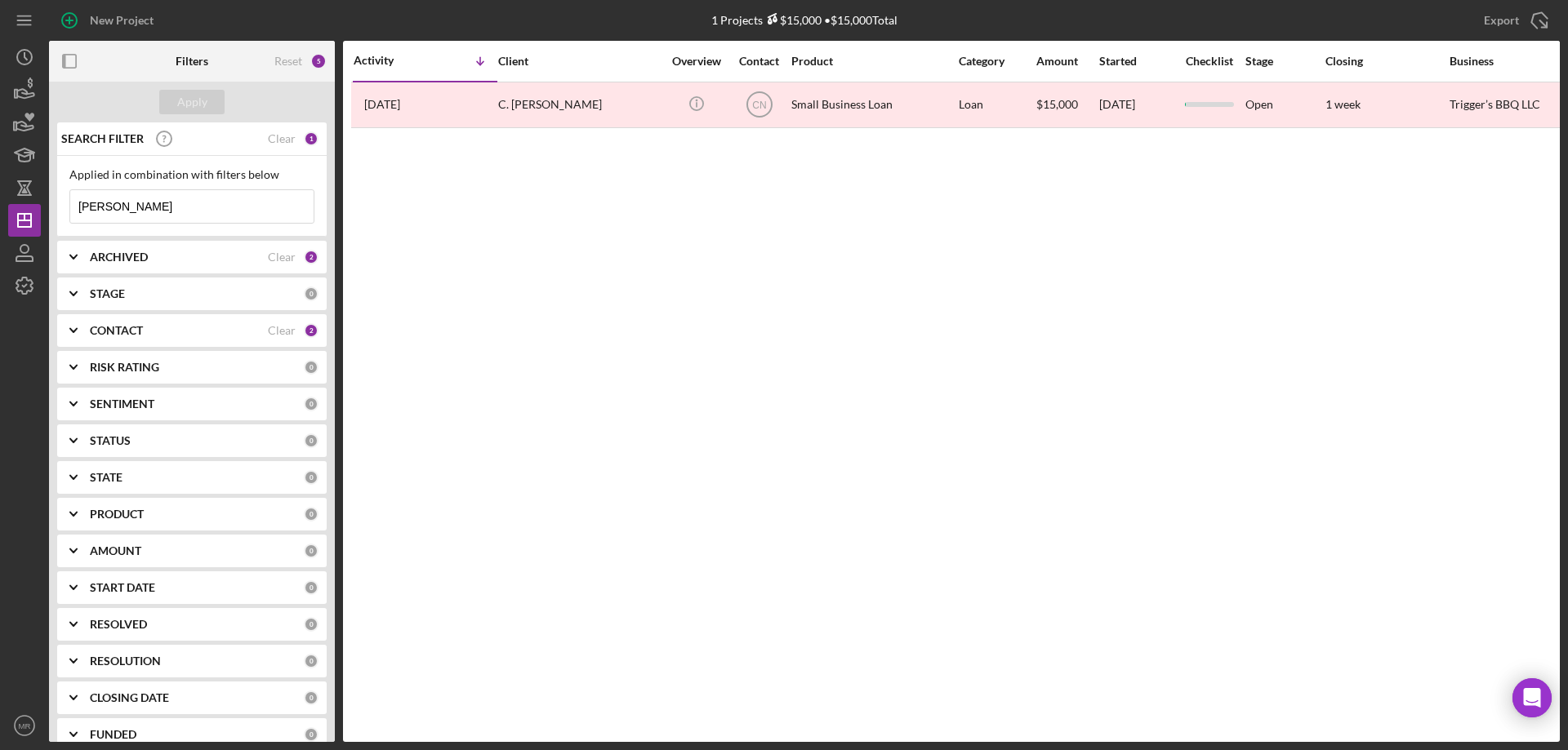
click at [160, 262] on div "ARCHIVED" at bounding box center [178, 256] width 178 height 13
click at [78, 346] on input "Archived" at bounding box center [78, 350] width 17 height 17
checkbox input "false"
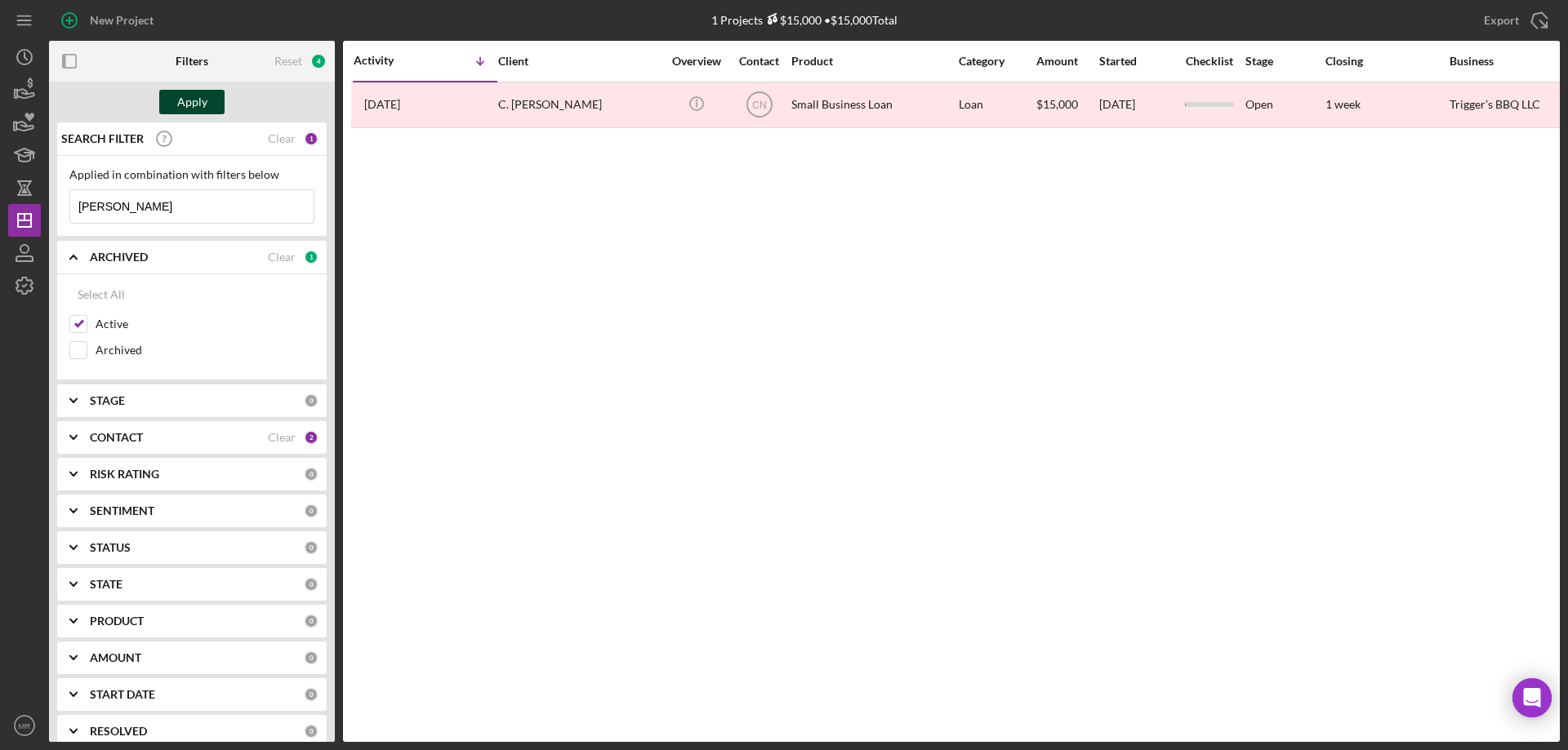
click at [201, 101] on div "Apply" at bounding box center [192, 102] width 31 height 25
click at [280, 138] on div "Clear" at bounding box center [282, 138] width 28 height 13
click at [177, 99] on button "Apply" at bounding box center [191, 102] width 65 height 25
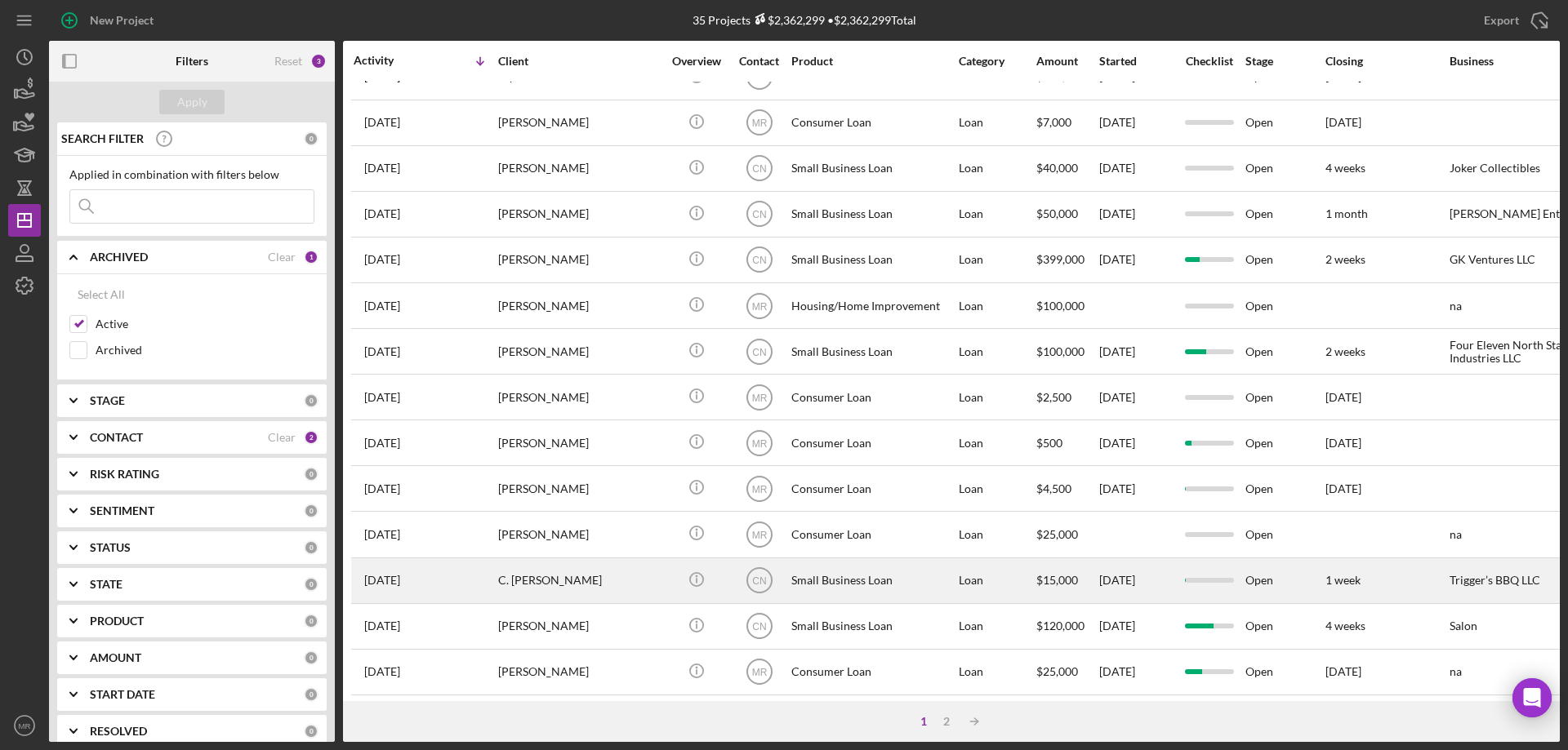
scroll to position [546, 0]
click at [635, 558] on div "C. [PERSON_NAME]" at bounding box center [580, 579] width 164 height 43
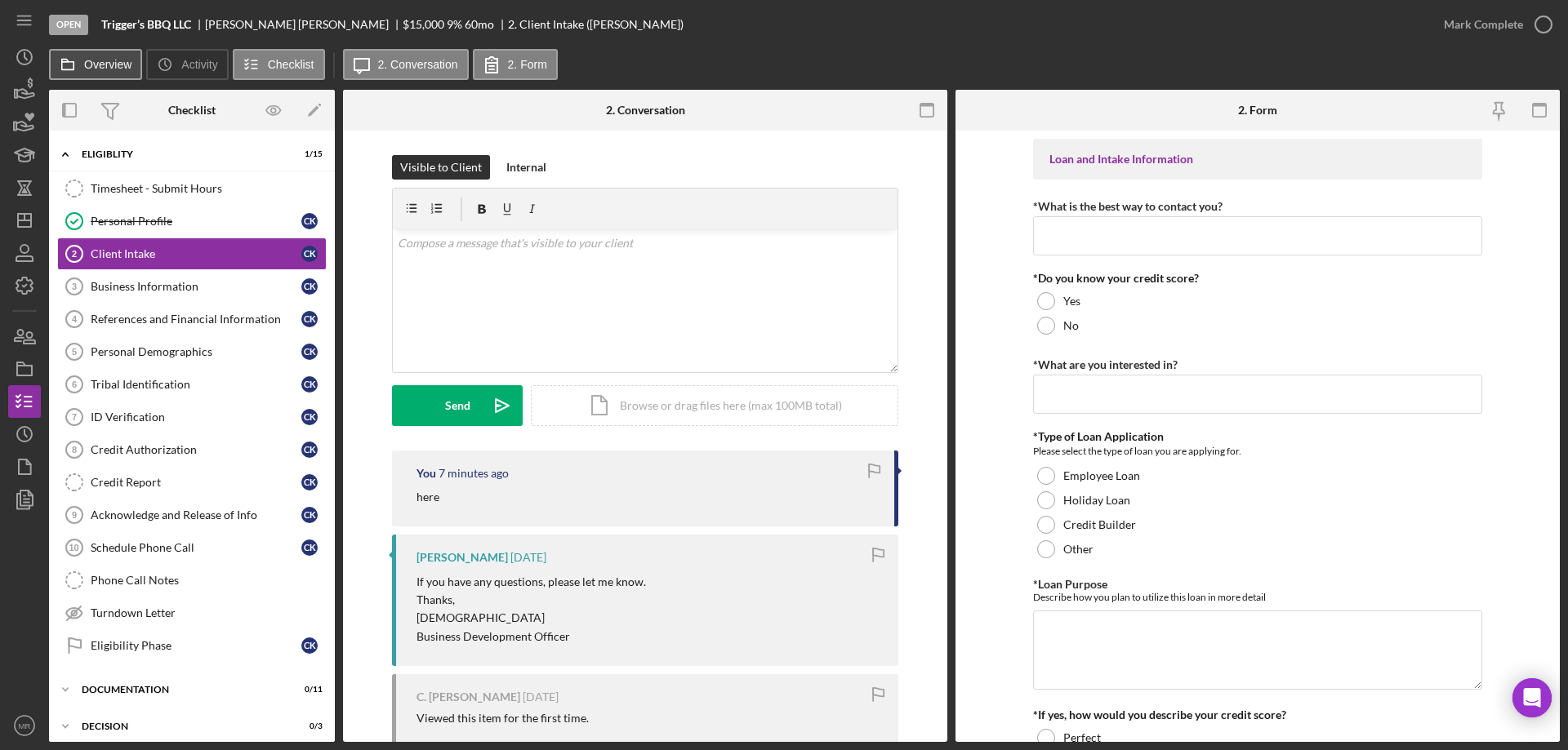
click at [102, 59] on label "Overview" at bounding box center [107, 64] width 47 height 13
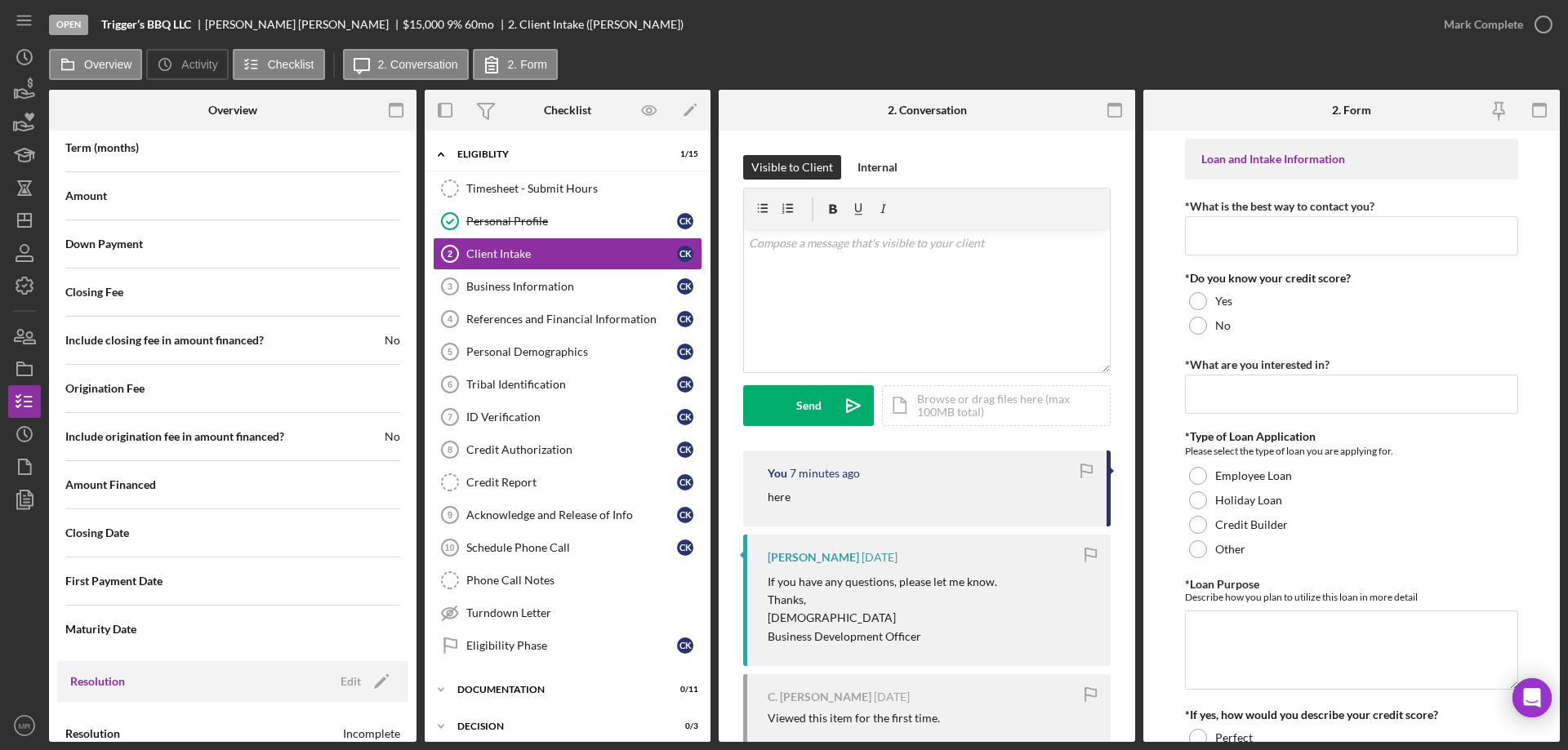
scroll to position [1966, 0]
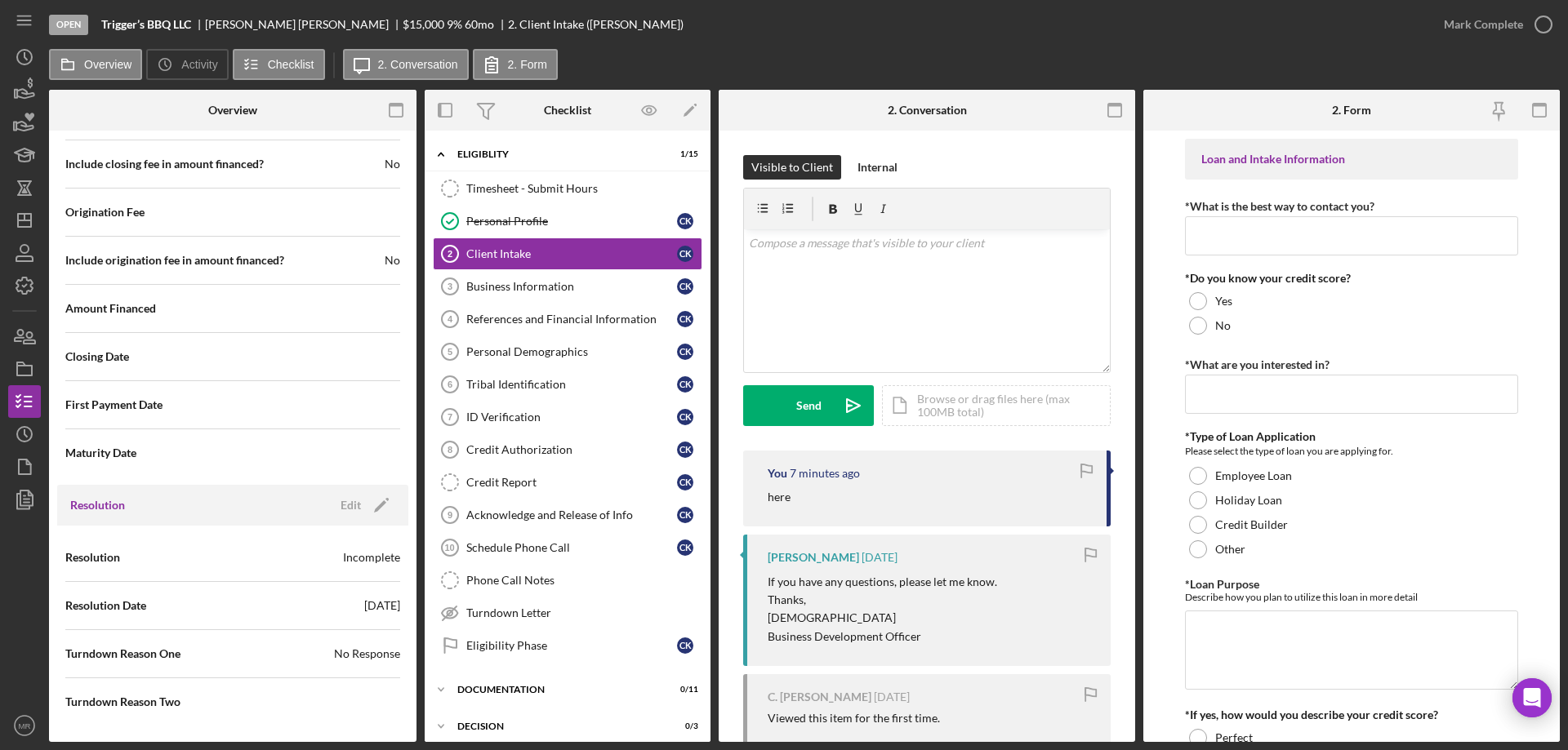
drag, startPoint x: 341, startPoint y: 498, endPoint x: 399, endPoint y: 498, distance: 58.0
click at [342, 498] on div "Edit" at bounding box center [350, 505] width 21 height 25
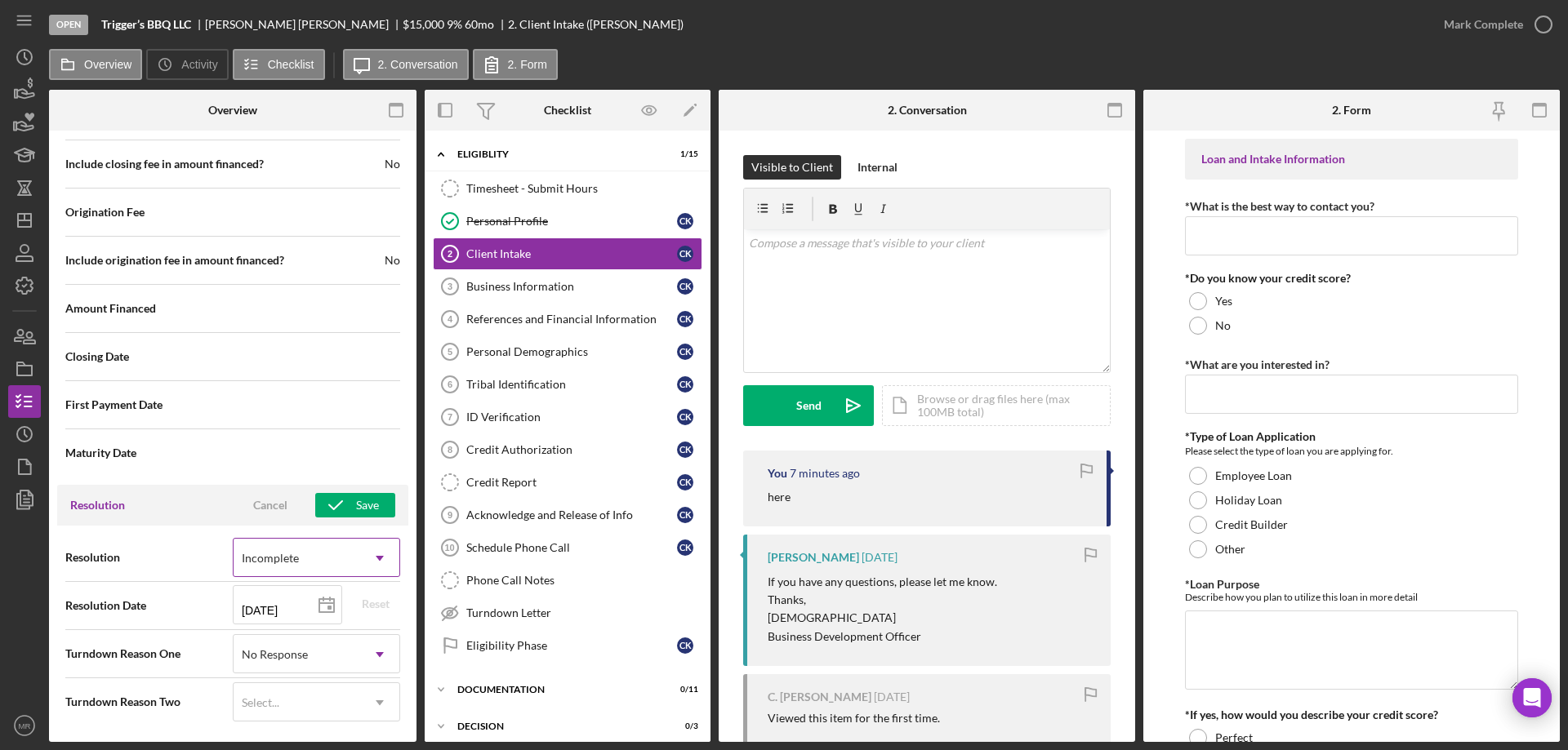
drag, startPoint x: 294, startPoint y: 554, endPoint x: 326, endPoint y: 556, distance: 32.1
click at [295, 554] on div "Incomplete" at bounding box center [270, 558] width 57 height 13
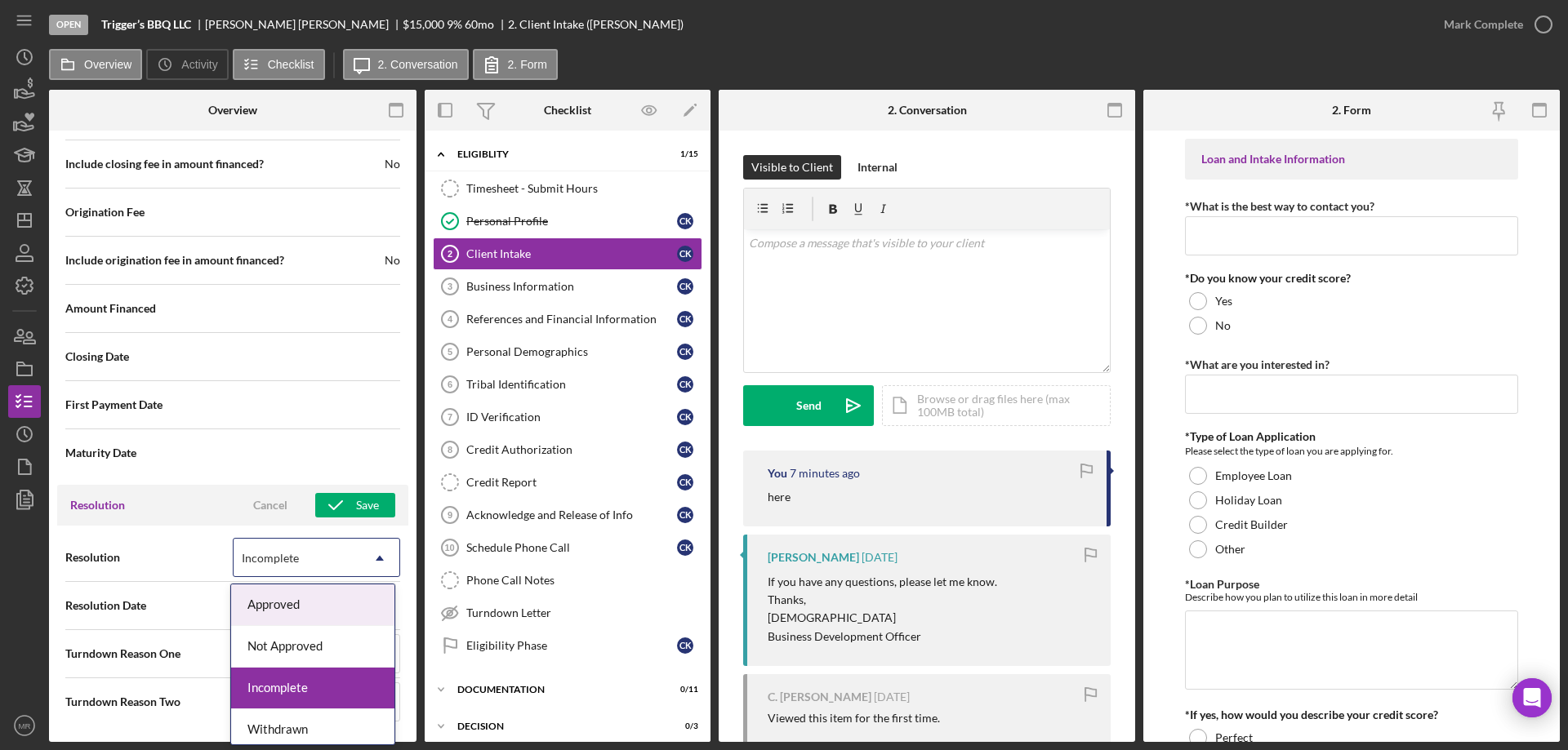
click at [264, 500] on div "Cancel" at bounding box center [270, 505] width 35 height 25
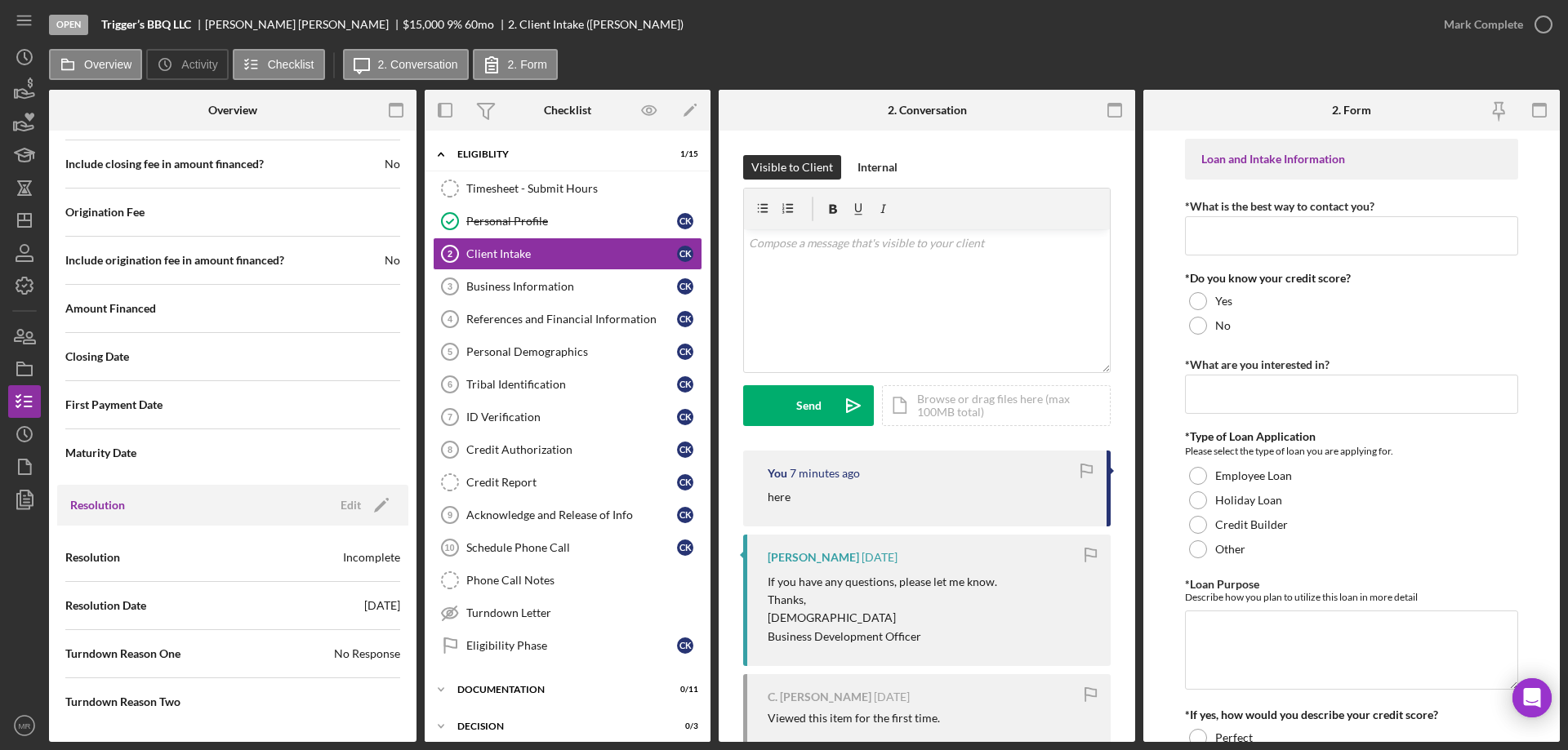
click at [368, 564] on div "Incomplete" at bounding box center [372, 557] width 57 height 17
click at [366, 558] on div "Incomplete" at bounding box center [372, 557] width 57 height 17
click at [353, 500] on div "Edit" at bounding box center [350, 505] width 21 height 25
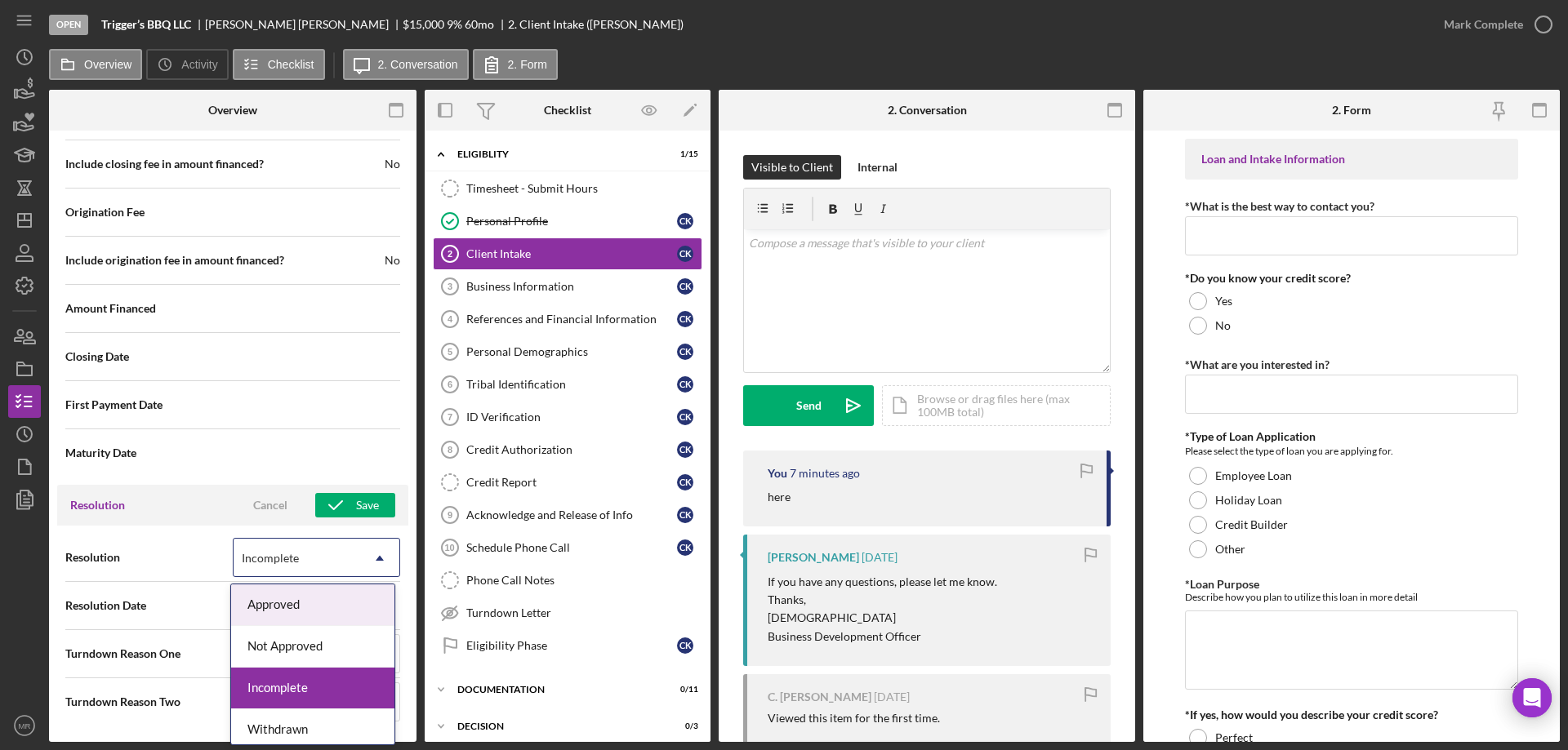
click at [375, 555] on icon "Icon/Dropdown Arrow" at bounding box center [380, 558] width 39 height 39
drag, startPoint x: 306, startPoint y: 600, endPoint x: 364, endPoint y: 551, distance: 75.9
click at [307, 600] on div "Approved" at bounding box center [313, 605] width 164 height 41
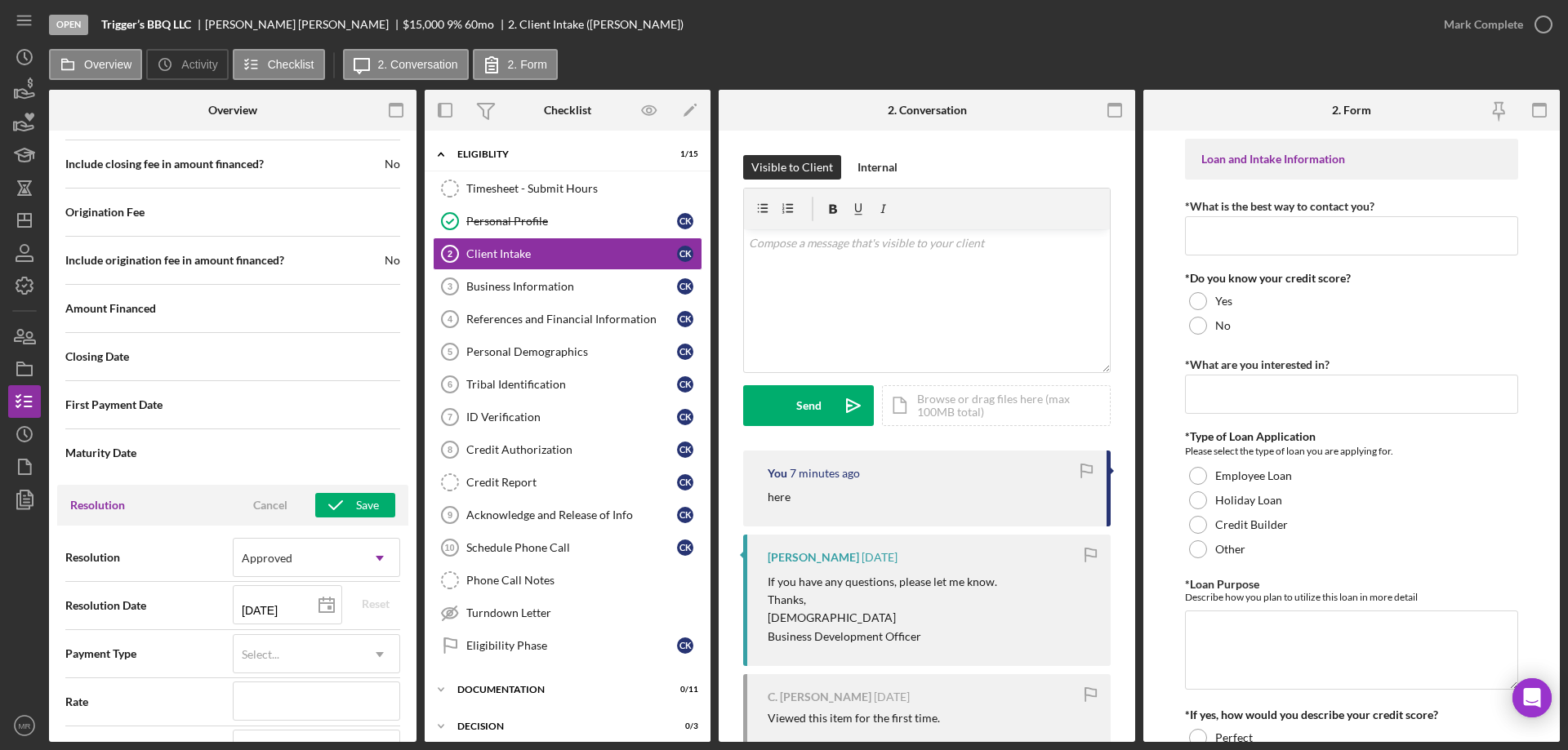
click at [305, 341] on div "Closing Date" at bounding box center [232, 356] width 334 height 40
click at [306, 604] on icon at bounding box center [325, 605] width 40 height 40
click at [379, 604] on div "Reset" at bounding box center [376, 603] width 28 height 25
type input "[DATE]"
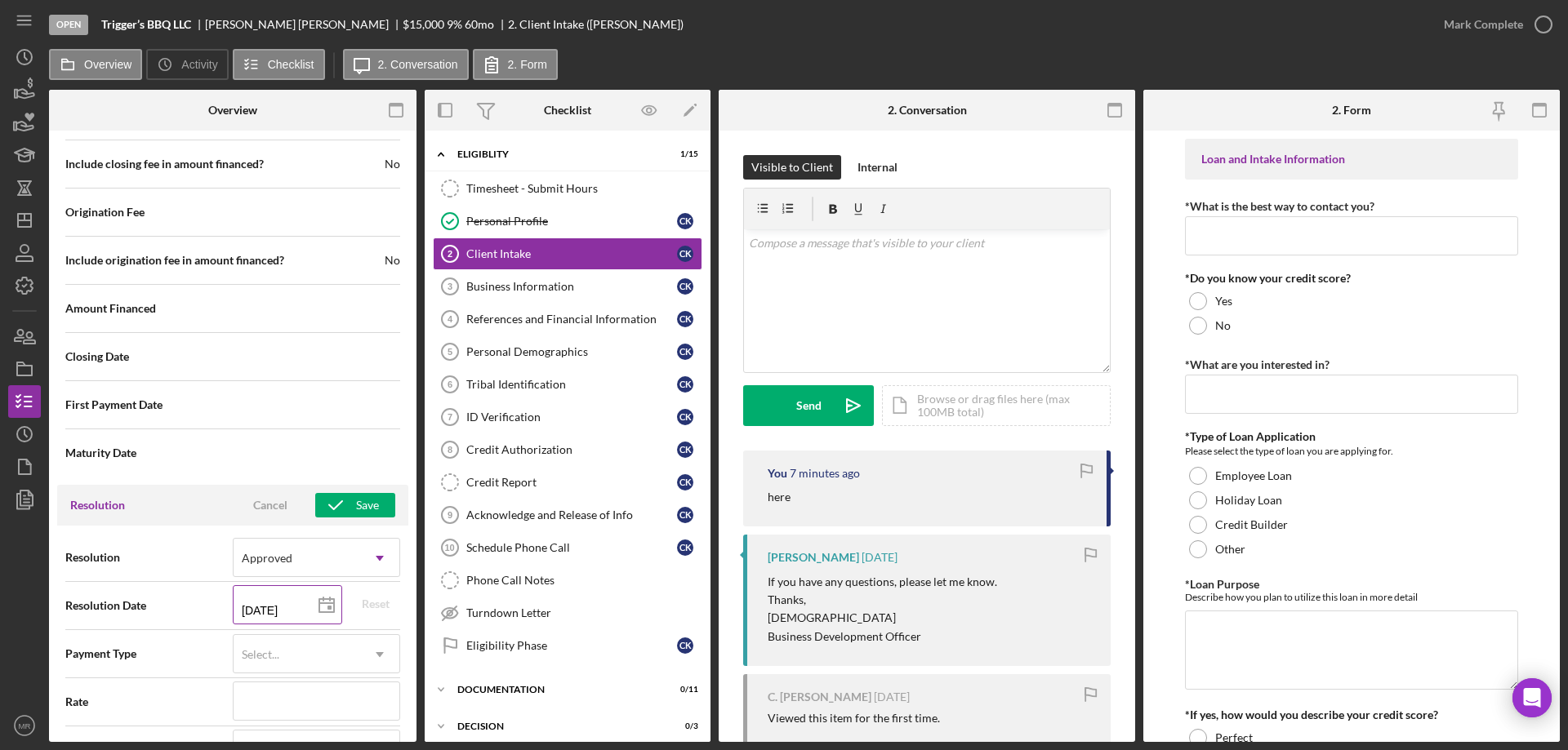
click at [320, 599] on polygon at bounding box center [326, 605] width 15 height 13
click at [356, 500] on div "Save" at bounding box center [367, 505] width 23 height 25
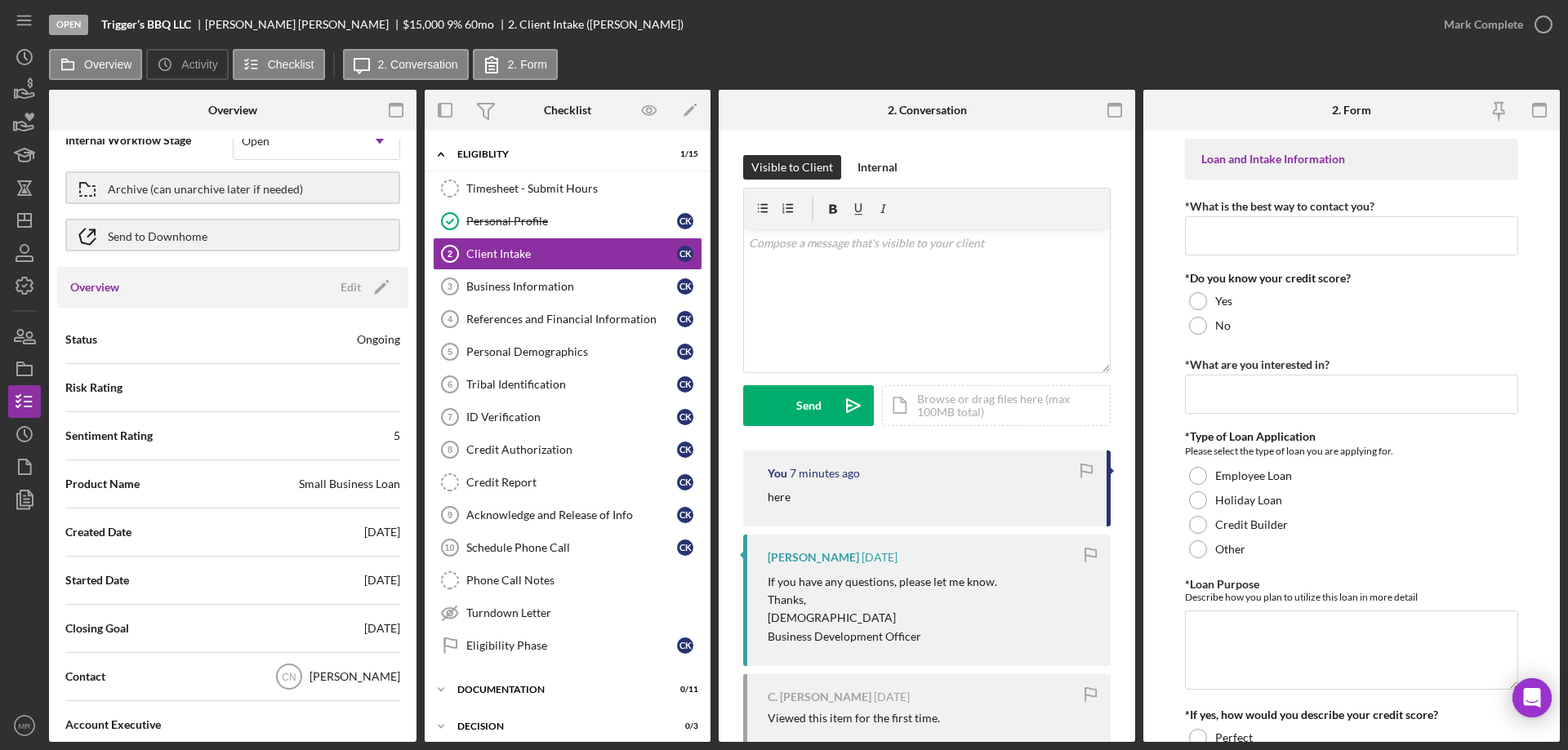
scroll to position [0, 0]
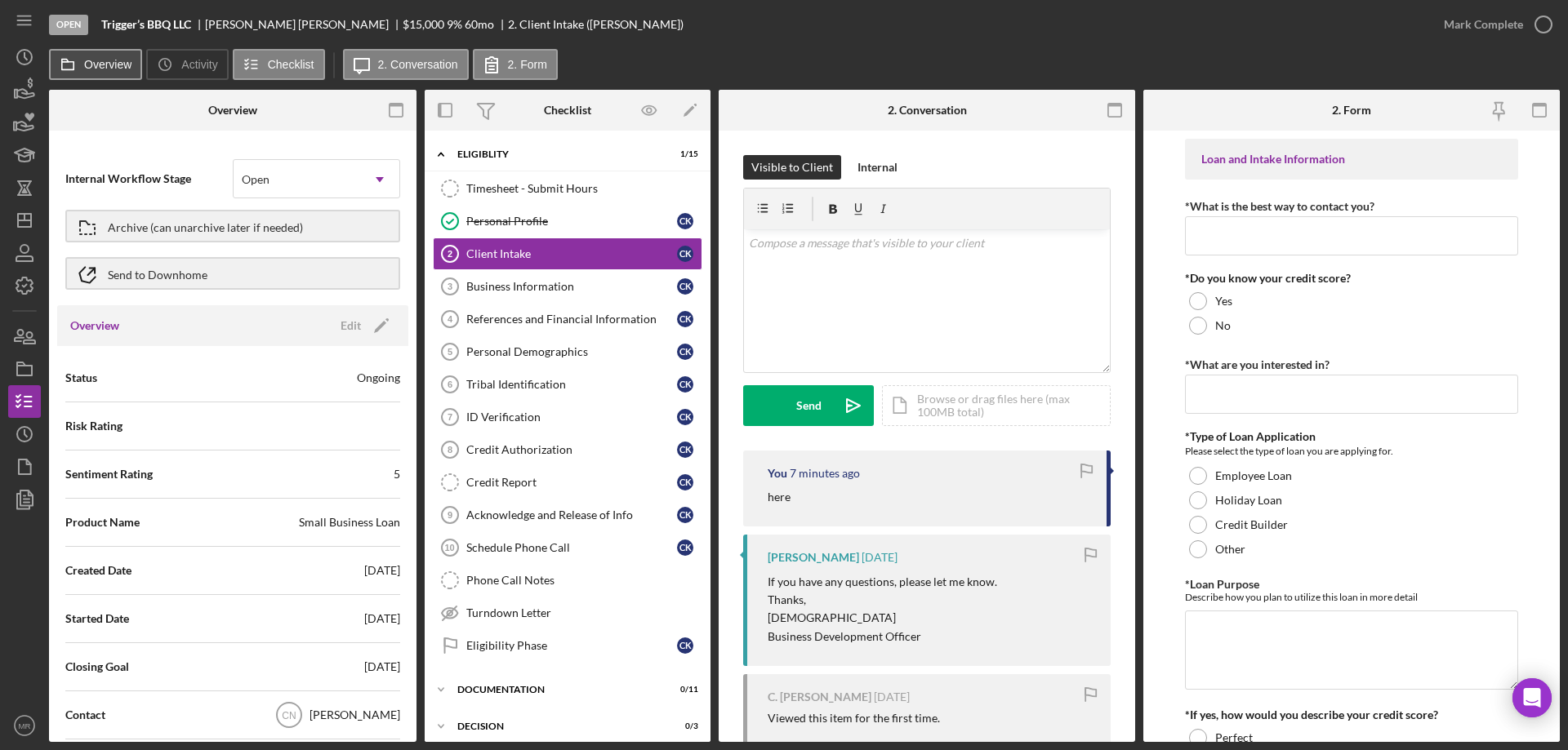
drag, startPoint x: 104, startPoint y: 67, endPoint x: 132, endPoint y: 55, distance: 30.5
click at [103, 67] on label "Overview" at bounding box center [107, 64] width 47 height 13
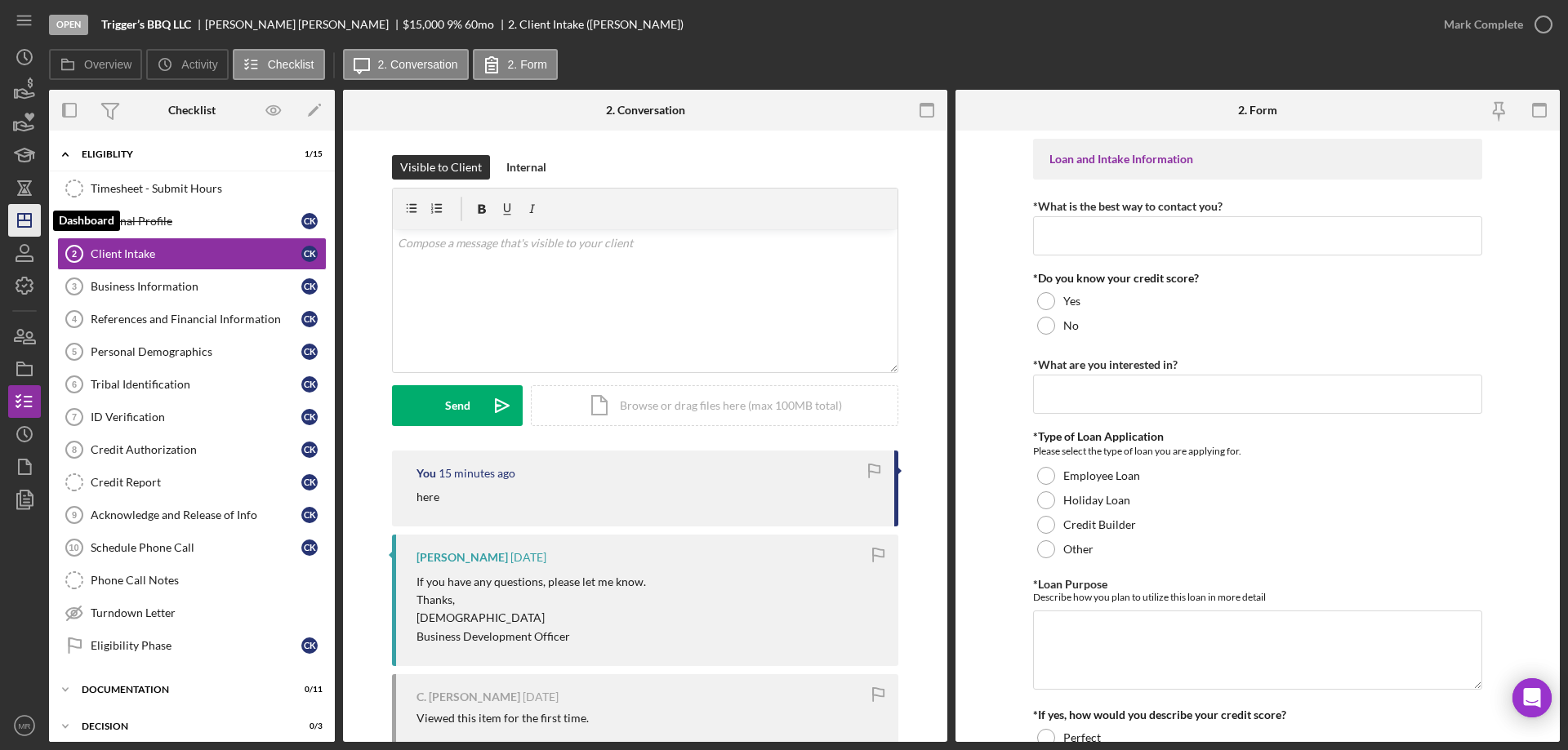
click at [25, 214] on line "button" at bounding box center [25, 217] width 0 height 7
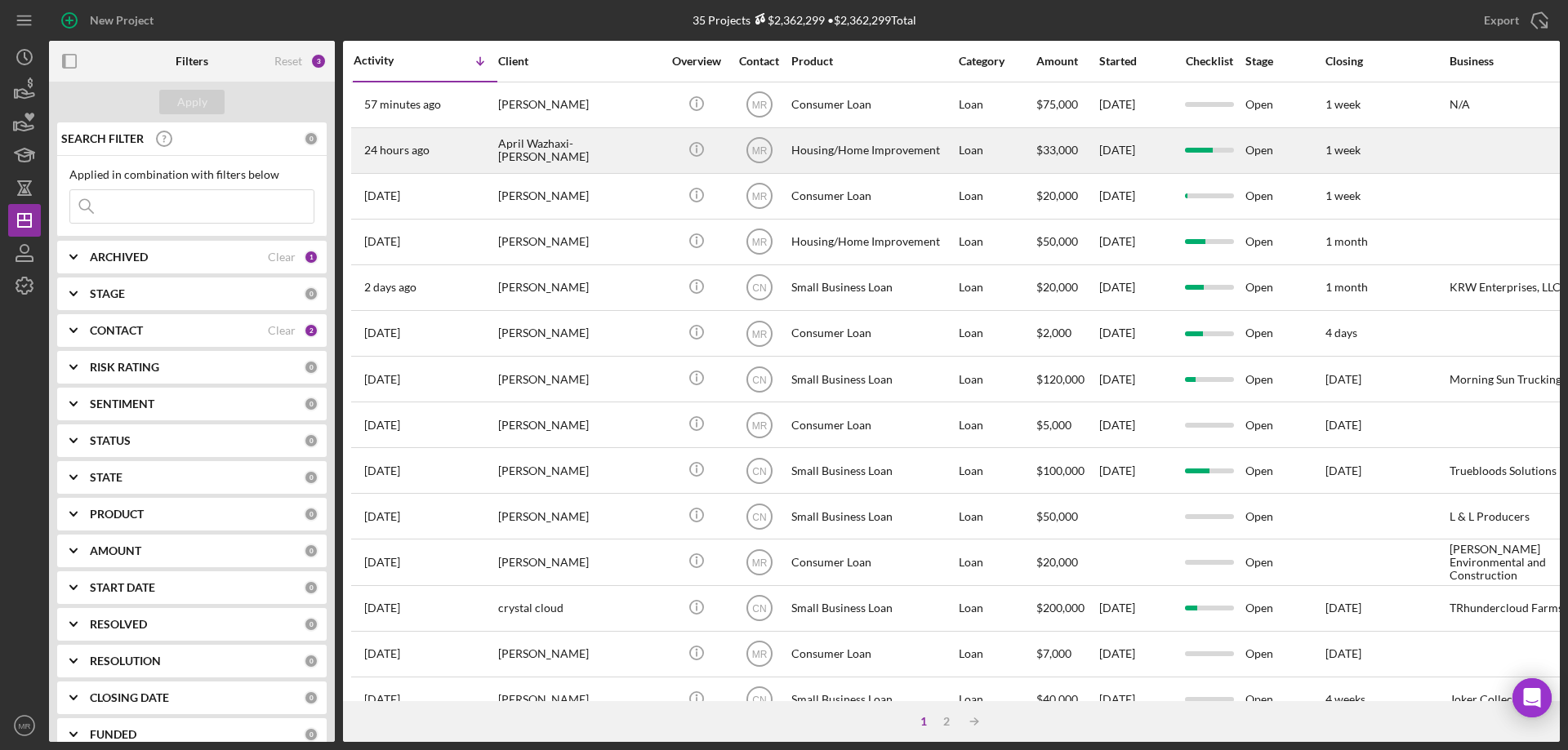
click at [614, 148] on div "April Wazhaxi-[PERSON_NAME]" at bounding box center [580, 151] width 164 height 43
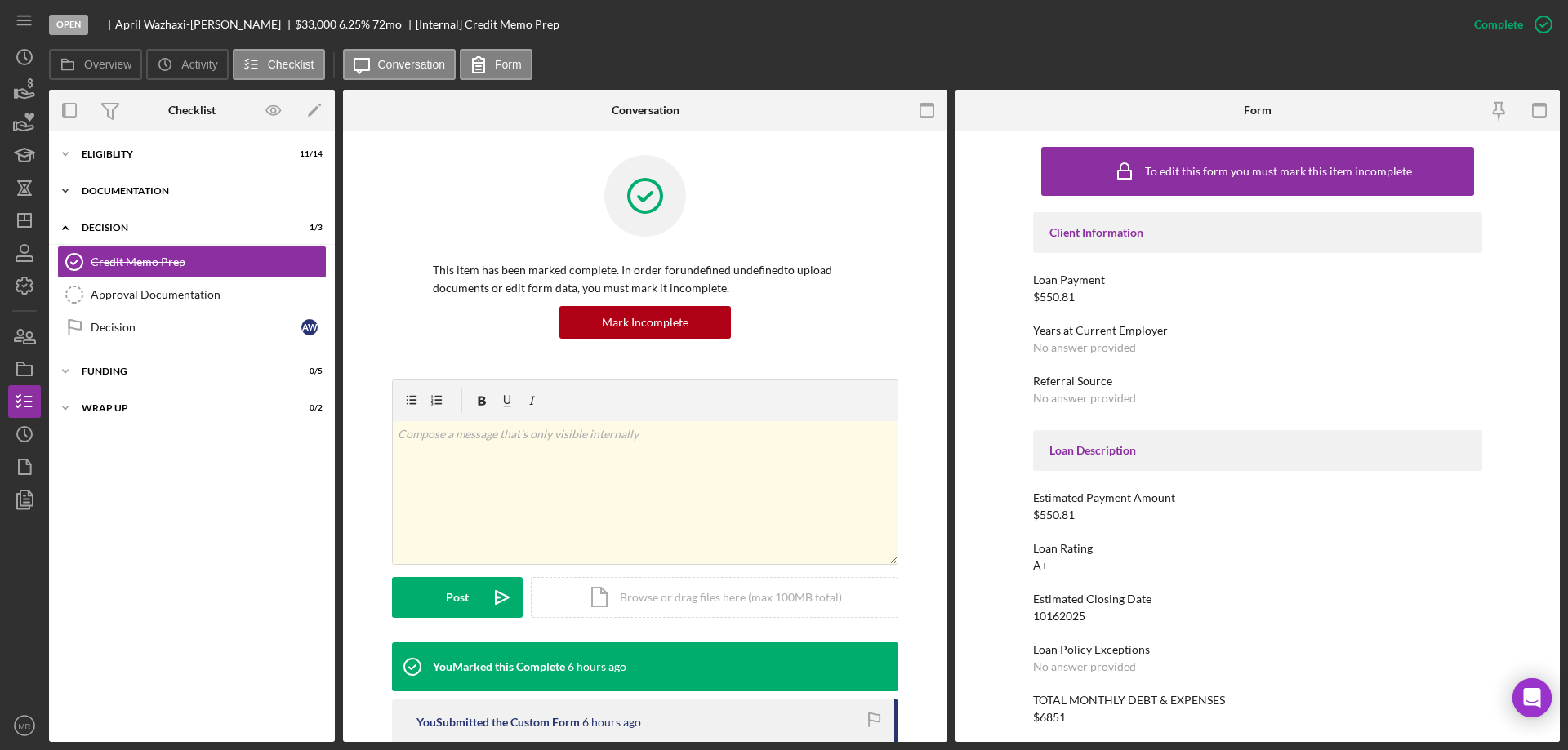
click at [136, 187] on div "Documentation" at bounding box center [198, 191] width 233 height 10
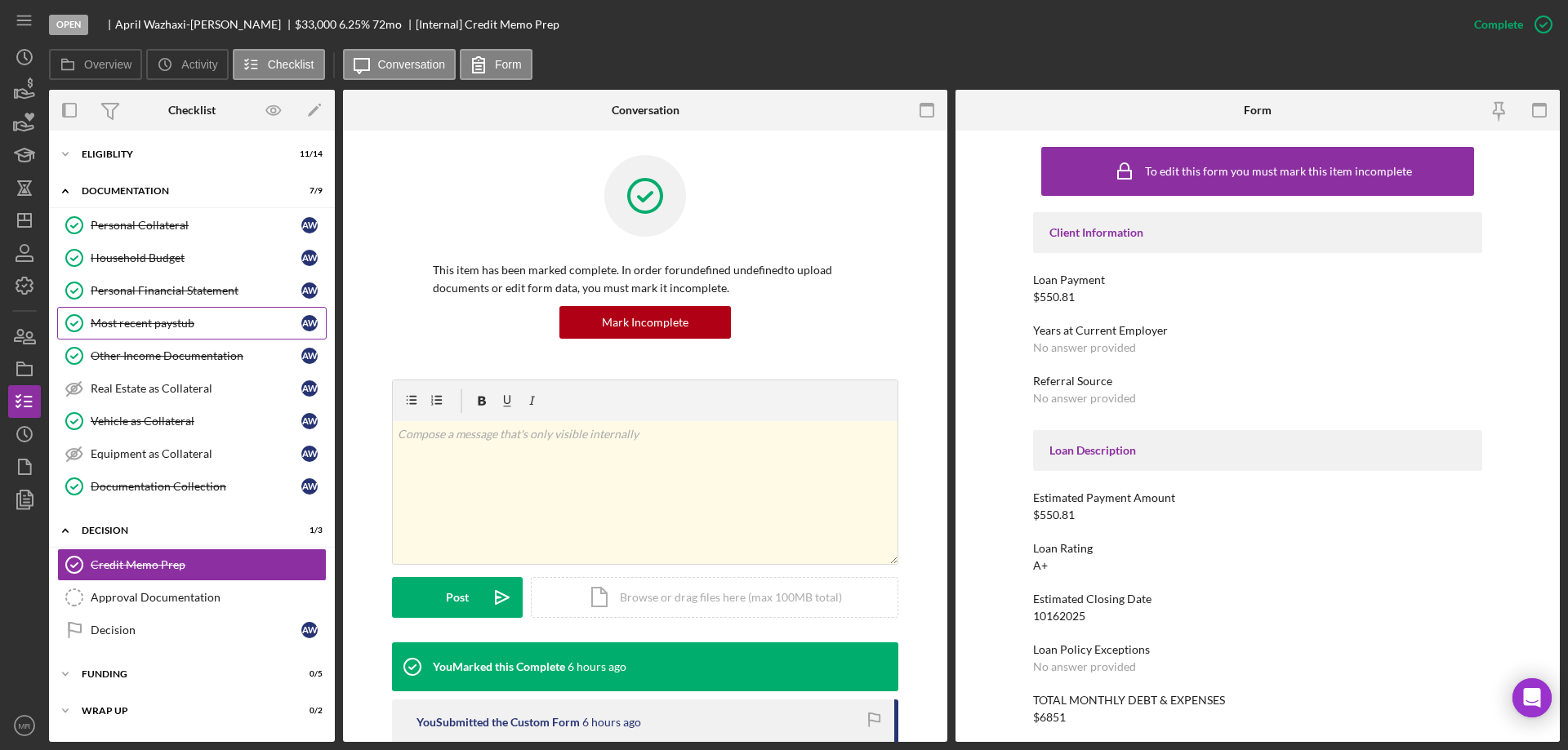
click at [144, 318] on div "Most recent paystub" at bounding box center [196, 322] width 211 height 13
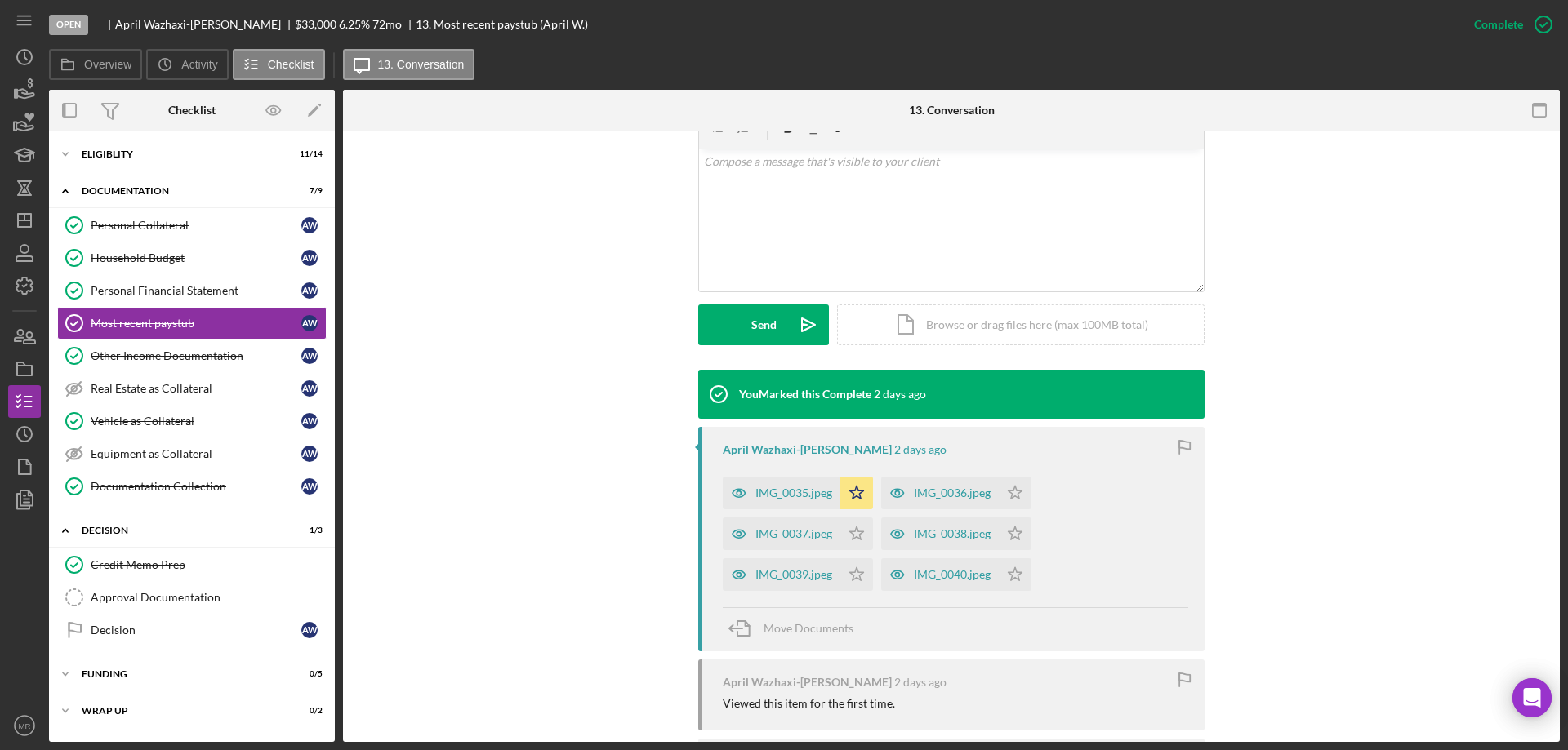
scroll to position [490, 0]
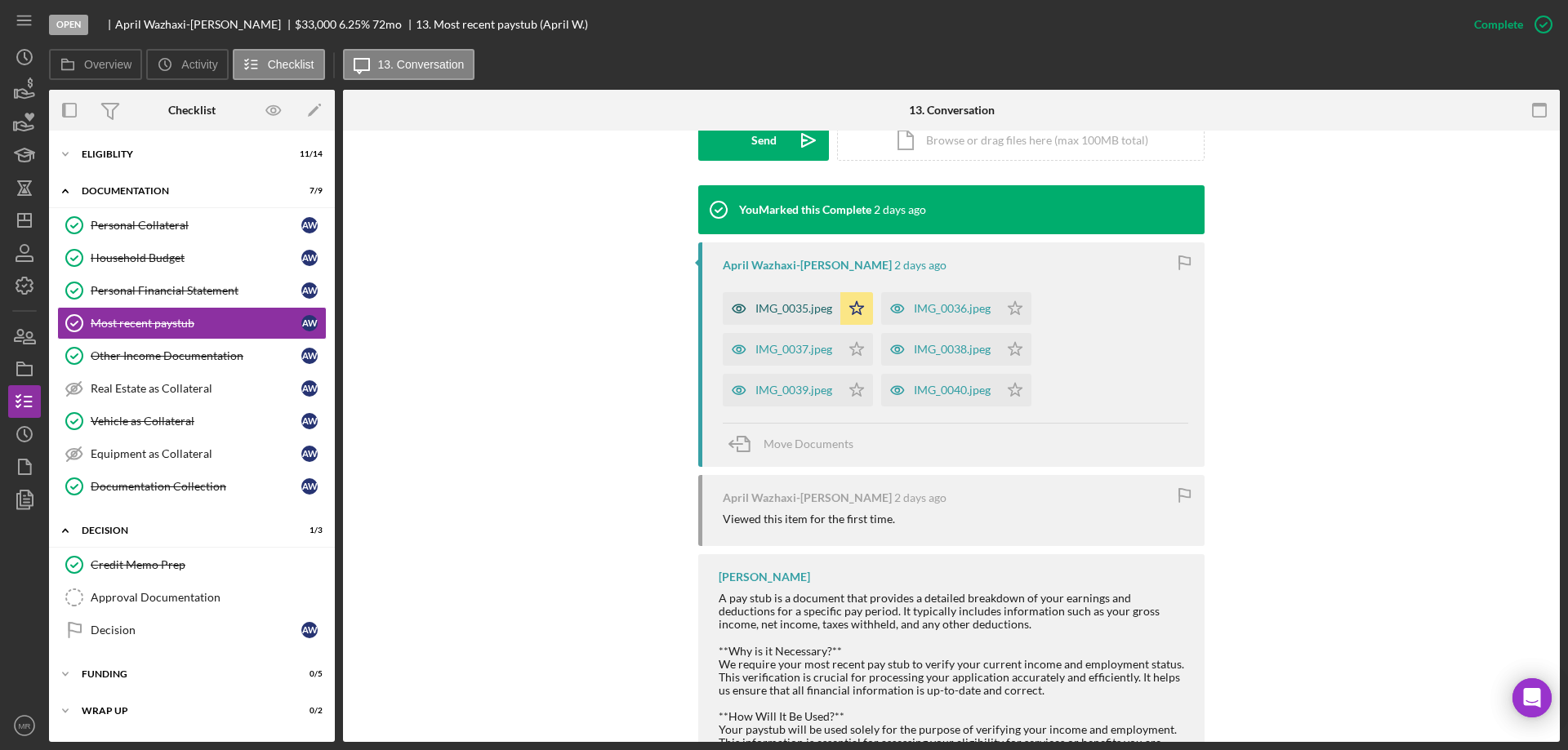
click at [768, 306] on div "IMG_0035.jpeg" at bounding box center [794, 307] width 77 height 13
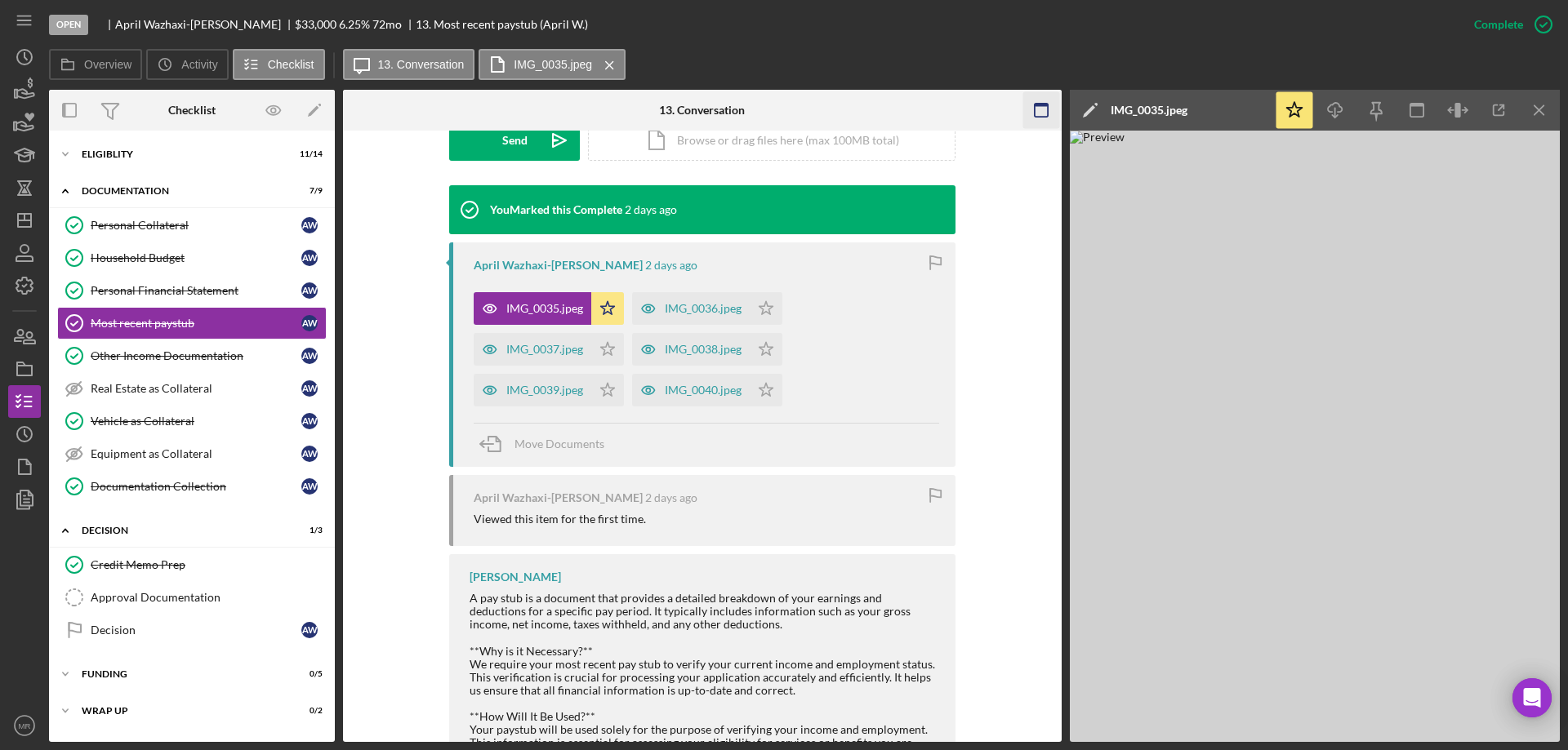
click at [1537, 103] on icon "Icon/Menu Close" at bounding box center [1538, 110] width 36 height 36
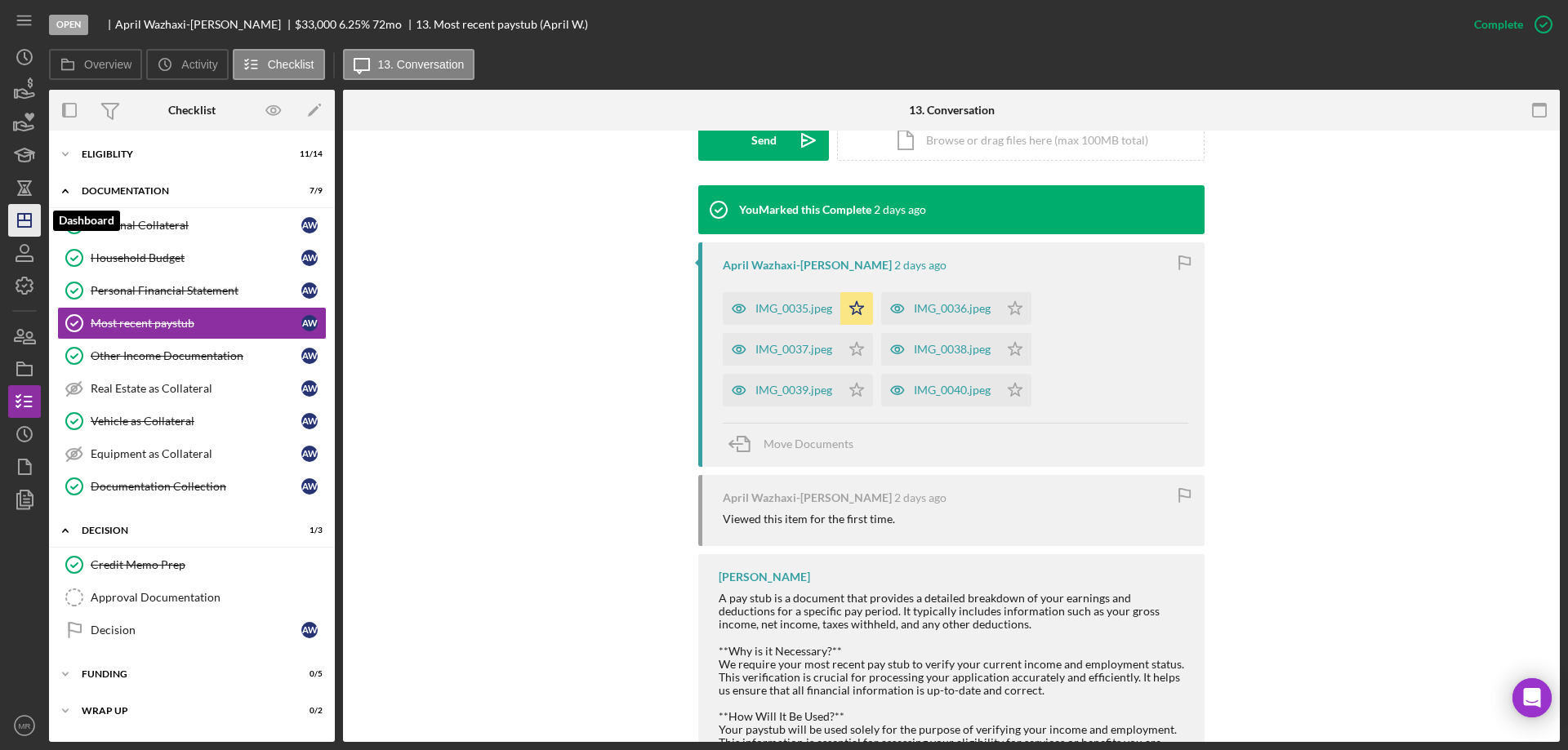
click at [13, 221] on icon "Icon/Dashboard" at bounding box center [24, 220] width 40 height 40
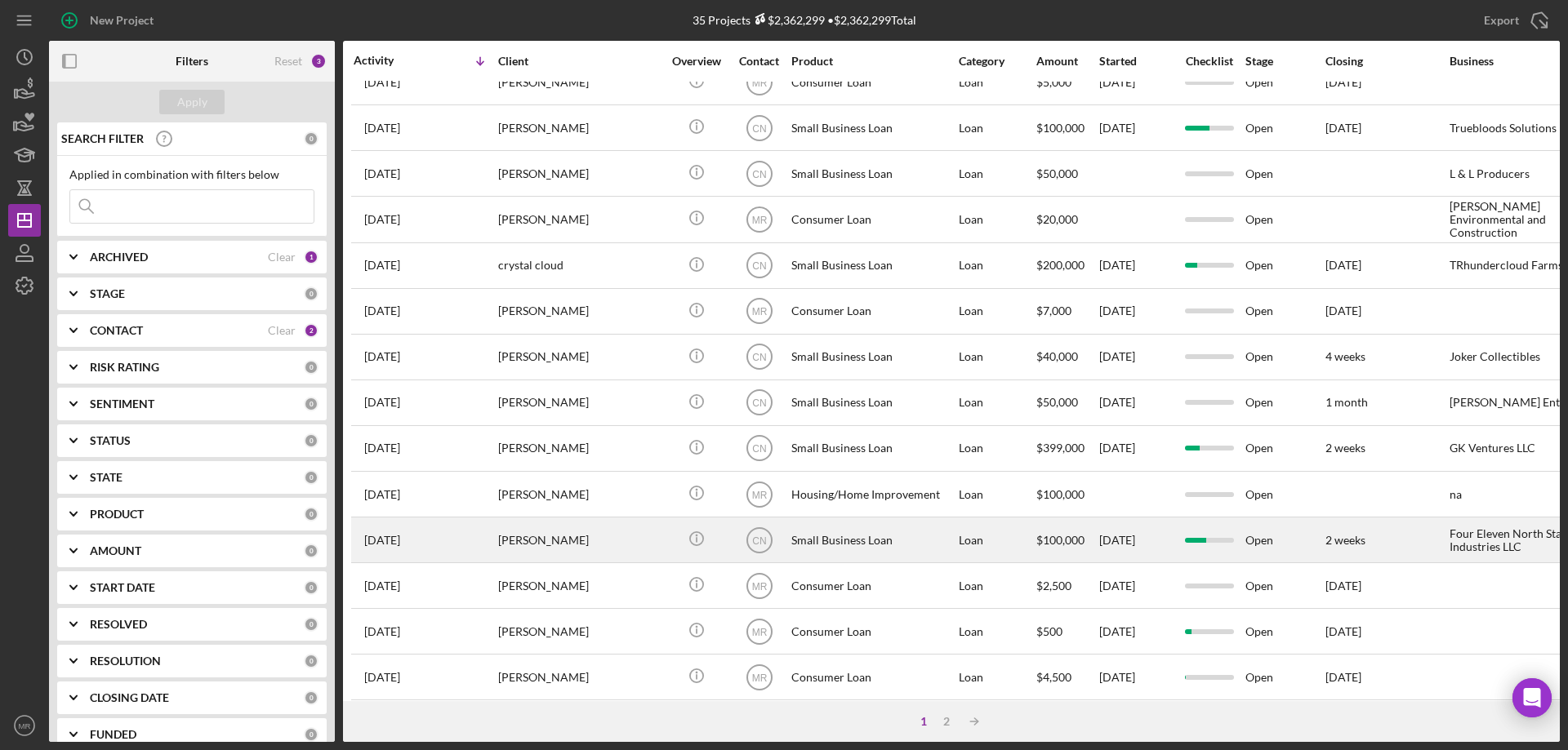
scroll to position [408, 0]
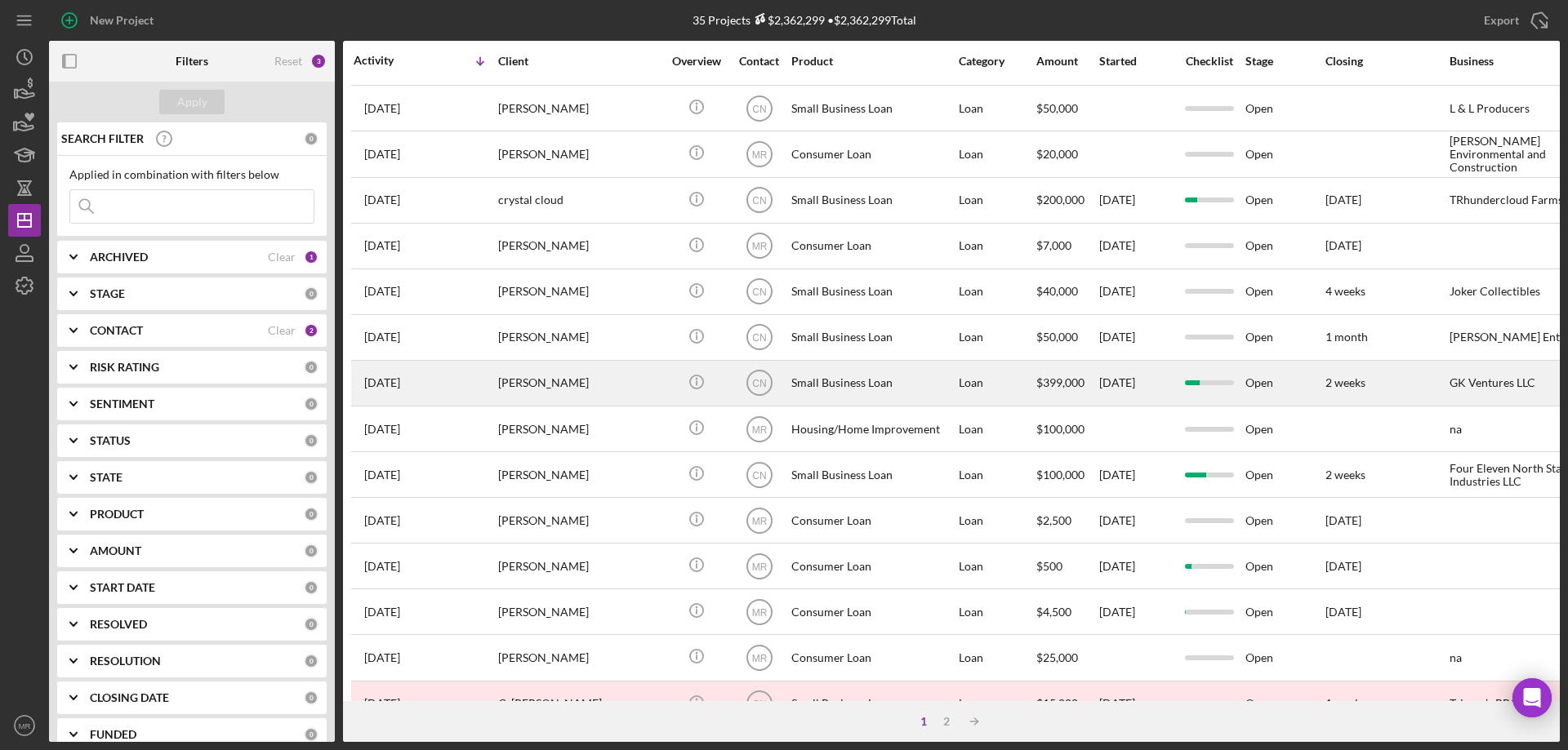
click at [1422, 390] on div "2 weeks" at bounding box center [1387, 383] width 122 height 43
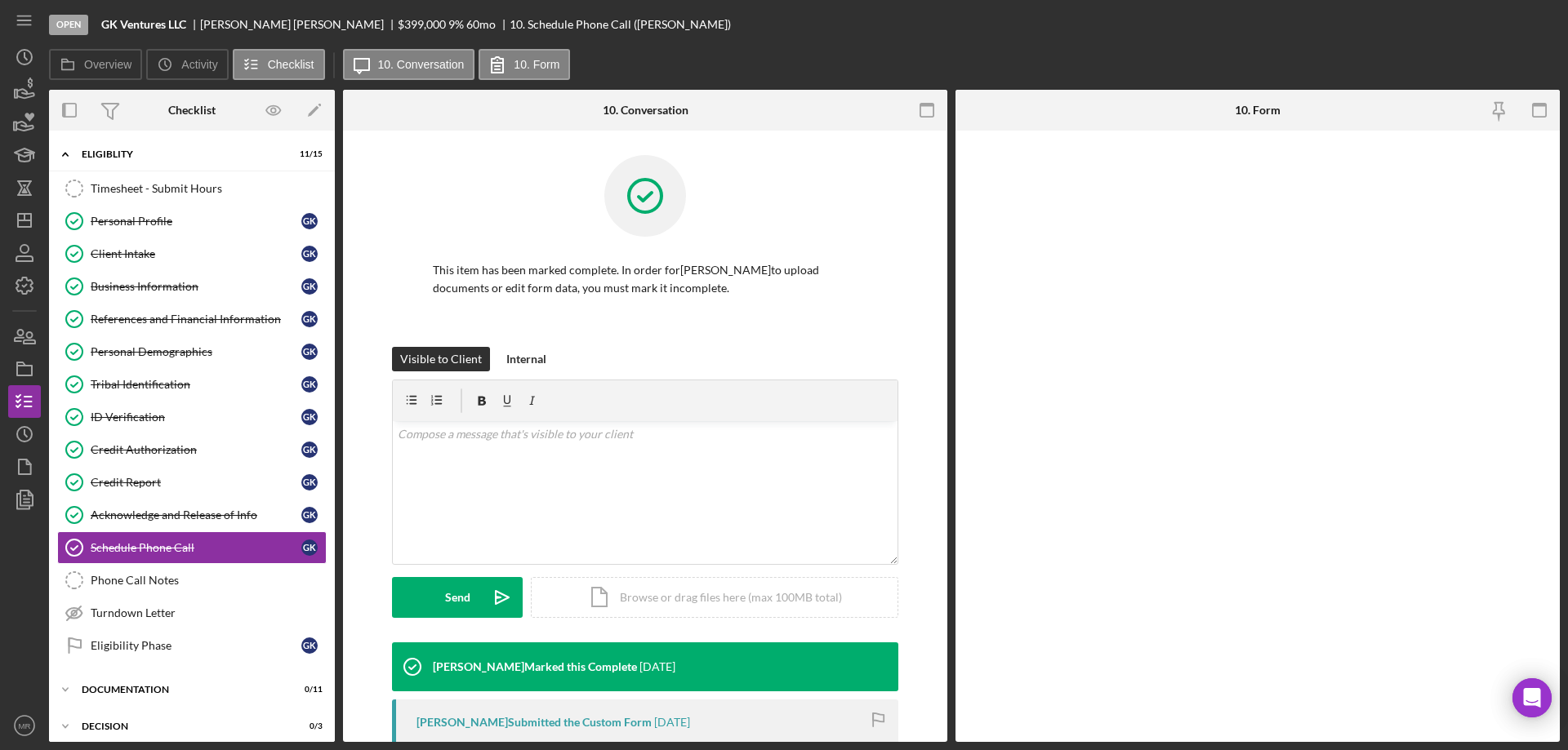
scroll to position [82, 0]
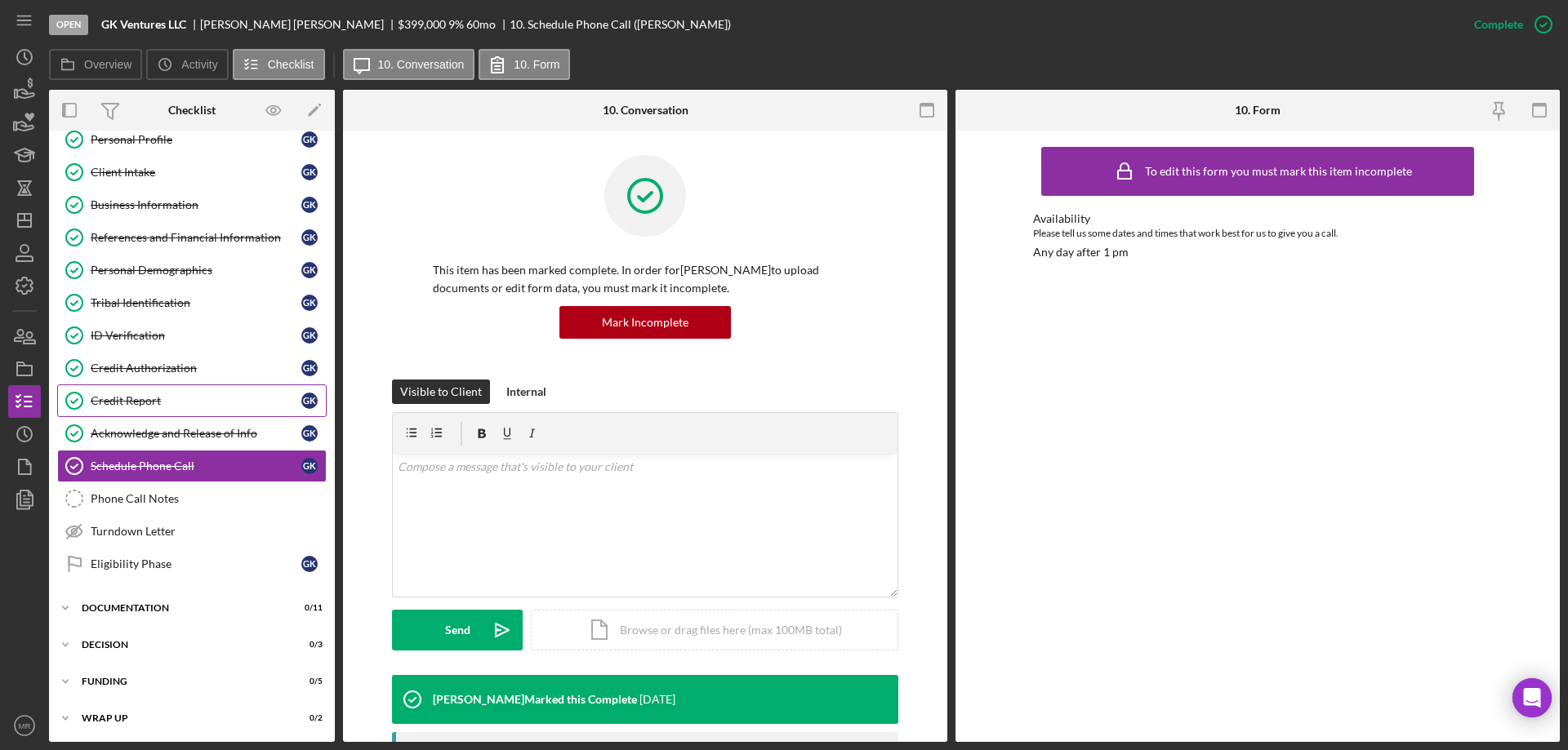
click at [147, 392] on link "Credit Report Credit Report G K" at bounding box center [191, 400] width 269 height 33
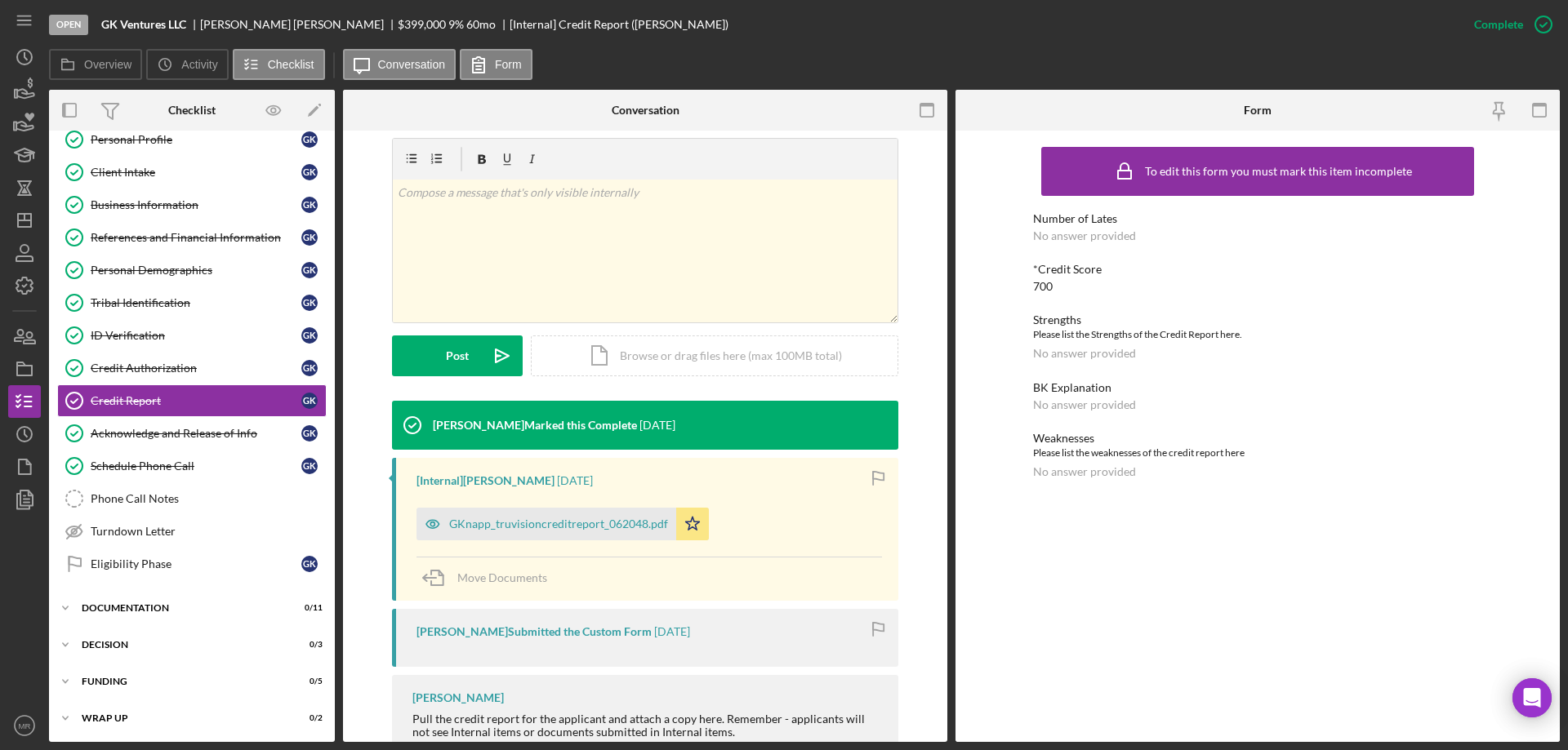
scroll to position [244, 0]
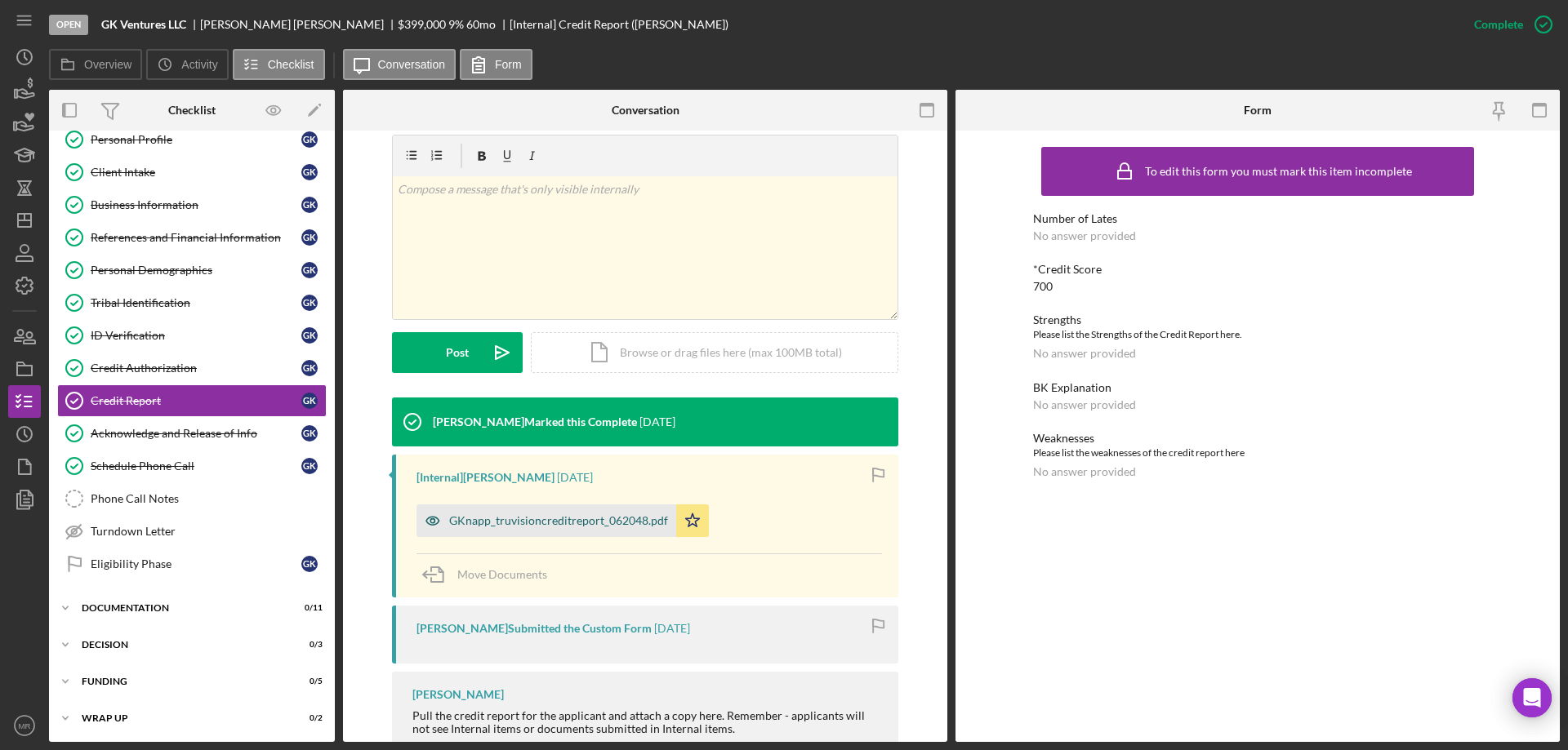
click at [539, 518] on div "GKnapp_truvisioncreditreport_062048.pdf" at bounding box center [558, 520] width 219 height 13
